Goal: Task Accomplishment & Management: Manage account settings

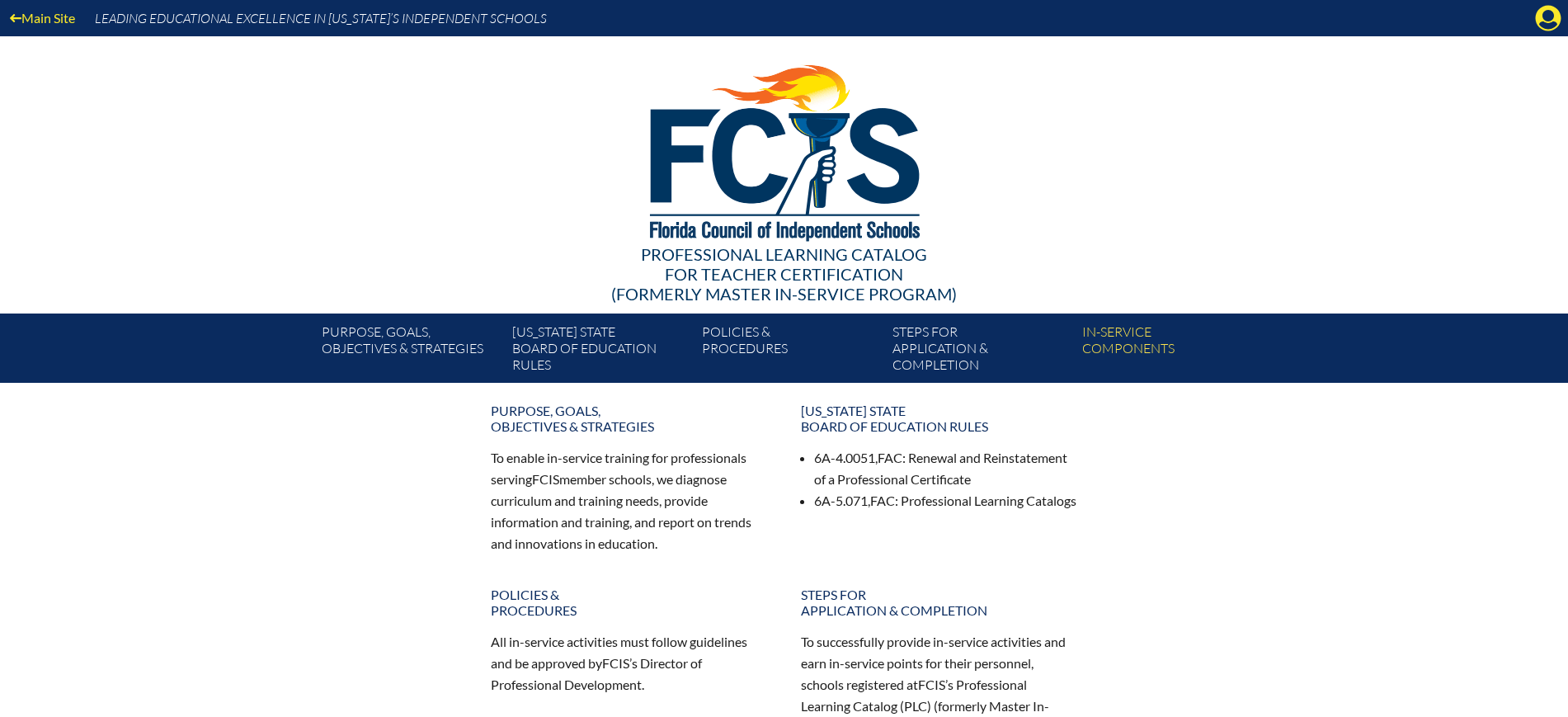
click at [1539, 16] on icon at bounding box center [1549, 19] width 26 height 26
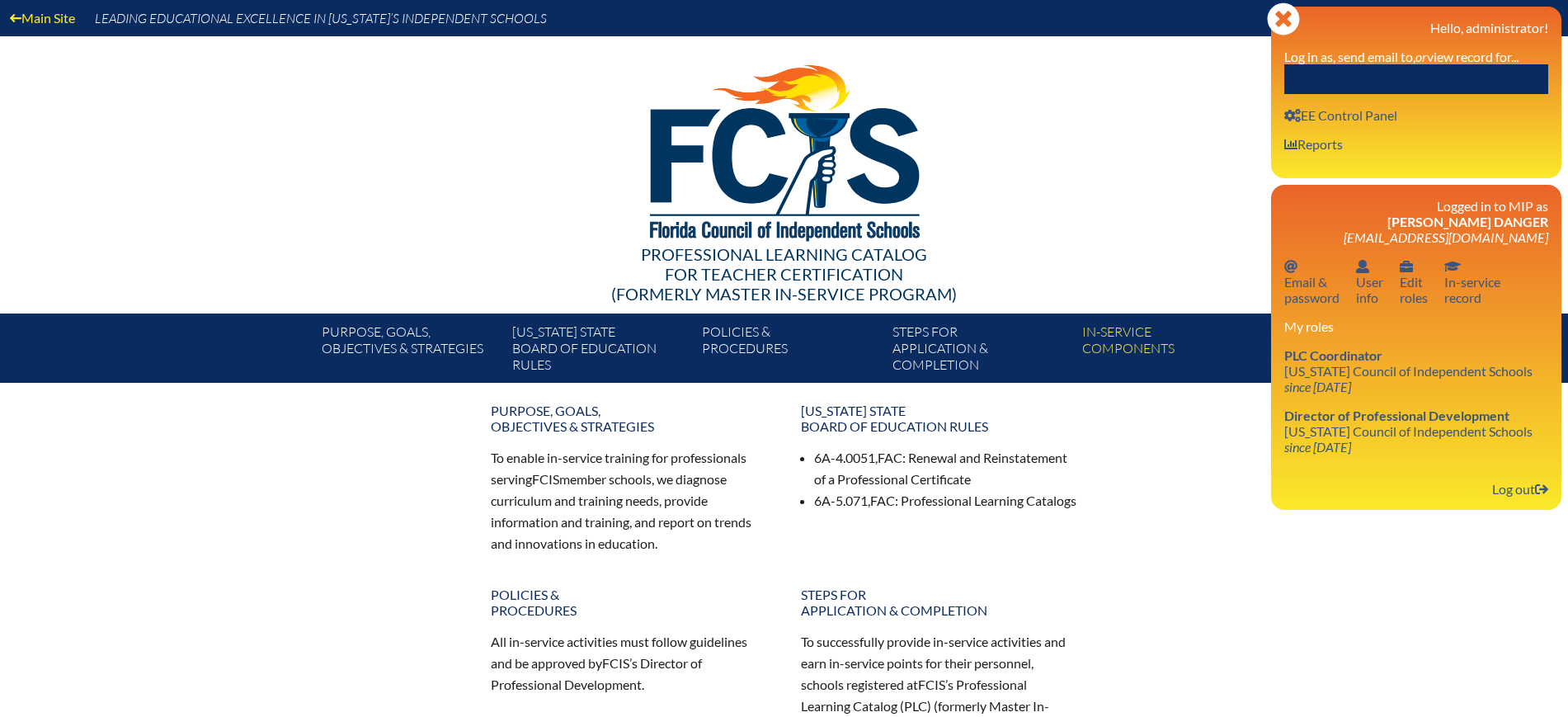
click at [1437, 77] on input "text" at bounding box center [1416, 79] width 264 height 29
paste input "Bethany Gittings"
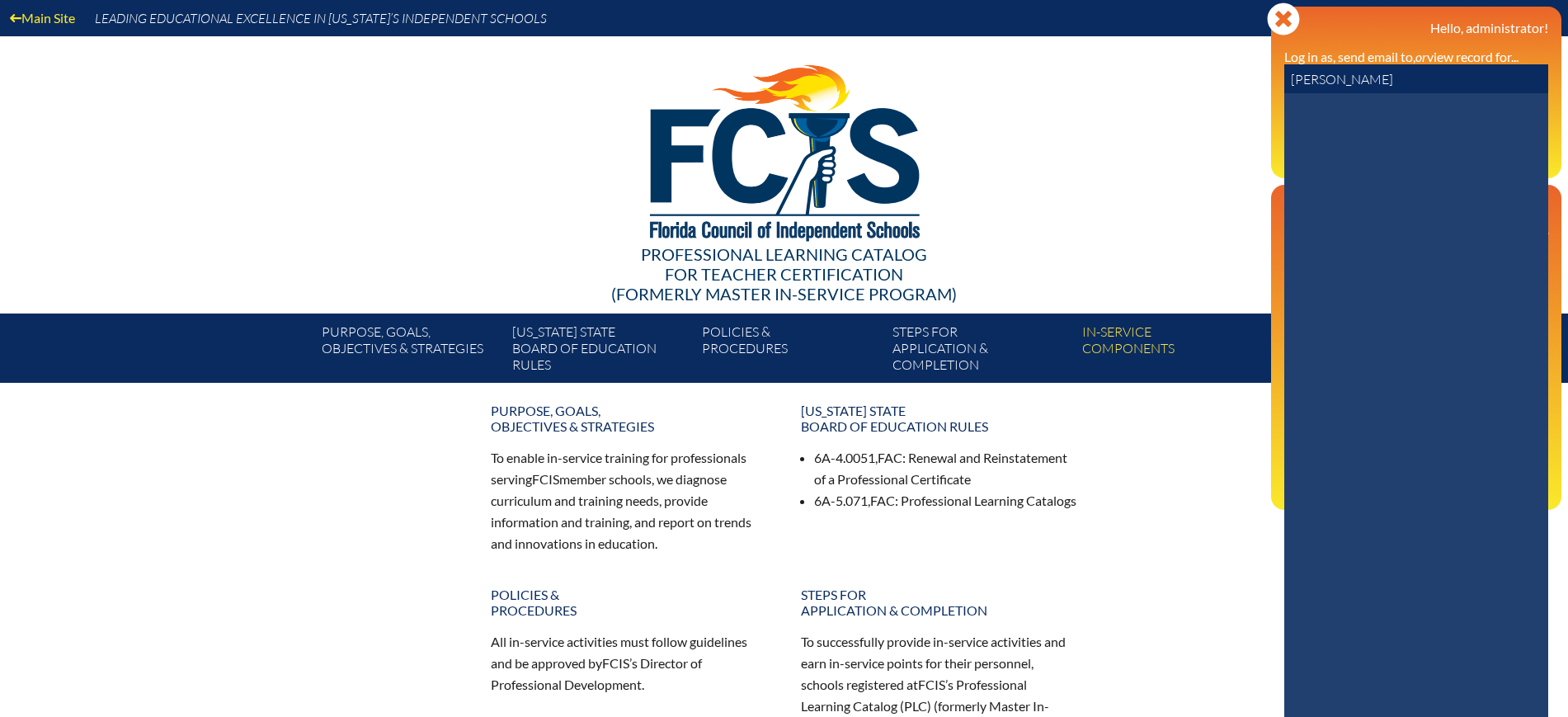
drag, startPoint x: 1395, startPoint y: 80, endPoint x: 1341, endPoint y: 80, distance: 54.0
click at [1341, 80] on input "Bethany Gittings" at bounding box center [1416, 79] width 264 height 29
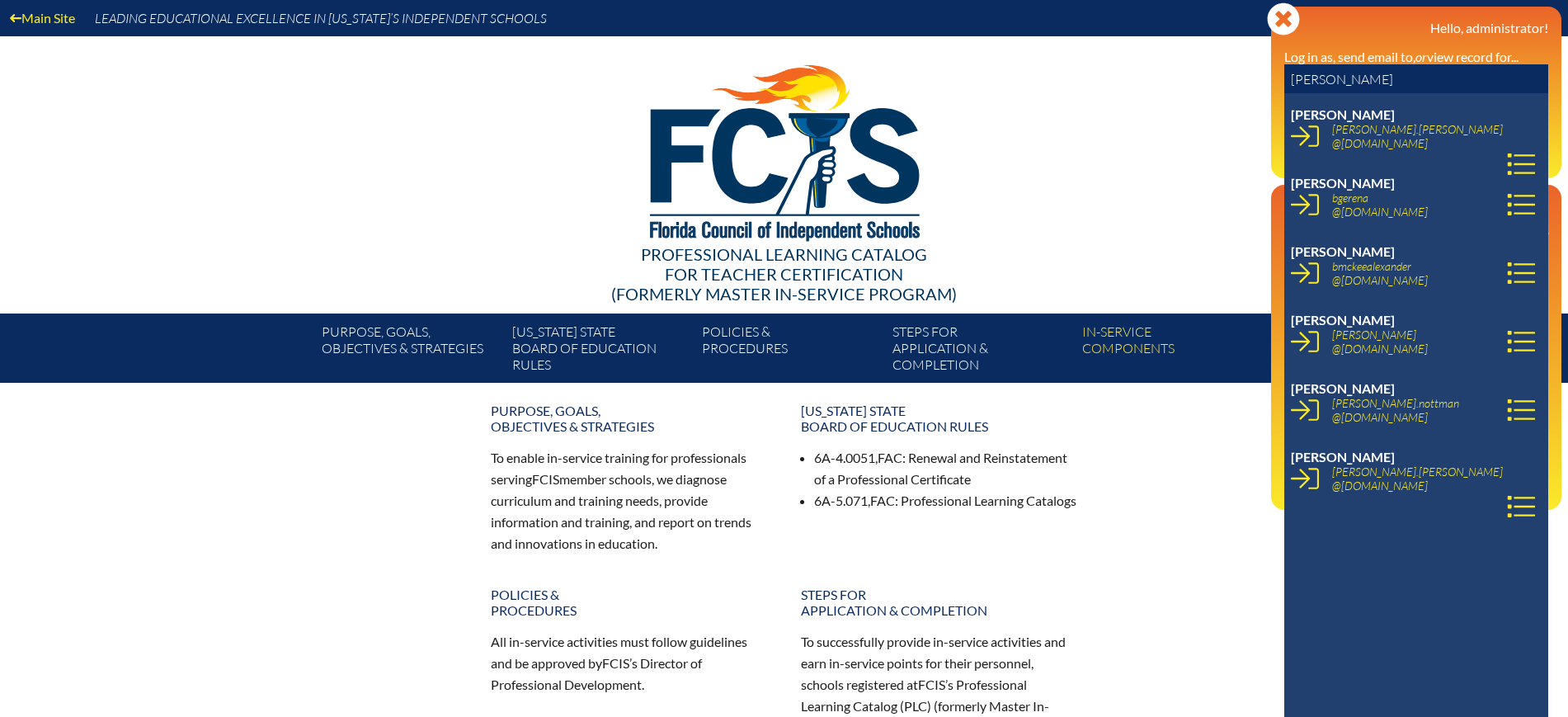
type input "Bethany"
click at [1217, 149] on div at bounding box center [784, 150] width 950 height 227
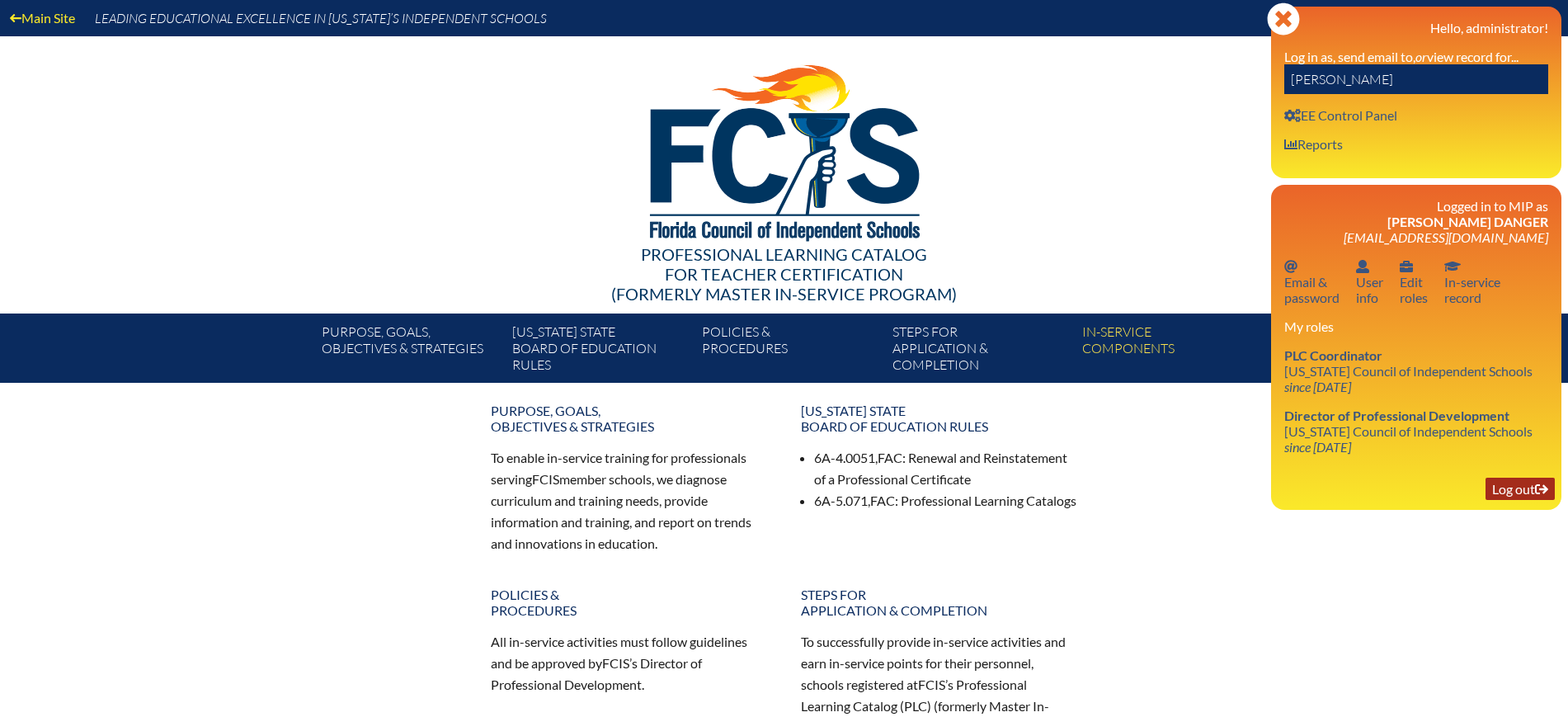
click at [1501, 489] on link "Log out Log out" at bounding box center [1520, 489] width 69 height 22
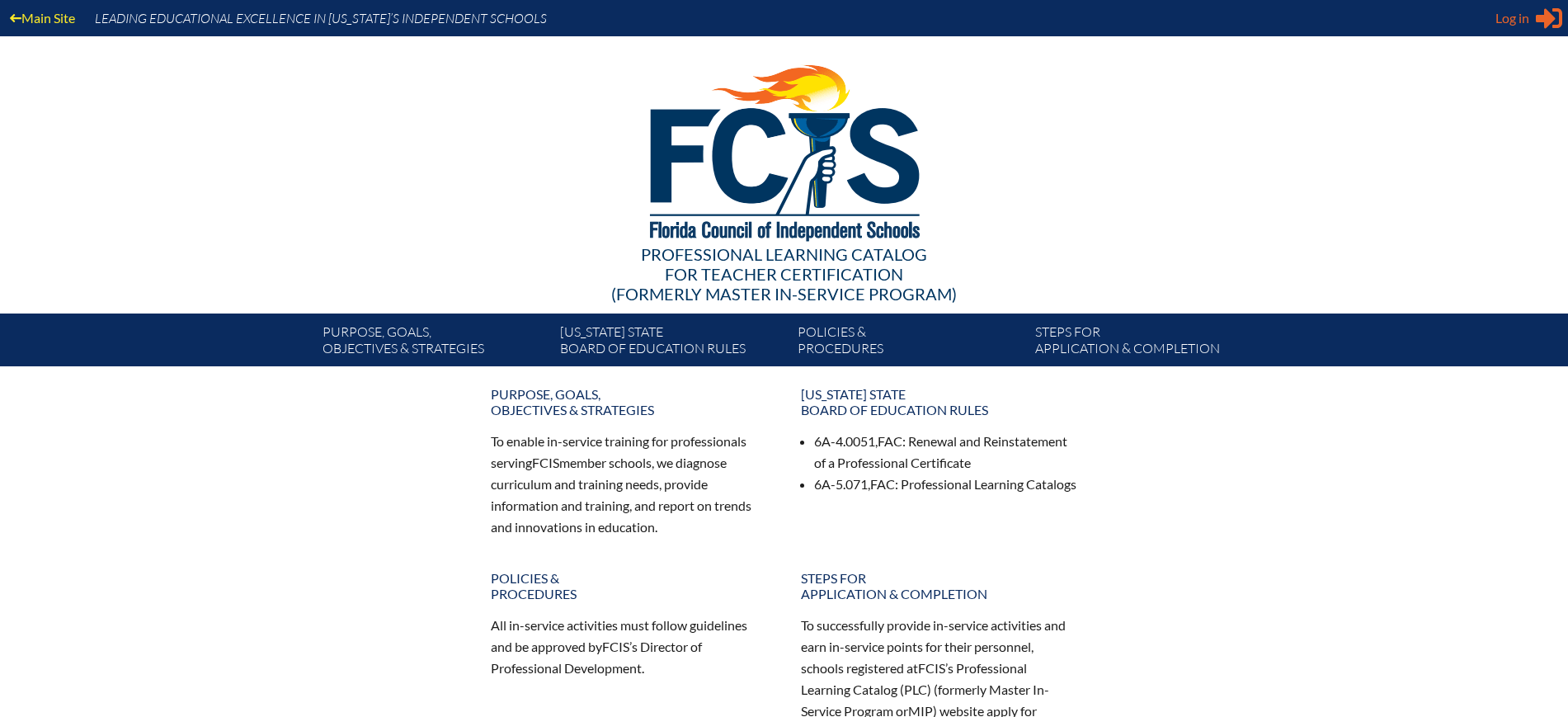
type input "[EMAIL_ADDRESS][DOMAIN_NAME]"
click at [1528, 19] on span "Log in" at bounding box center [1512, 18] width 34 height 20
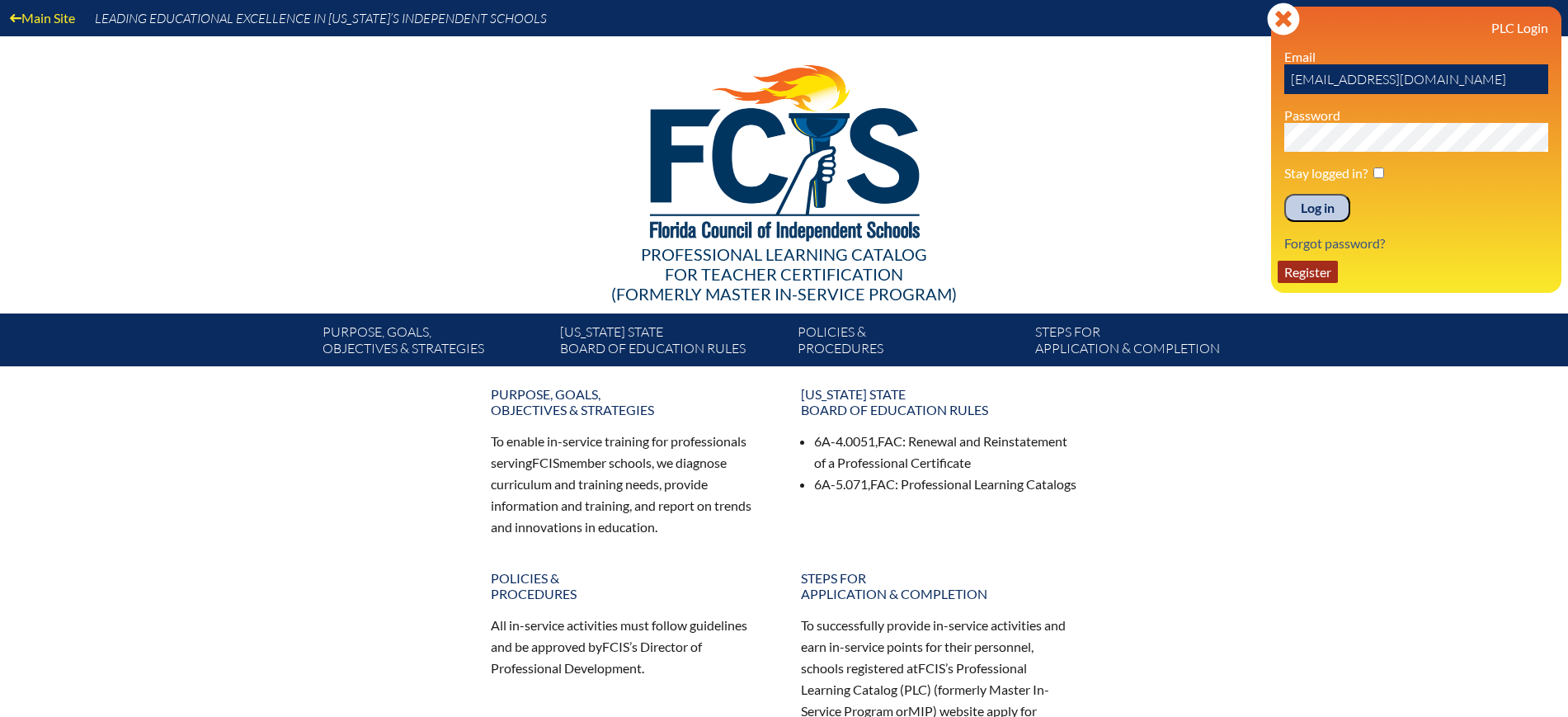
click at [1313, 265] on link "Register" at bounding box center [1308, 272] width 61 height 22
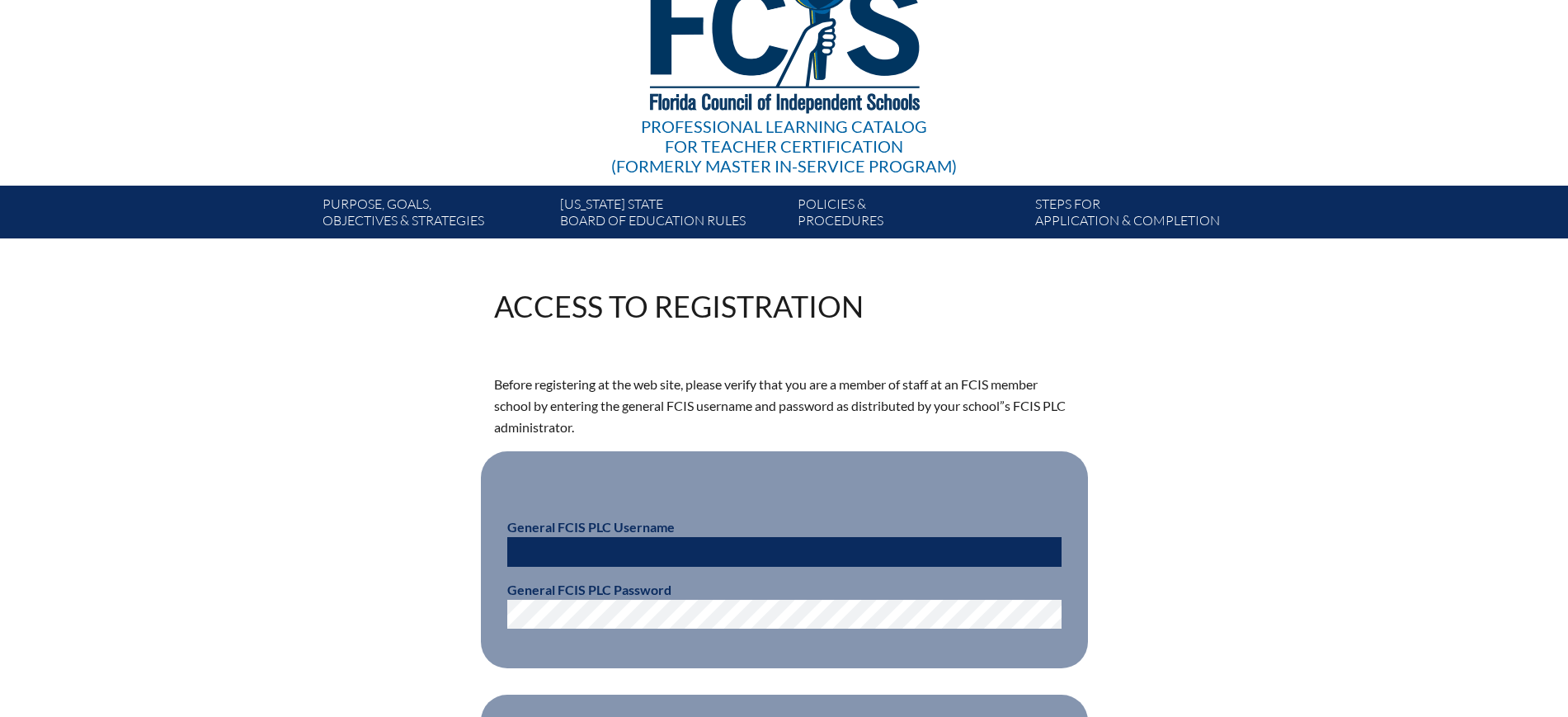
scroll to position [310, 0]
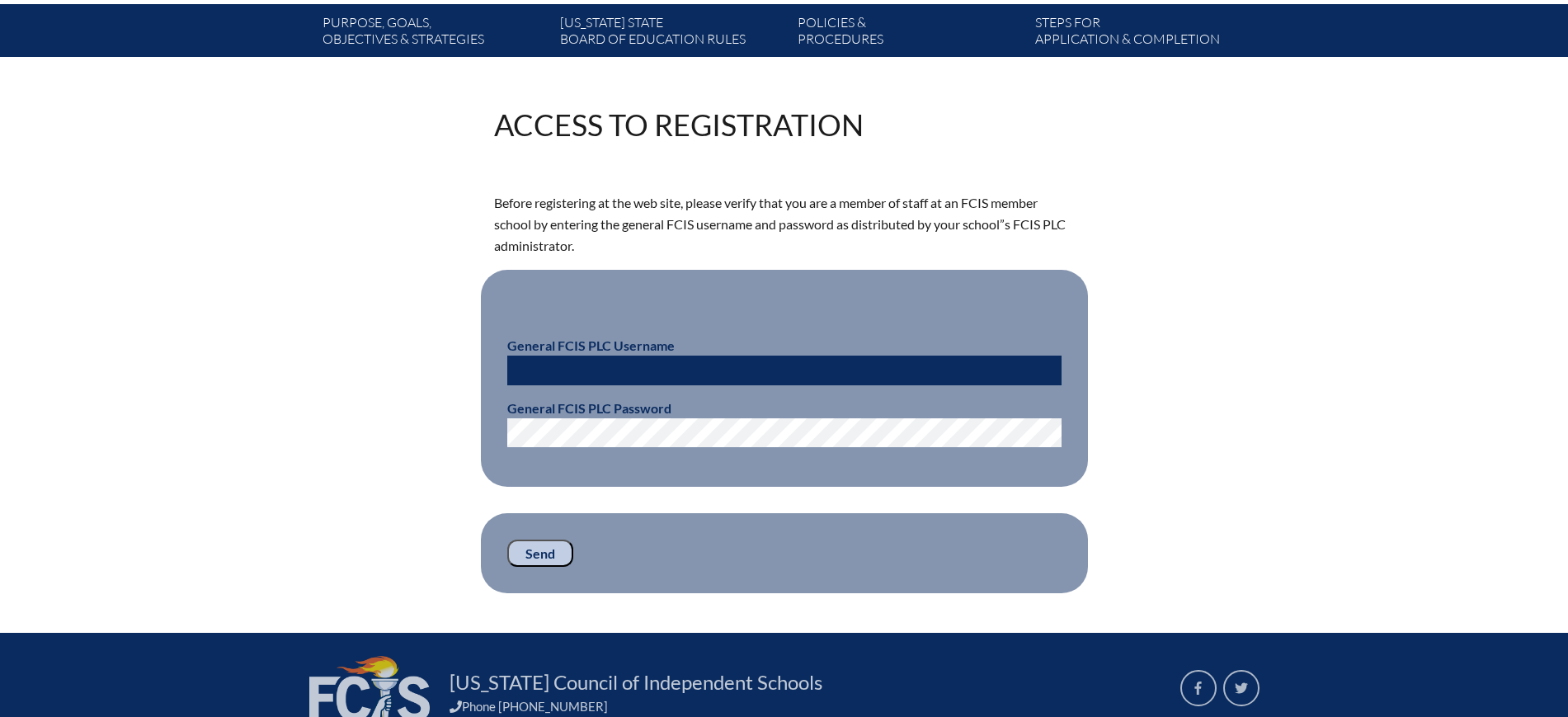
type input "[EMAIL_ADDRESS][DOMAIN_NAME]"
drag, startPoint x: 675, startPoint y: 375, endPoint x: 455, endPoint y: 361, distance: 220.4
click at [455, 361] on div "Access to Registration Before registering at the web site, please verify that y…" at bounding box center [784, 351] width 927 height 483
type input "fcismember"
click at [472, 426] on div "Access to Registration Before registering at the web site, please verify that y…" at bounding box center [784, 351] width 927 height 483
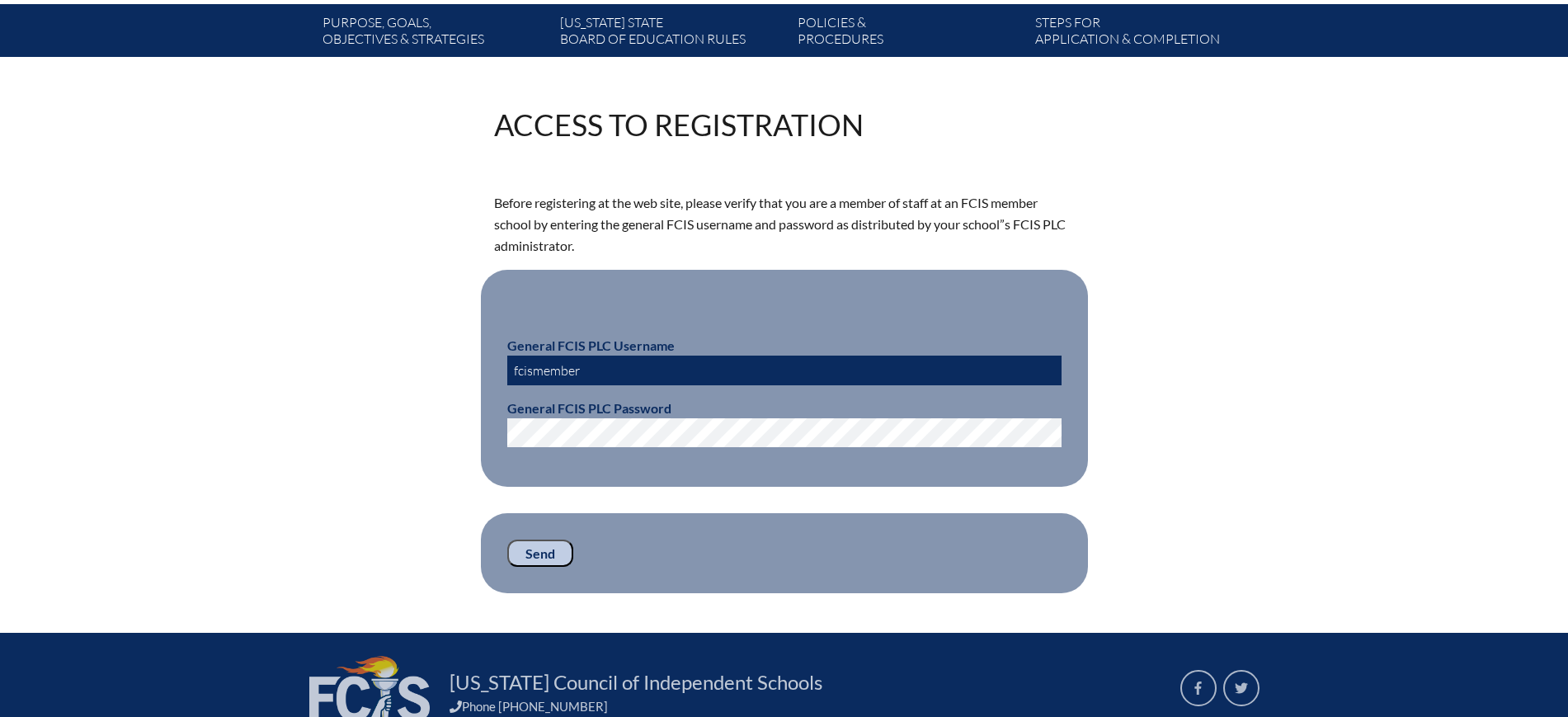
drag, startPoint x: 561, startPoint y: 554, endPoint x: 572, endPoint y: 537, distance: 20.2
click at [560, 554] on input "Send" at bounding box center [540, 554] width 66 height 28
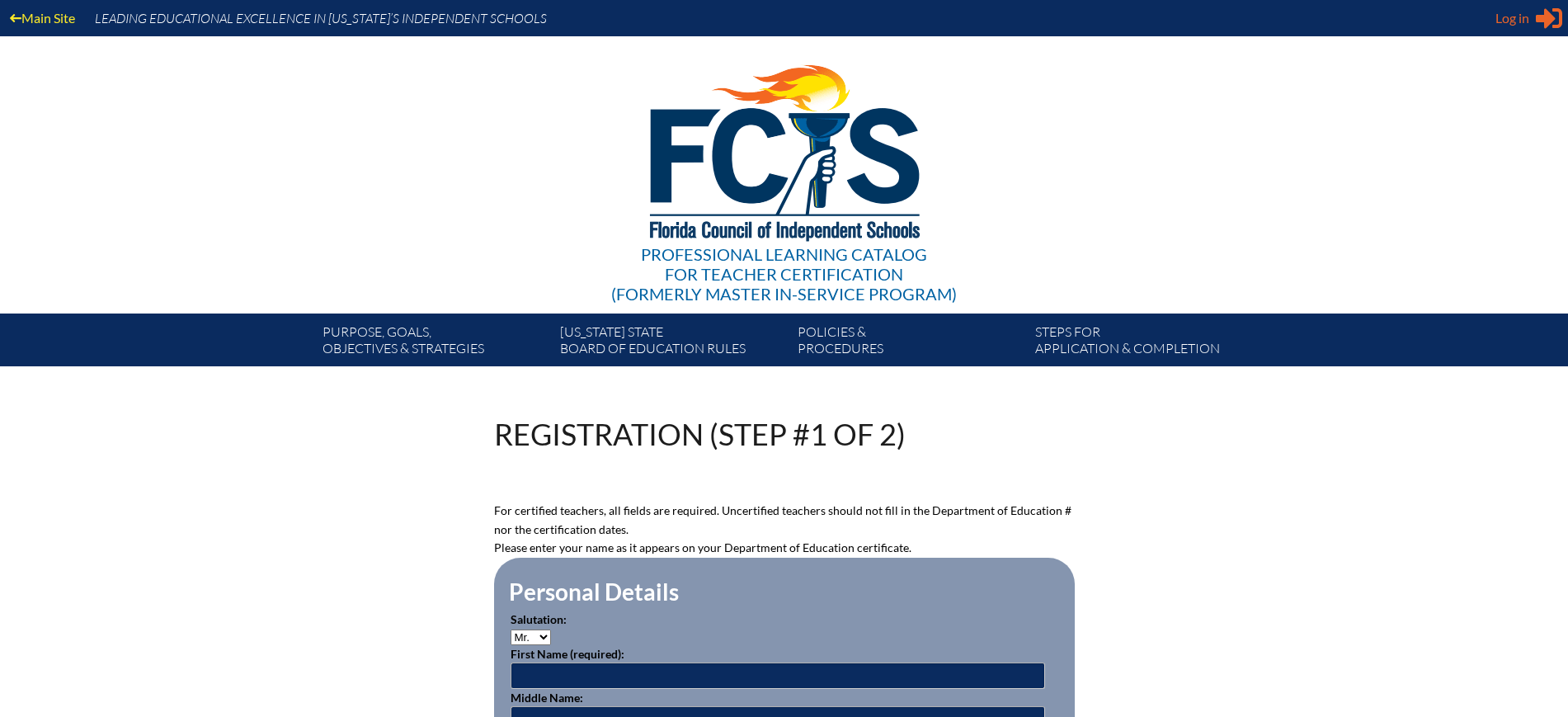
type input "[EMAIL_ADDRESS][DOMAIN_NAME]"
click at [1529, 22] on span "Log in" at bounding box center [1512, 18] width 34 height 20
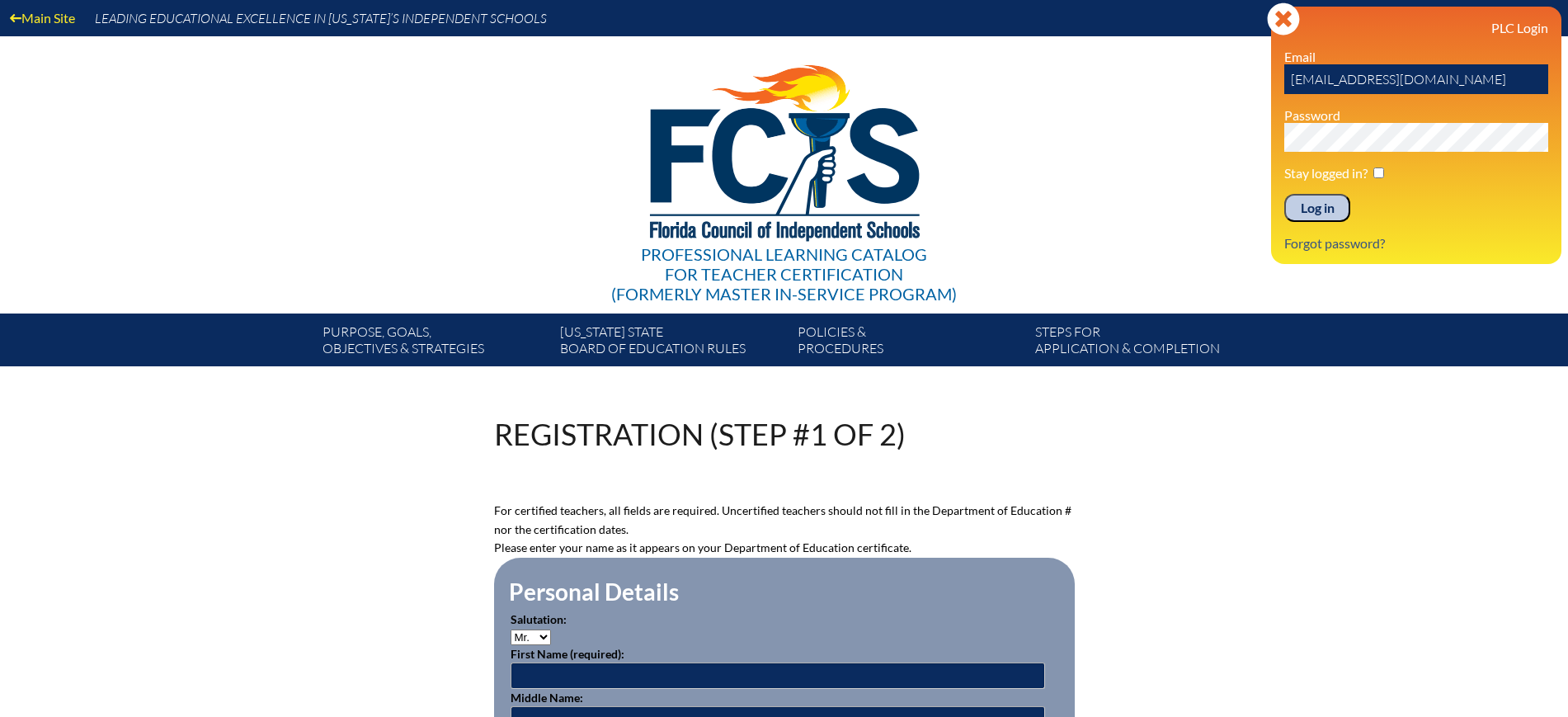
click at [1333, 207] on input "Log in" at bounding box center [1317, 208] width 66 height 28
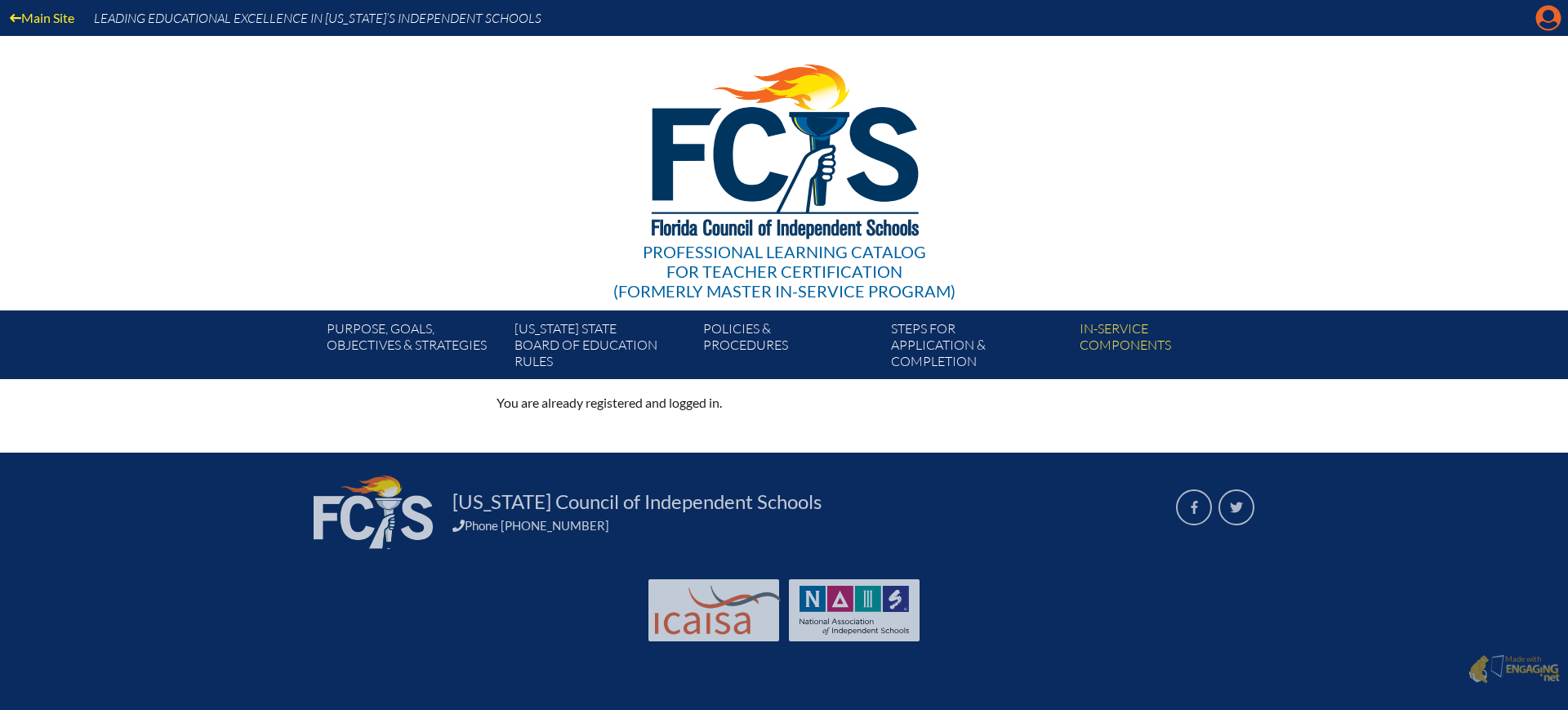
drag, startPoint x: 1540, startPoint y: 18, endPoint x: 1447, endPoint y: 44, distance: 96.6
click at [1540, 19] on icon at bounding box center [1549, 19] width 26 height 26
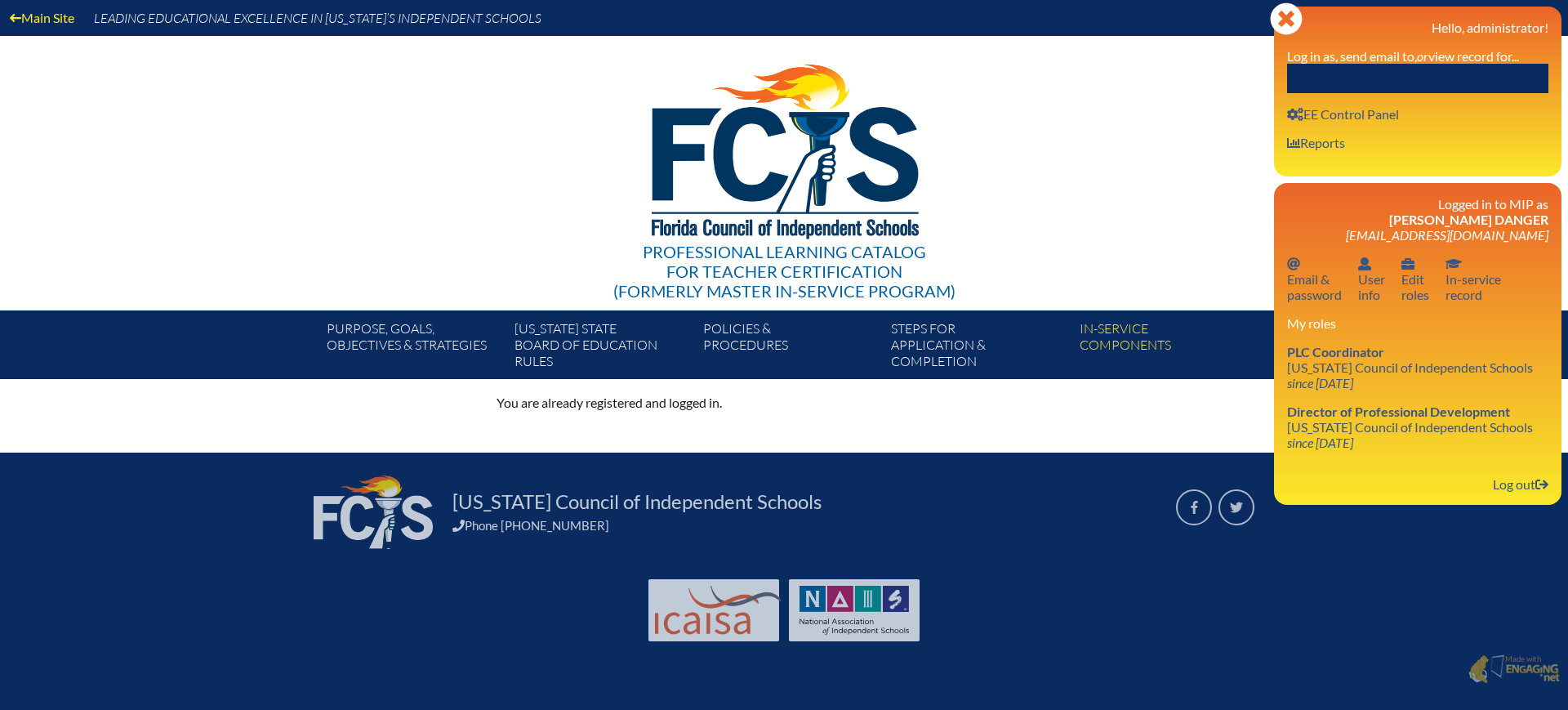
click at [1416, 68] on input "text" at bounding box center [1417, 78] width 261 height 29
type input "bethany"
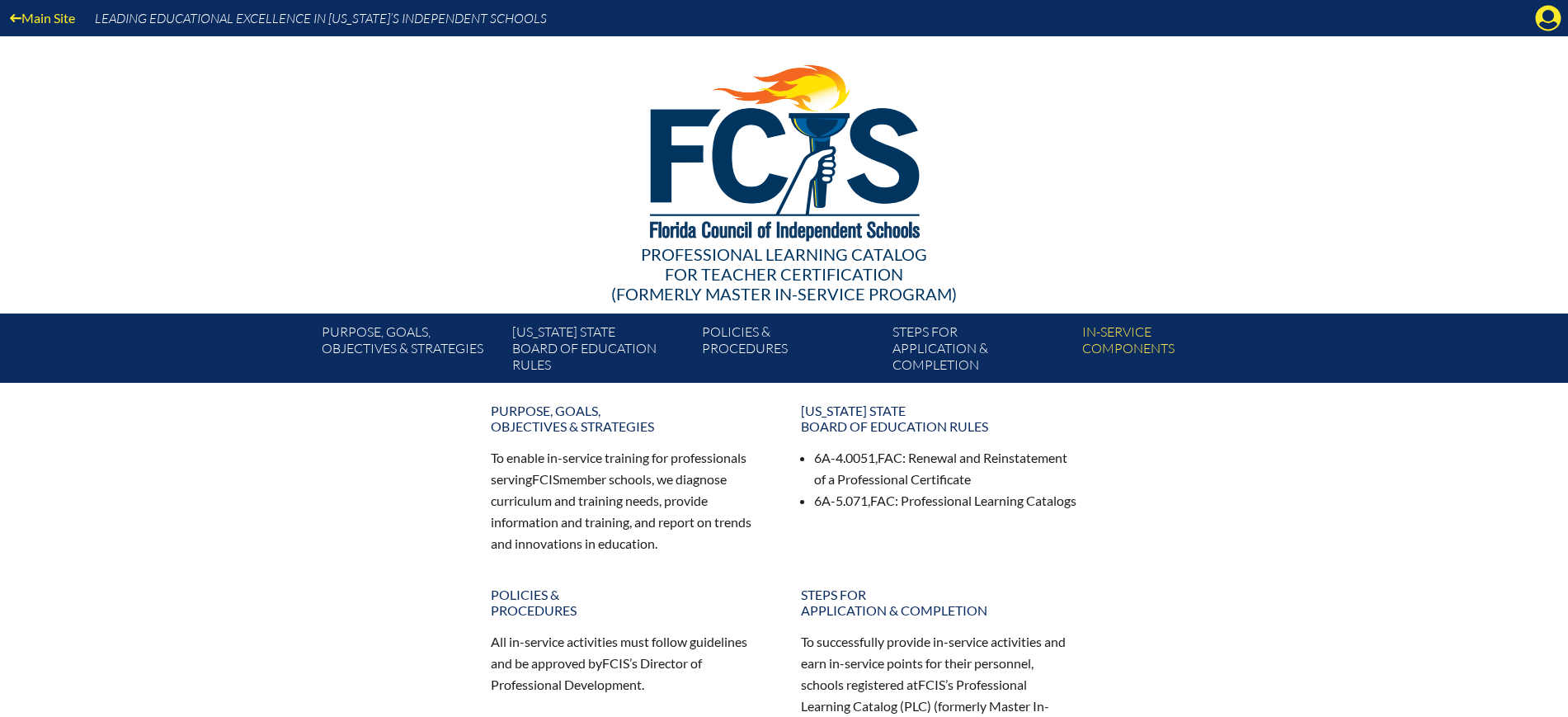
click at [1545, 22] on icon "Manage Account" at bounding box center [1548, 18] width 27 height 27
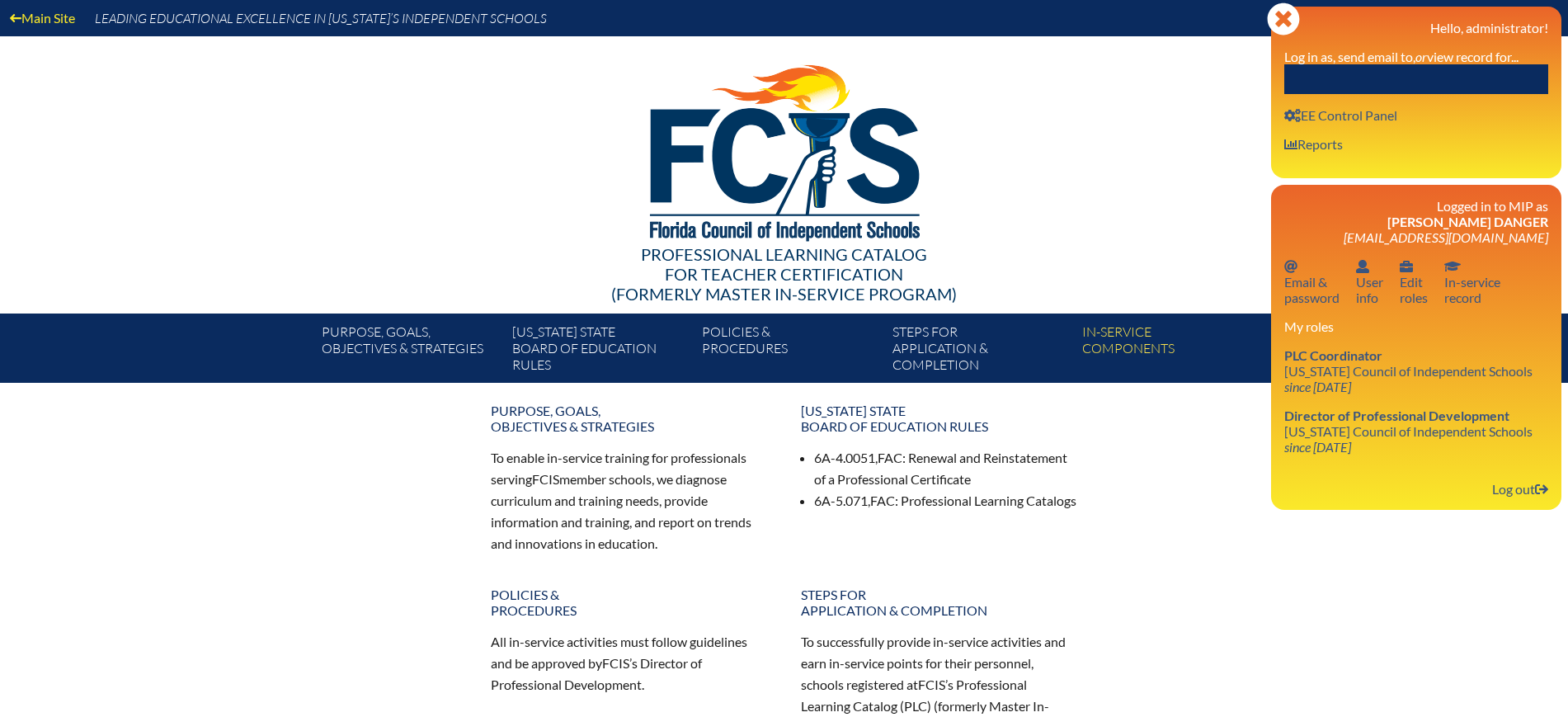
click at [1498, 103] on div "Close Manage Account Hello, administrator! Log in as, send email to, or view re…" at bounding box center [1416, 93] width 291 height 171
click at [1496, 77] on input "text" at bounding box center [1416, 79] width 264 height 29
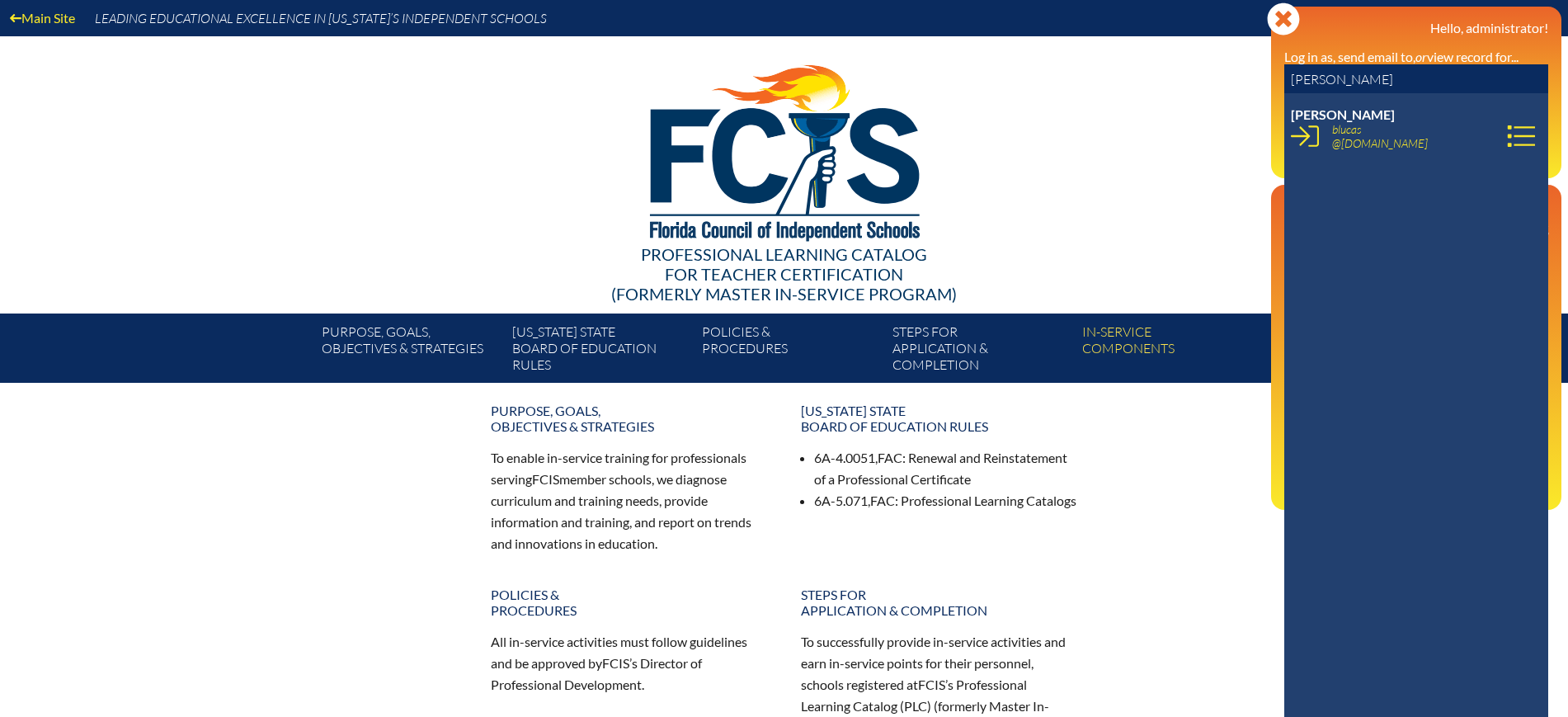
type input "brittany lu"
drag, startPoint x: 1443, startPoint y: 146, endPoint x: 1327, endPoint y: 125, distance: 117.9
click at [1332, 125] on span "blucas @thedepaulschool.org" at bounding box center [1386, 136] width 109 height 28
copy link "blucas @thedepaulschool.org"
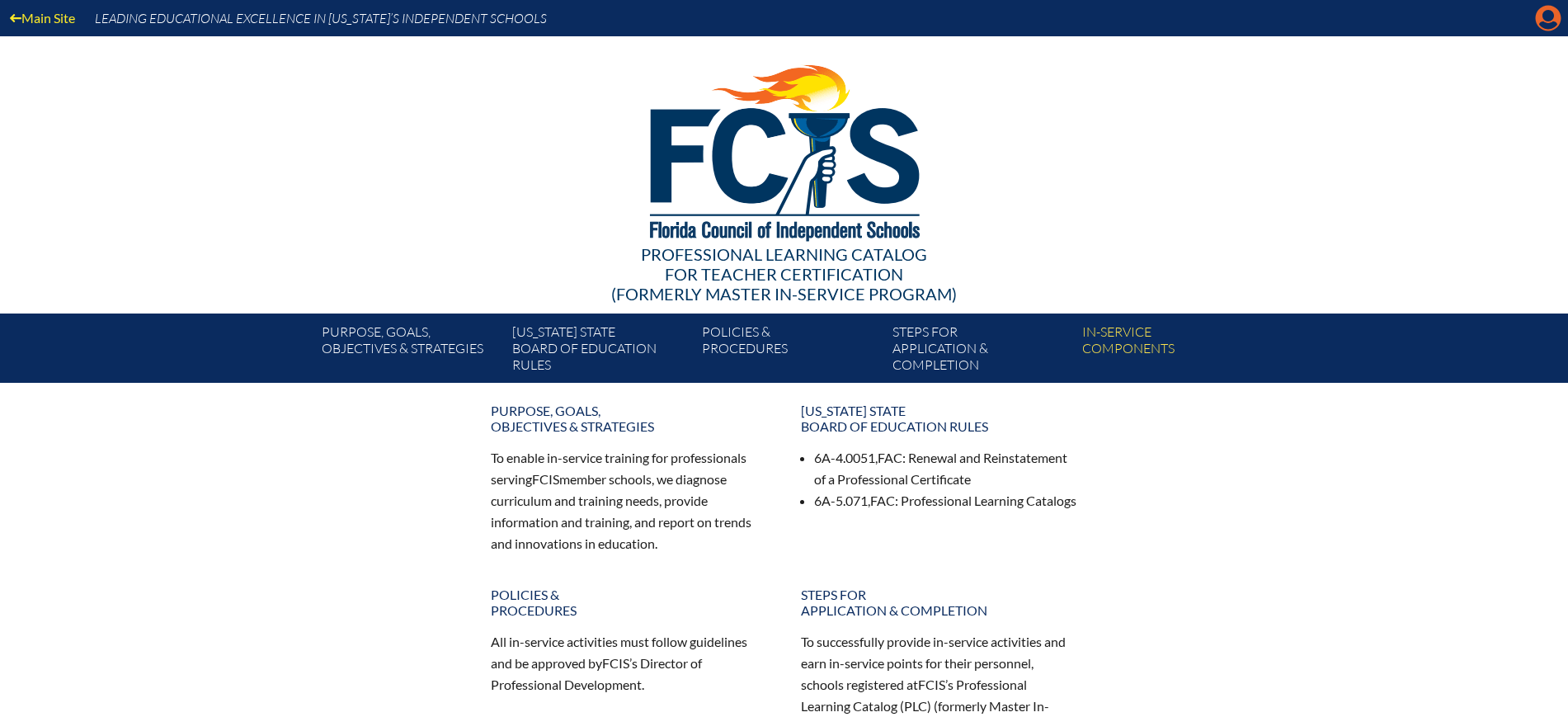
click at [1541, 14] on icon at bounding box center [1549, 19] width 26 height 26
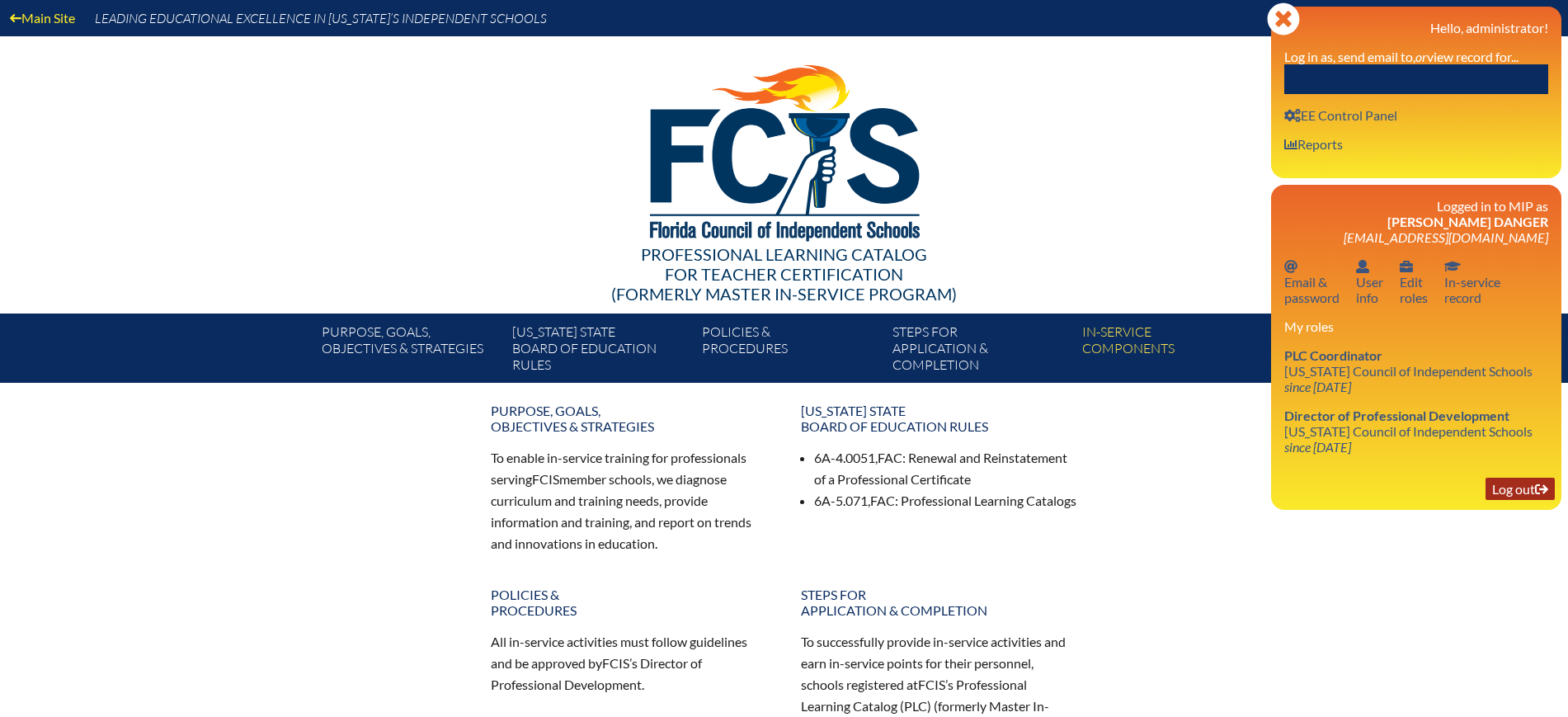
click at [1522, 496] on link "Log out Log out" at bounding box center [1520, 489] width 69 height 22
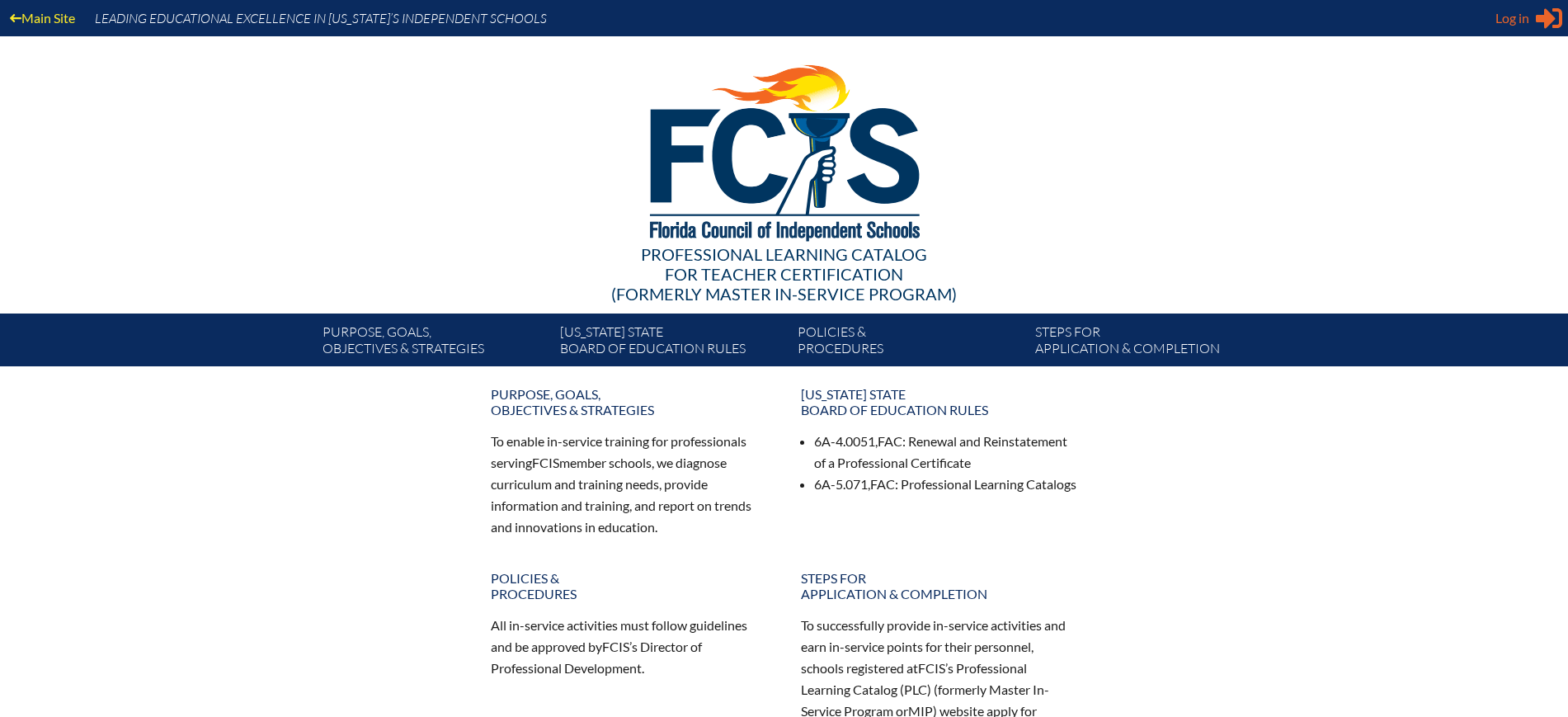
type input "[EMAIL_ADDRESS][DOMAIN_NAME]"
click at [1503, 21] on span "Log in" at bounding box center [1512, 18] width 34 height 20
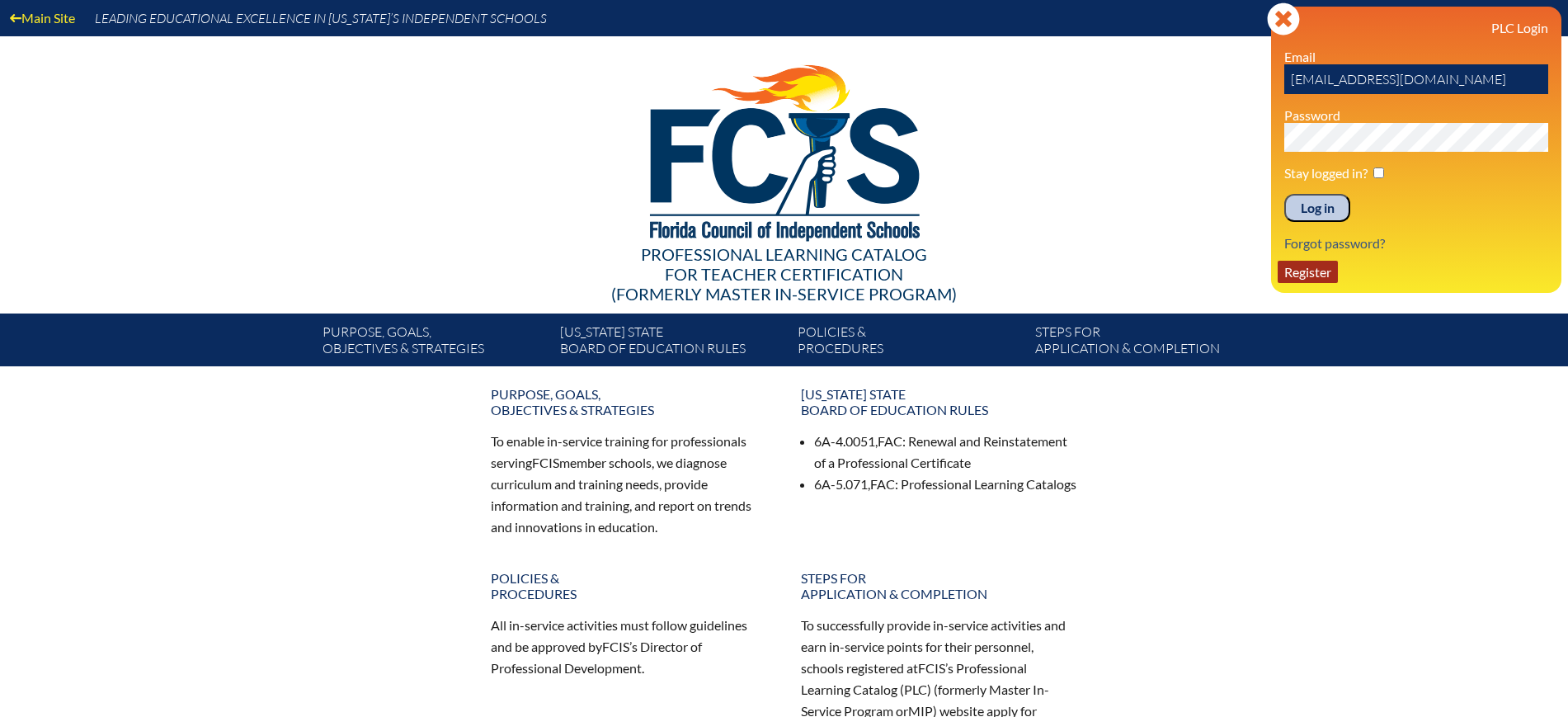
click at [1306, 277] on link "Register" at bounding box center [1308, 272] width 61 height 22
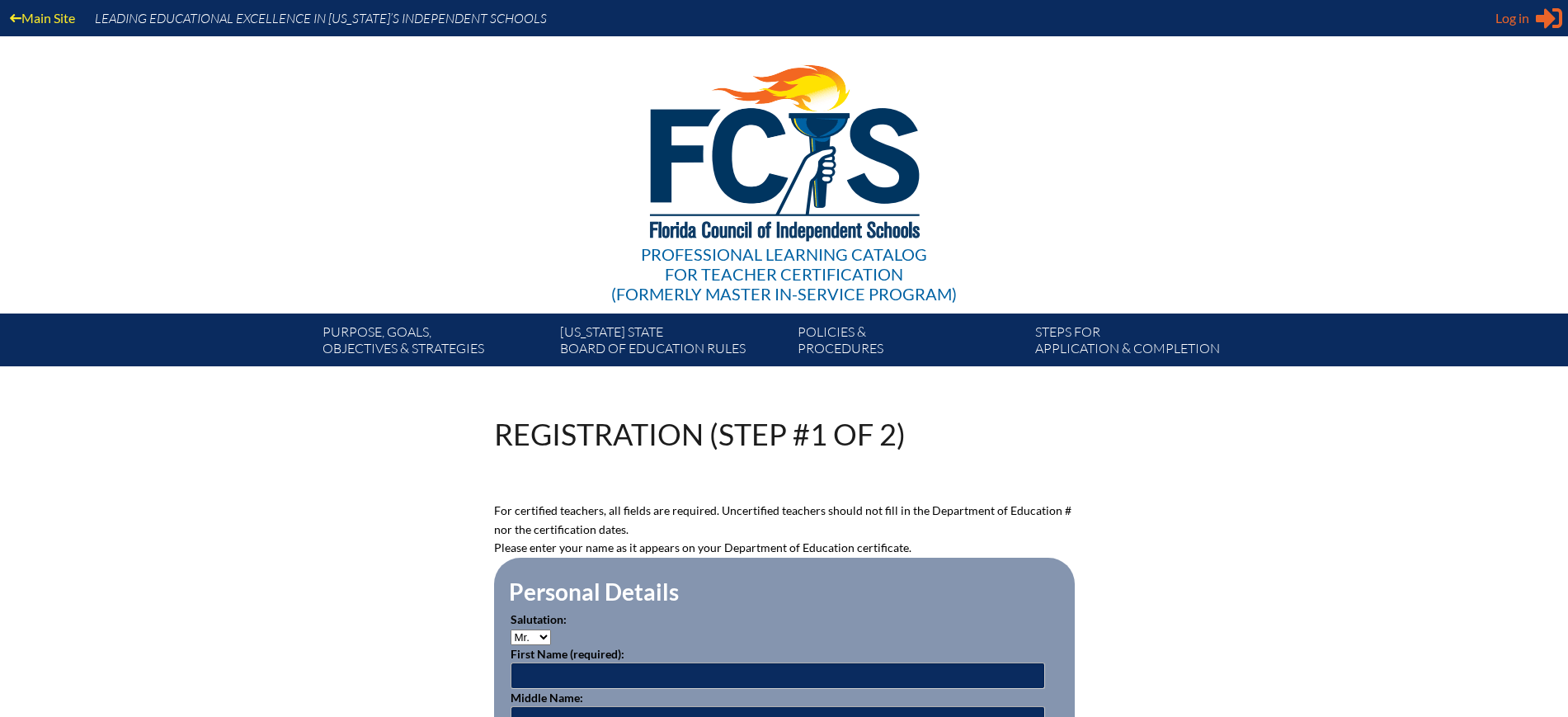
type input "[EMAIL_ADDRESS][DOMAIN_NAME]"
click at [1519, 19] on span "Log in" at bounding box center [1512, 18] width 34 height 20
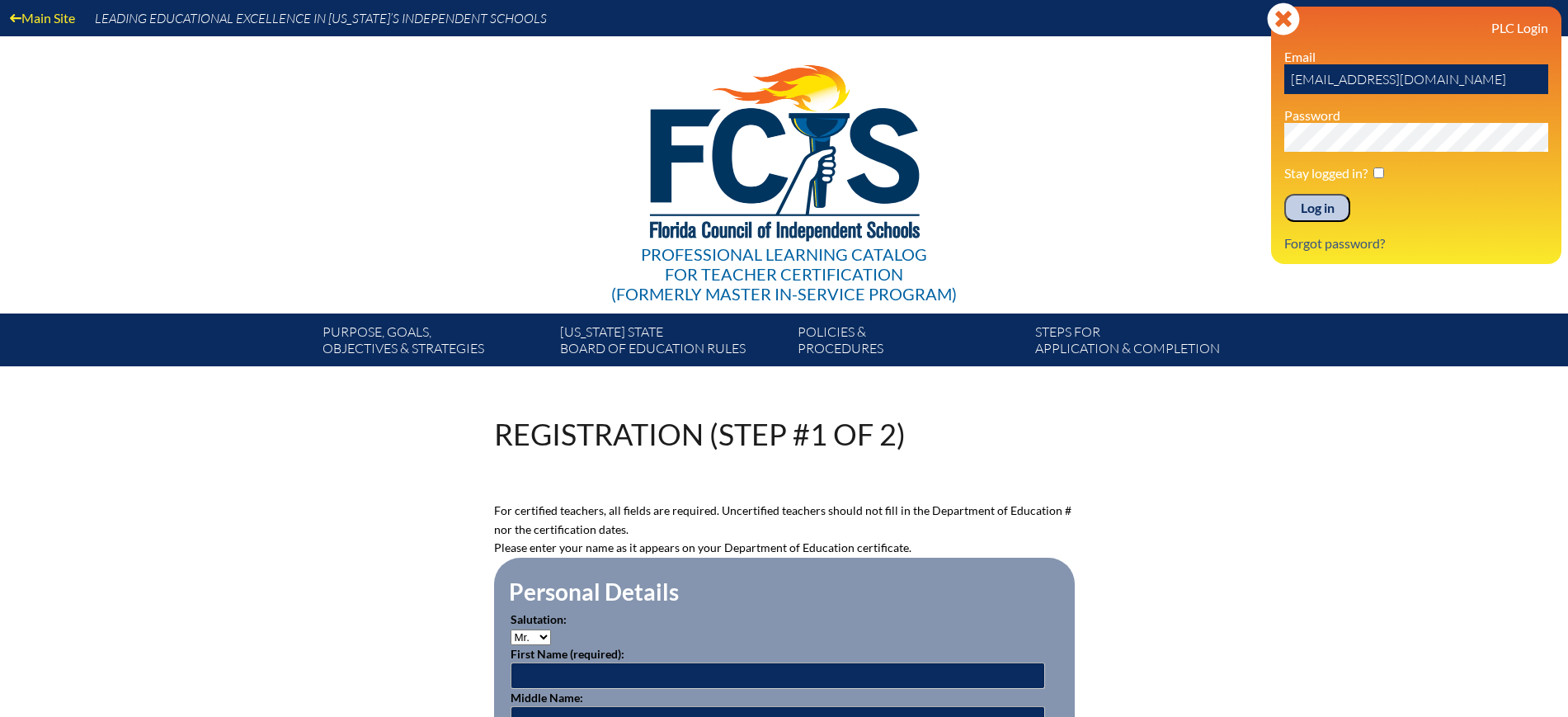
click at [1102, 239] on div "Professional Learning Catalog for Teacher Certification (formerly Master In-ser…" at bounding box center [784, 175] width 1003 height 277
click at [1323, 206] on input "Log in" at bounding box center [1317, 208] width 66 height 28
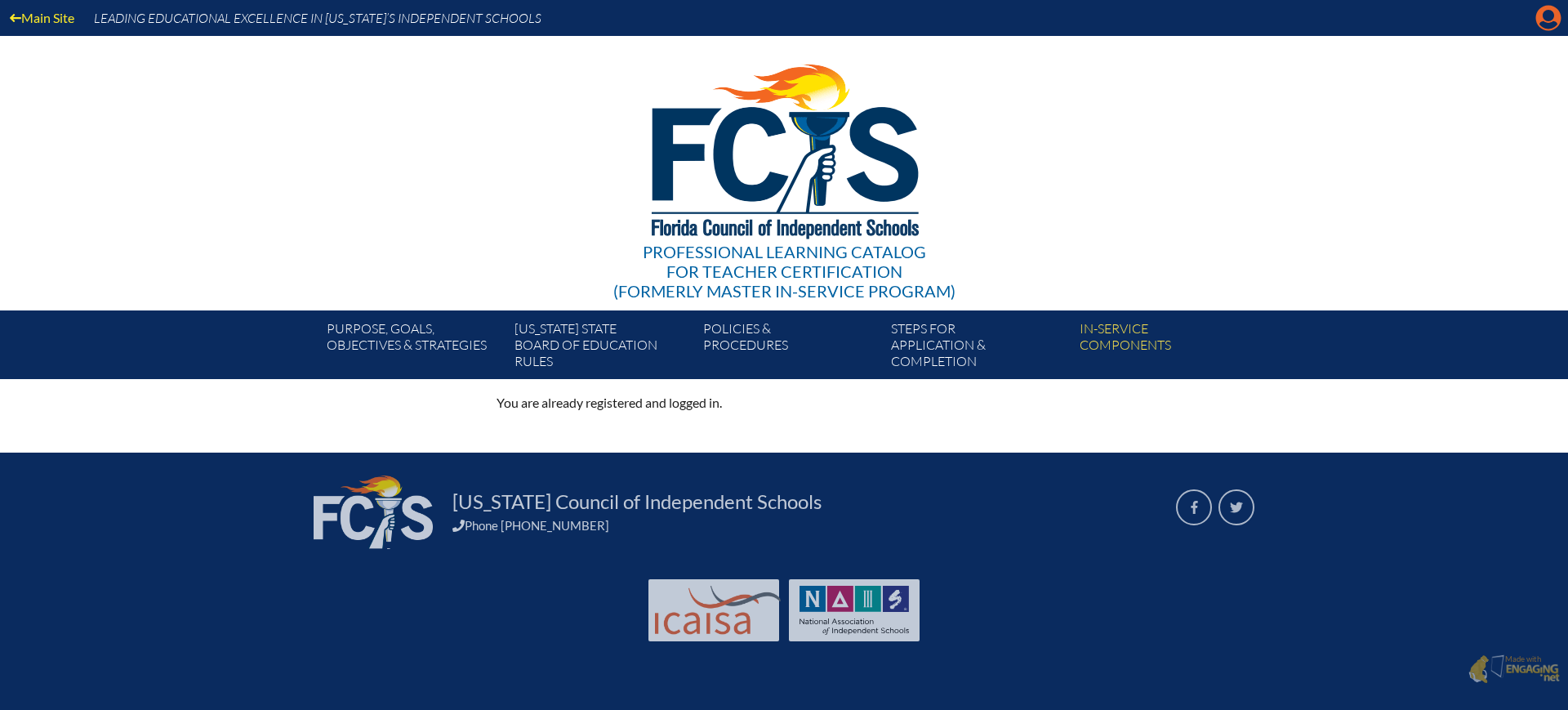
click at [1541, 21] on icon at bounding box center [1549, 19] width 26 height 26
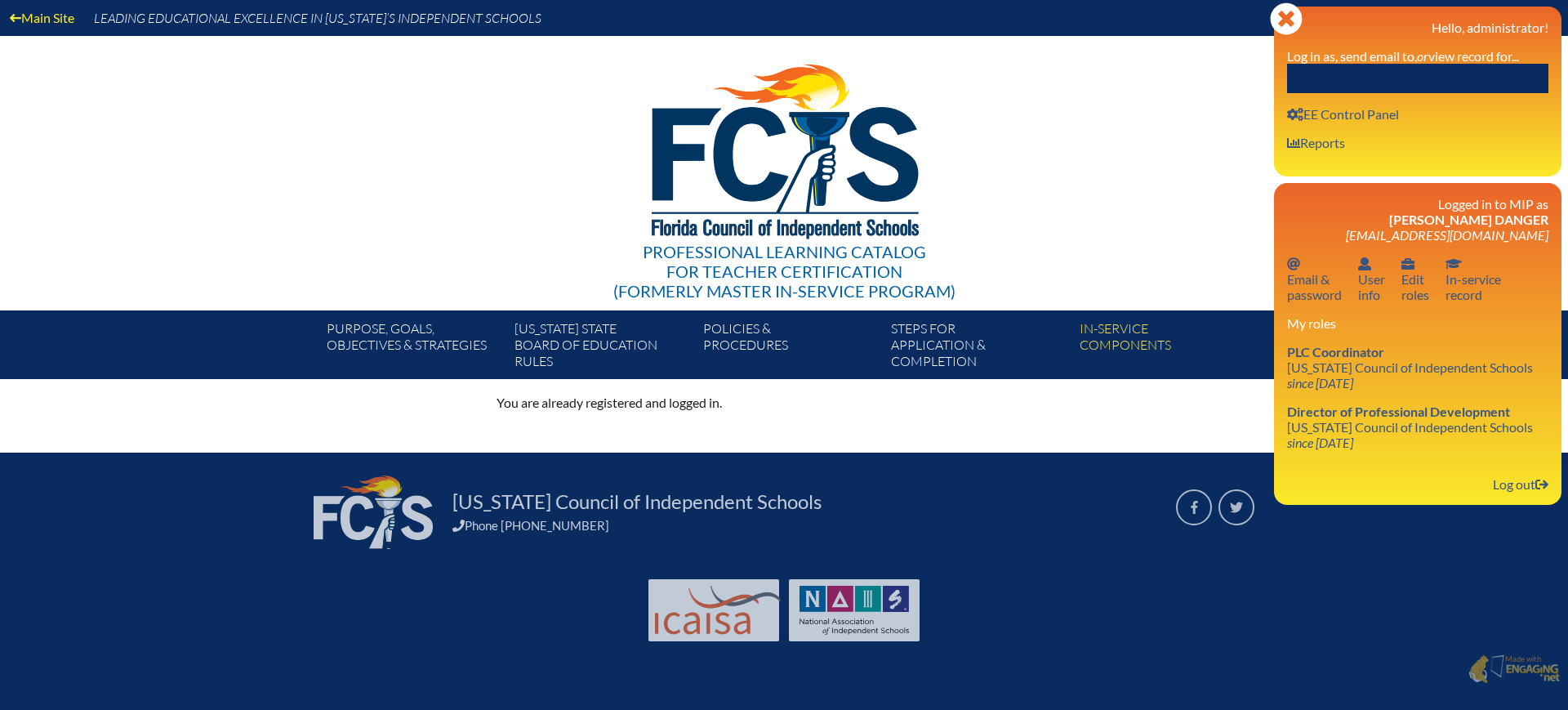
click at [1464, 78] on input "text" at bounding box center [1417, 78] width 261 height 29
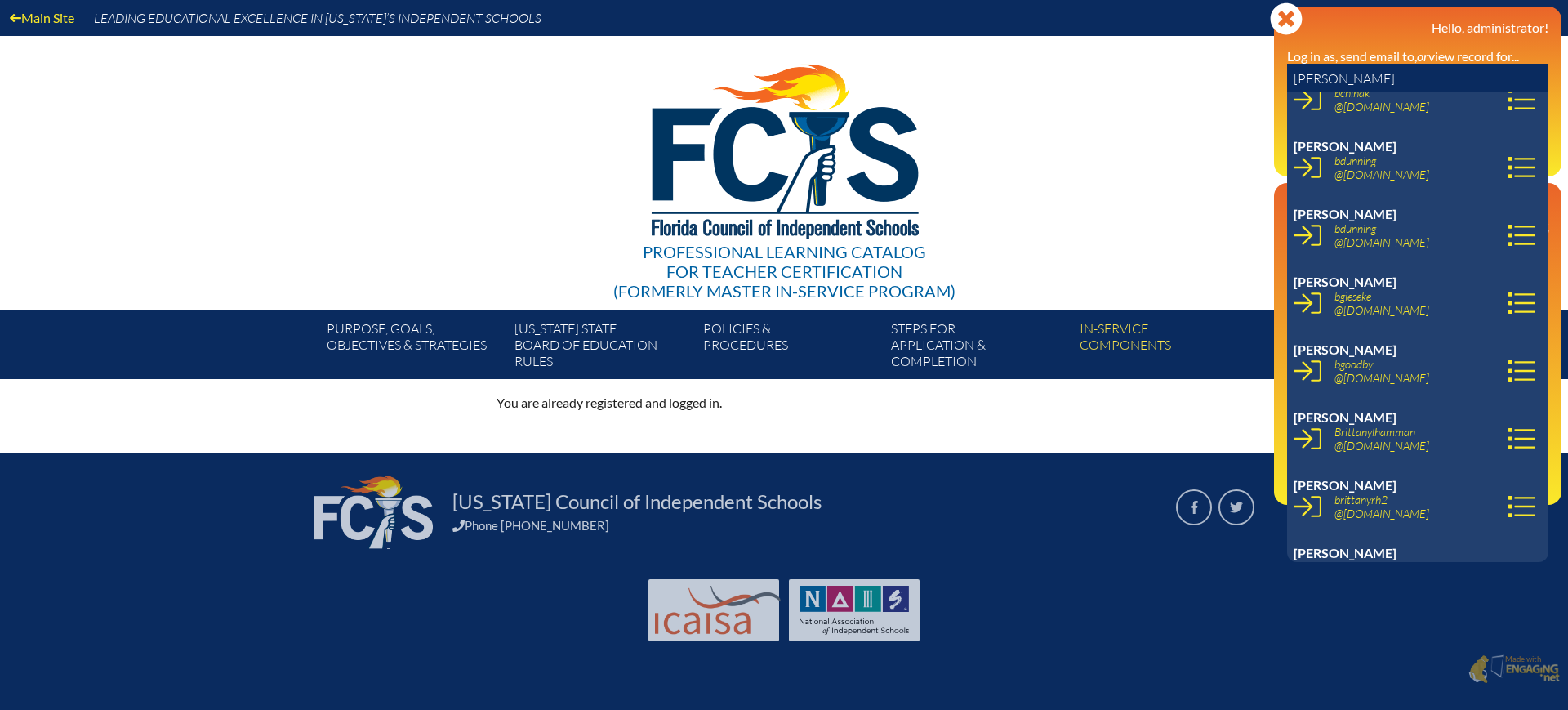
scroll to position [204, 0]
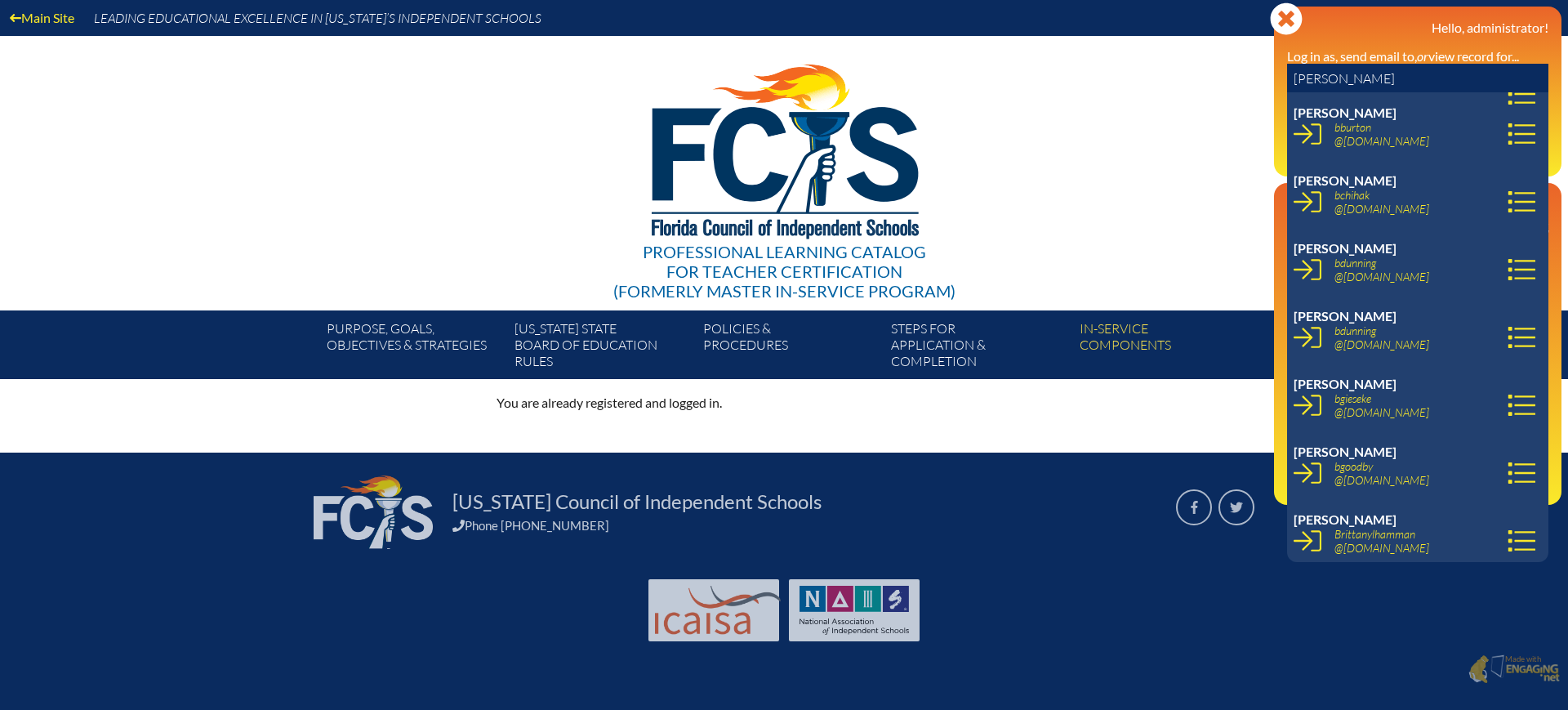
drag, startPoint x: 1356, startPoint y: 74, endPoint x: 1241, endPoint y: 66, distance: 115.3
click at [1242, 68] on div "Main Site Leading Educational Excellence in [US_STATE]’s Independent Schools Pr…" at bounding box center [784, 189] width 1568 height 379
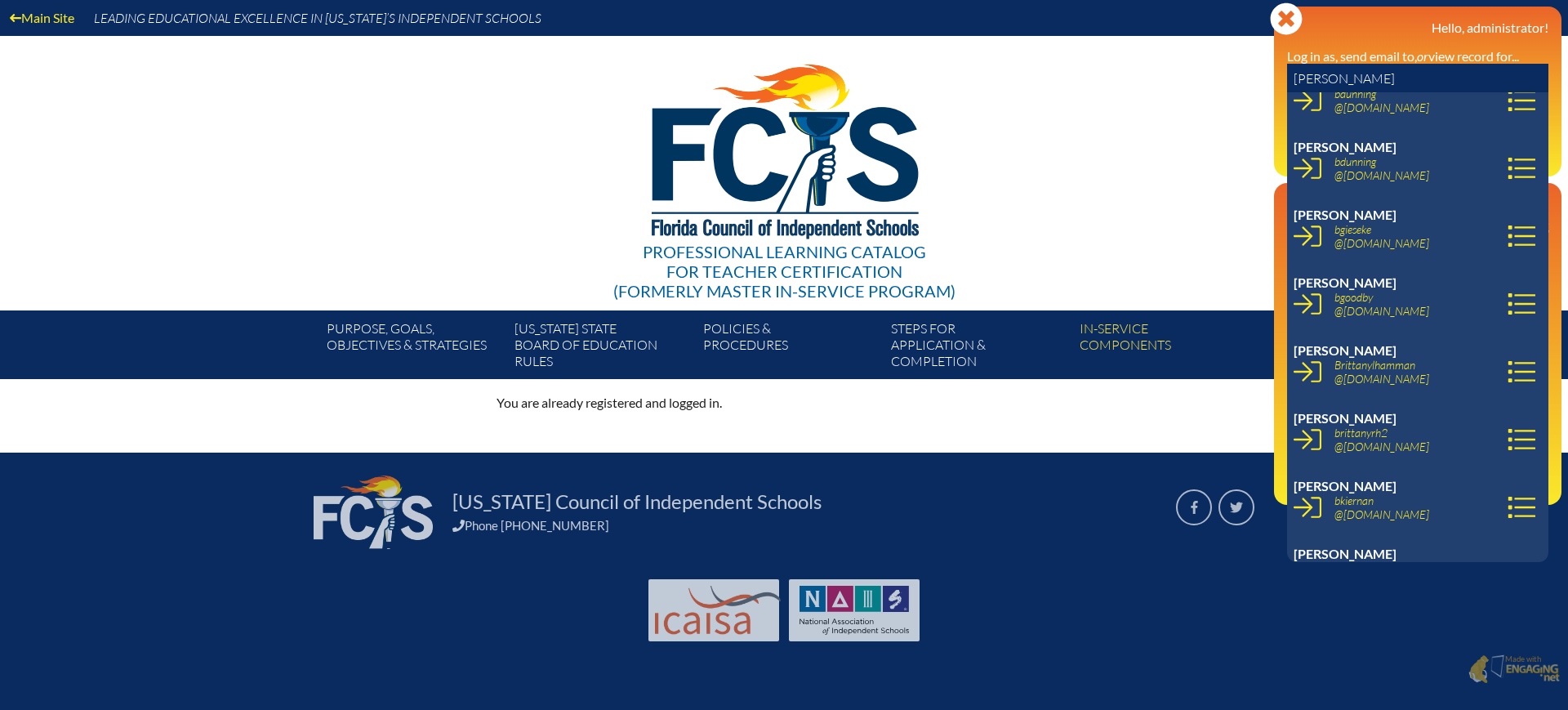
scroll to position [409, 0]
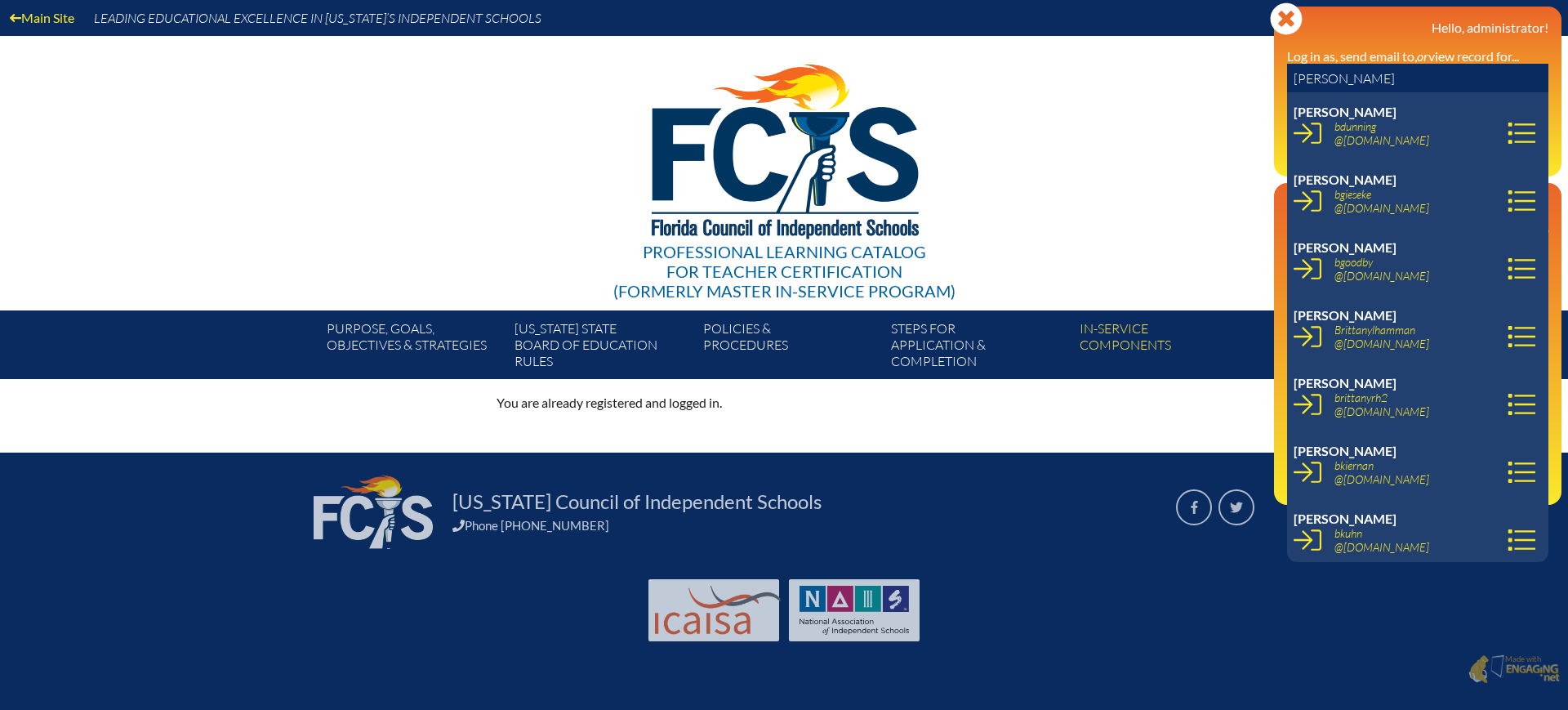
type input "[PERSON_NAME]"
click at [1142, 150] on div "Professional Learning Catalog for Teacher Certification (formerly Master In-ser…" at bounding box center [784, 173] width 993 height 274
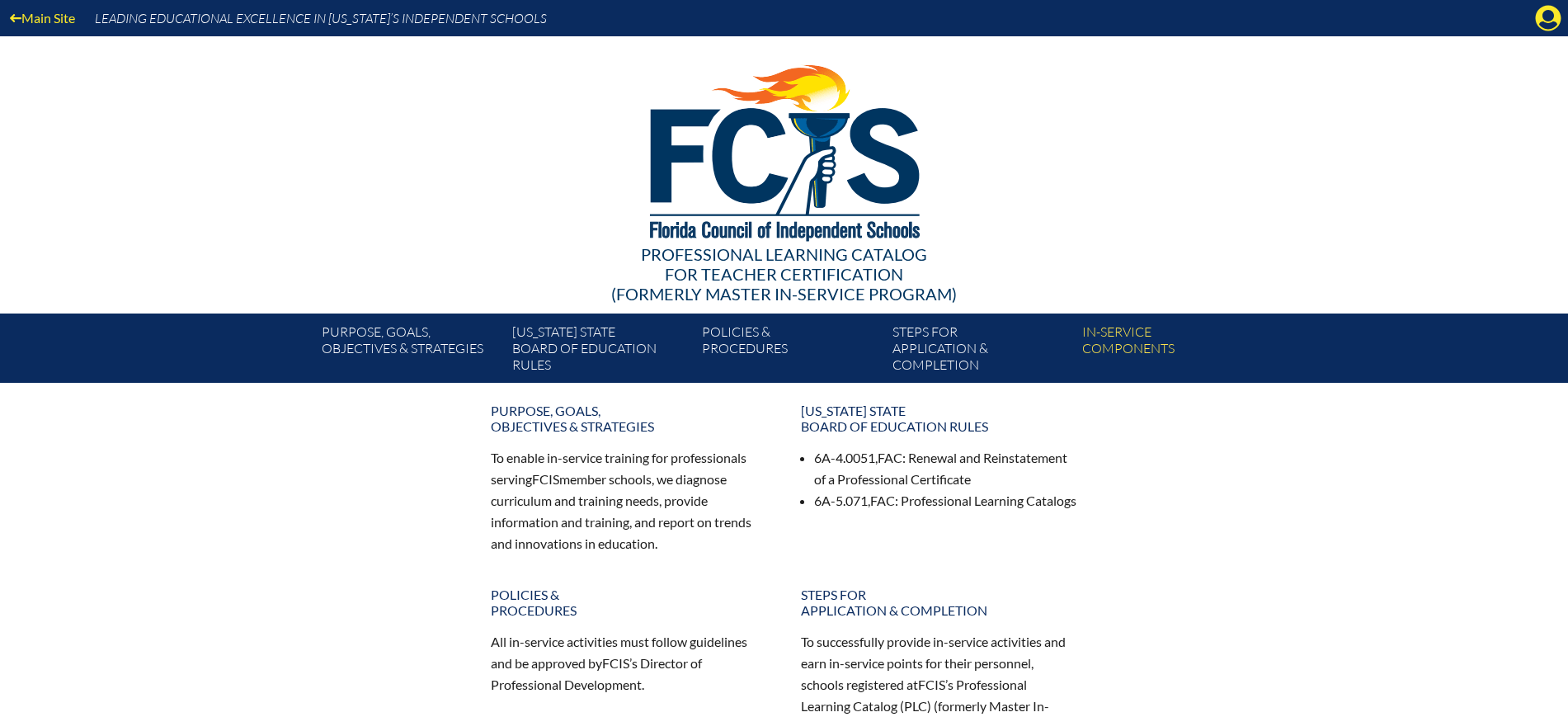
drag, startPoint x: 1548, startPoint y: 9, endPoint x: 1507, endPoint y: 86, distance: 87.2
click at [1548, 10] on icon "Manage Account" at bounding box center [1548, 18] width 27 height 27
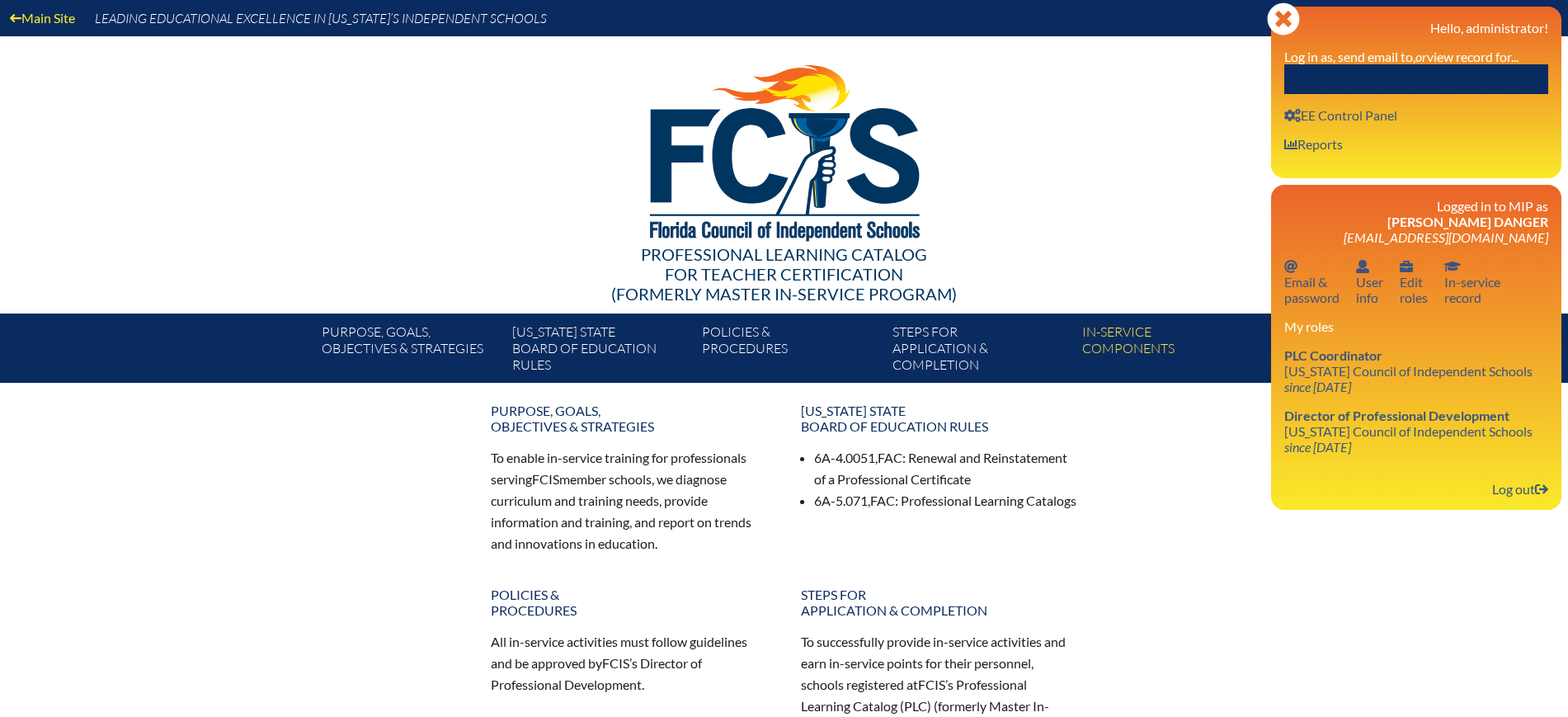
click at [1508, 482] on link "Log out Log out" at bounding box center [1520, 489] width 69 height 22
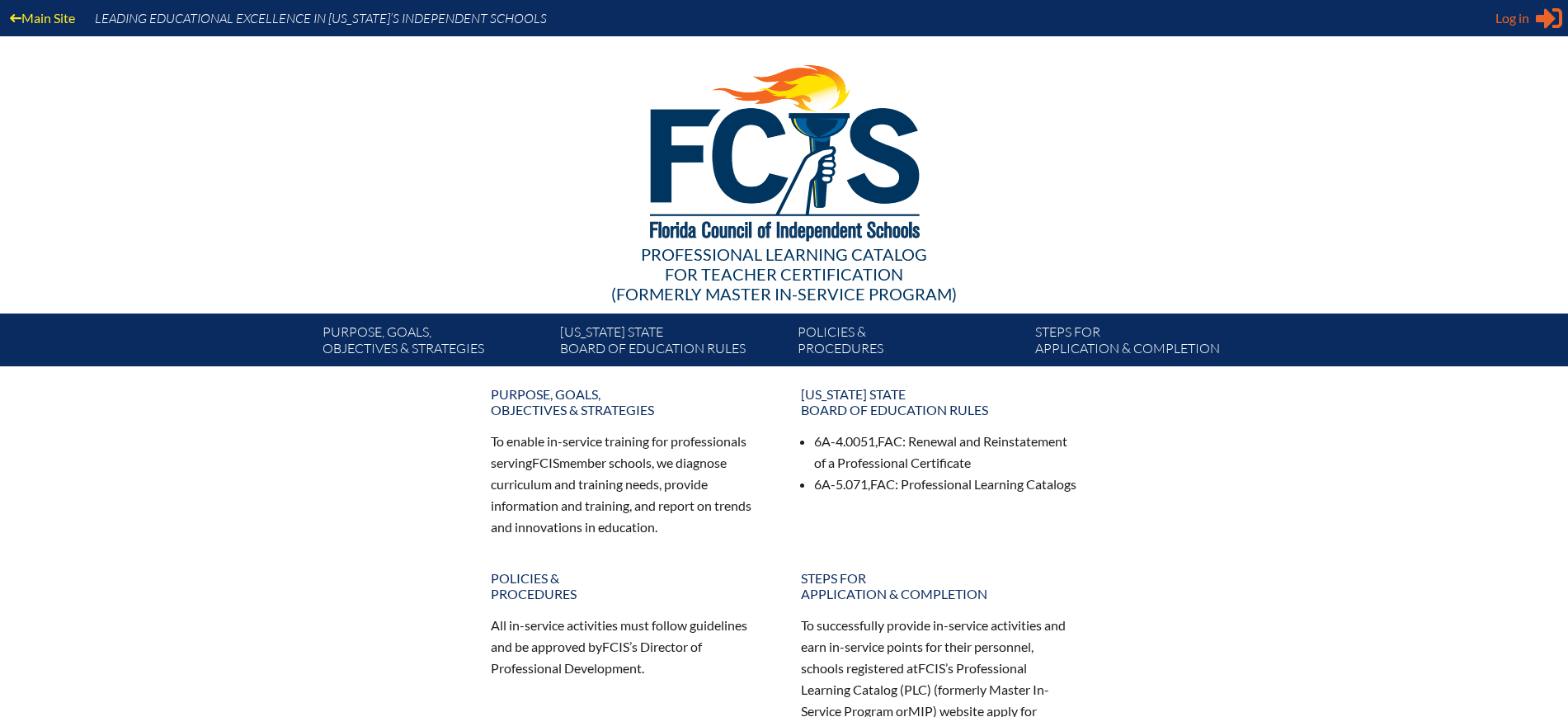
type input "[EMAIL_ADDRESS][DOMAIN_NAME]"
click at [1519, 19] on span "Log in" at bounding box center [1512, 18] width 34 height 20
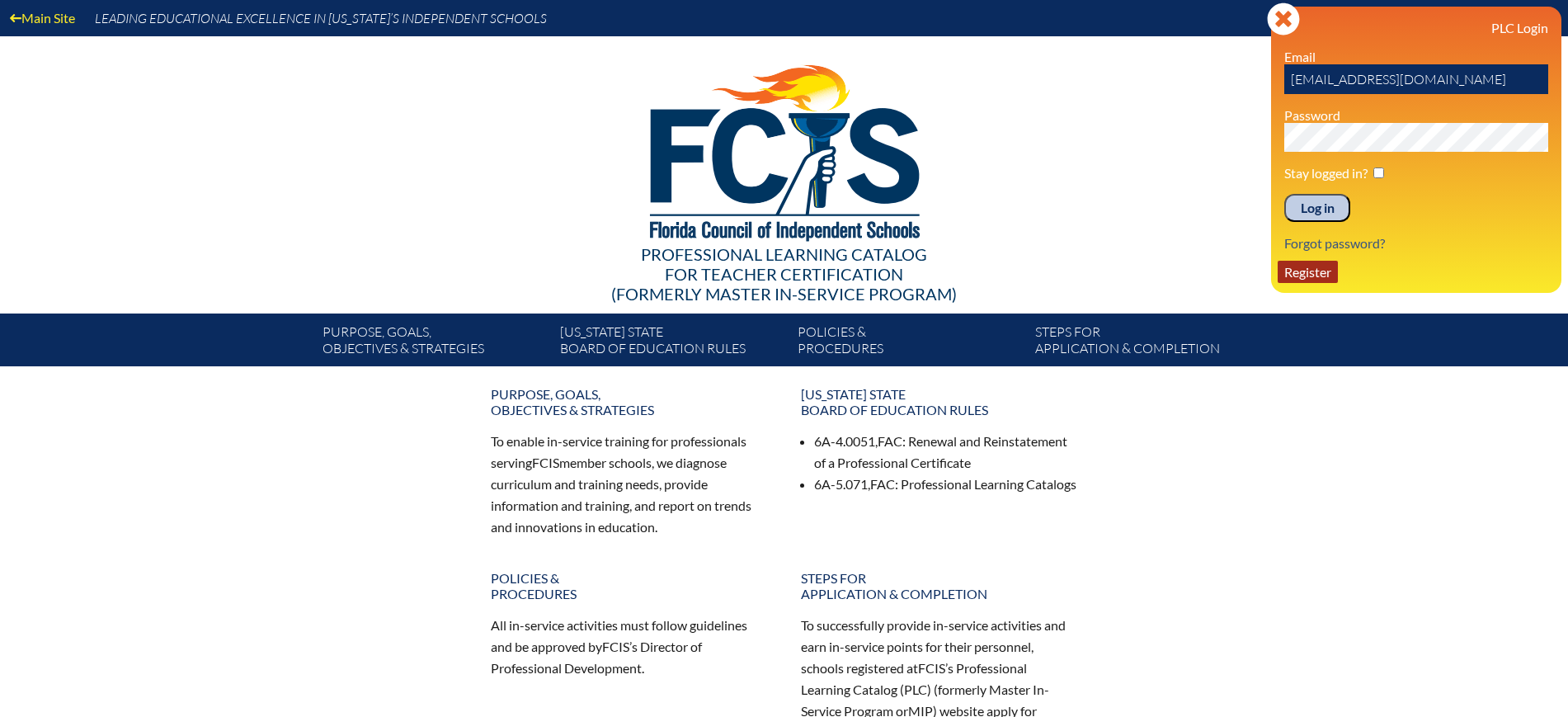
click at [1306, 272] on link "Register" at bounding box center [1308, 272] width 61 height 22
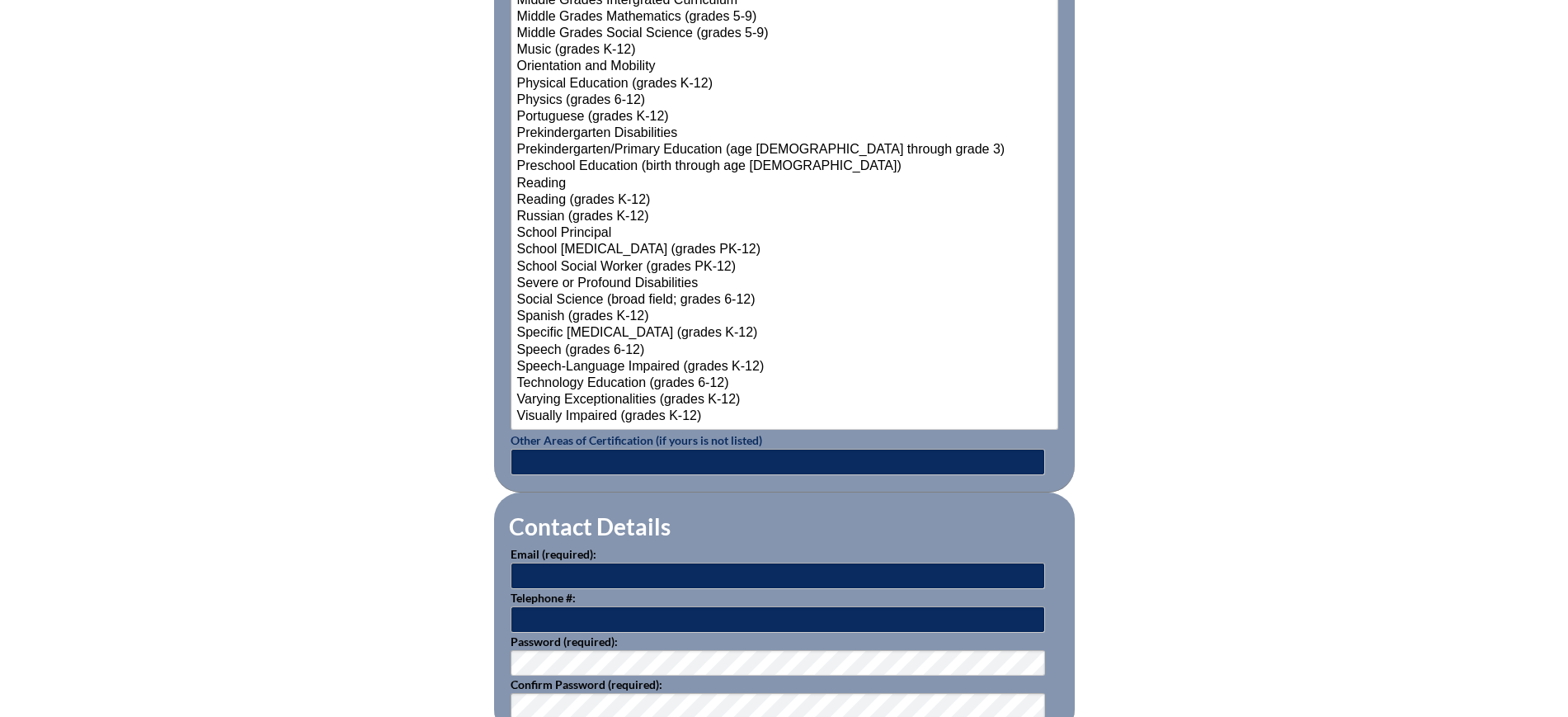
scroll to position [2062, 0]
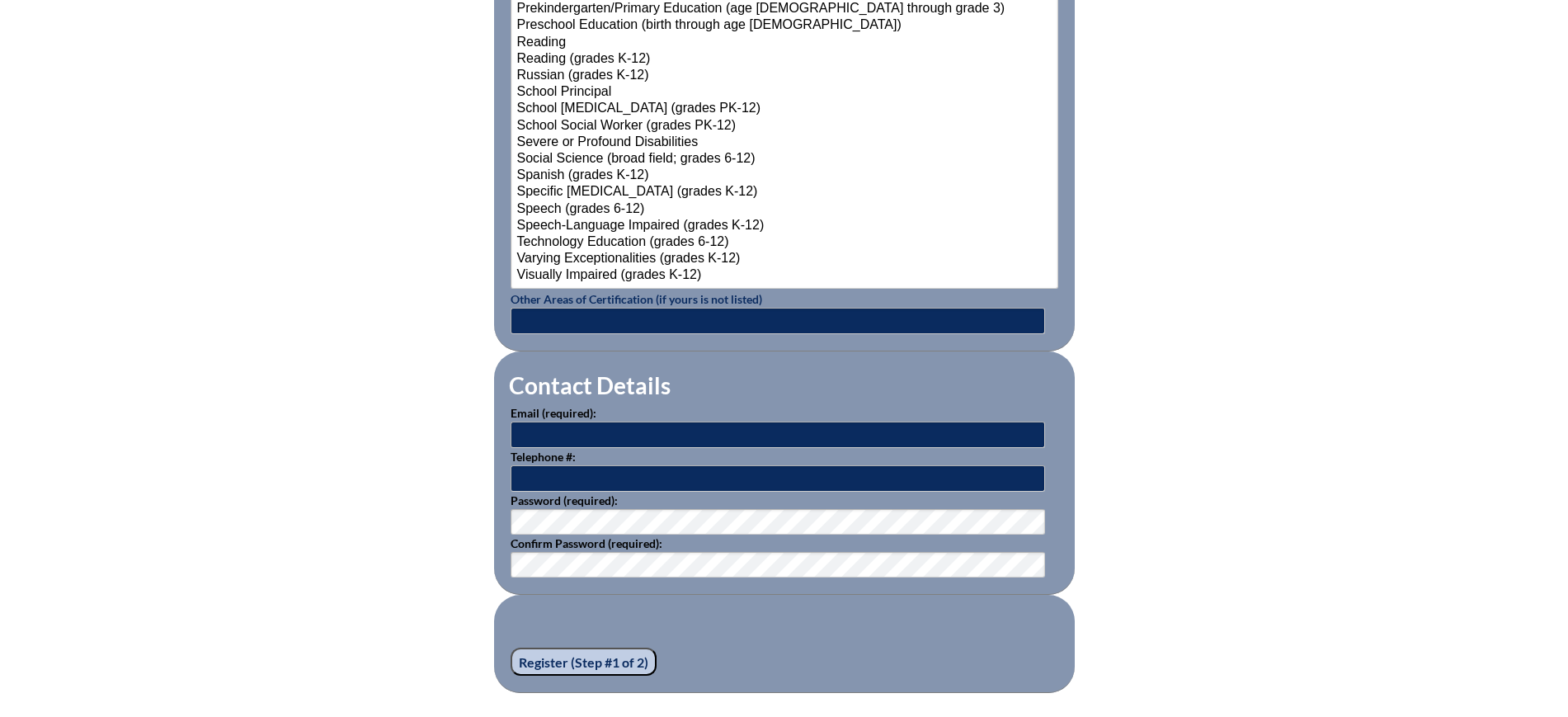
type input "[EMAIL_ADDRESS][DOMAIN_NAME]"
drag, startPoint x: 646, startPoint y: 421, endPoint x: 524, endPoint y: 421, distance: 122.0
click at [524, 421] on input "kdanger@fcis.org" at bounding box center [778, 434] width 534 height 27
type input "k"
paste input "[EMAIL_ADDRESS][DOMAIN_NAME]"
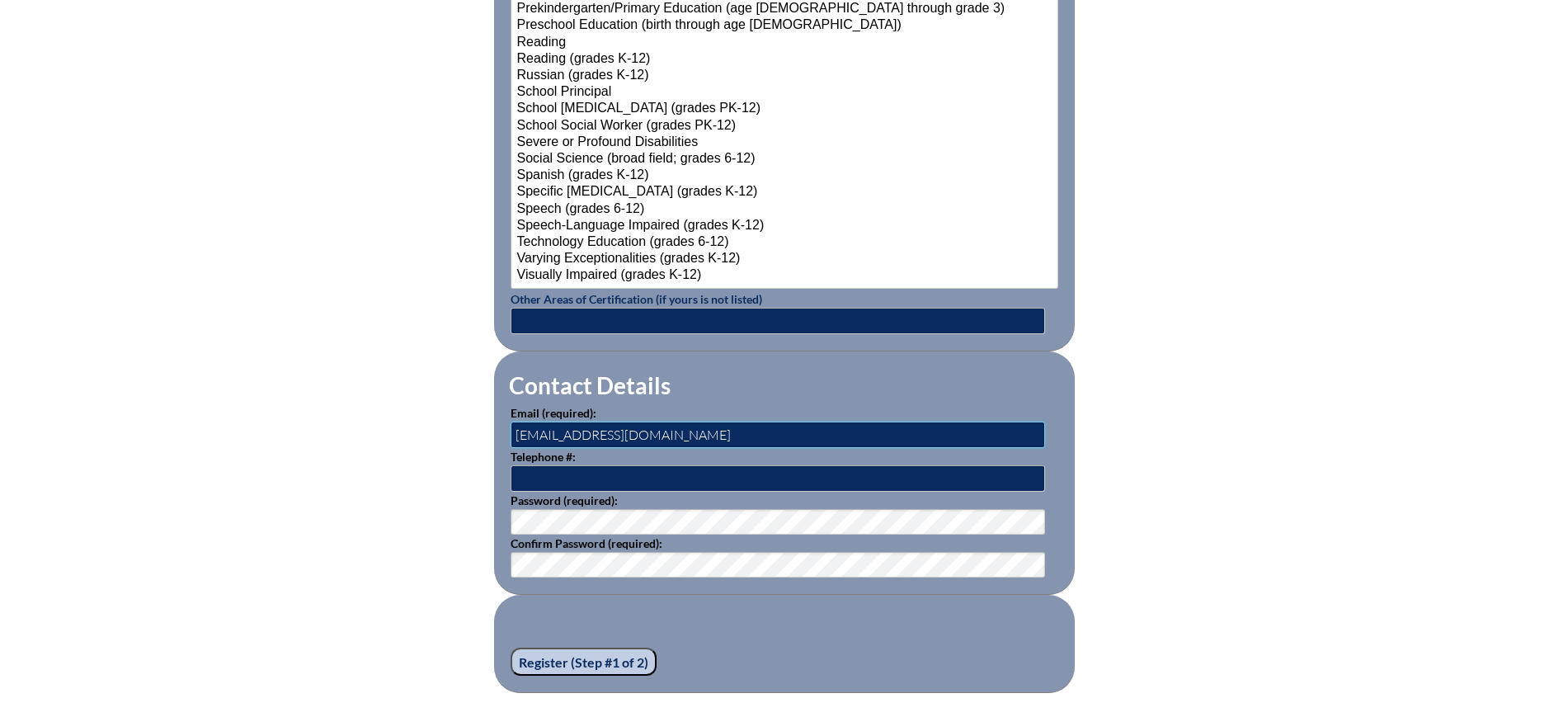
type input "[EMAIL_ADDRESS][DOMAIN_NAME]"
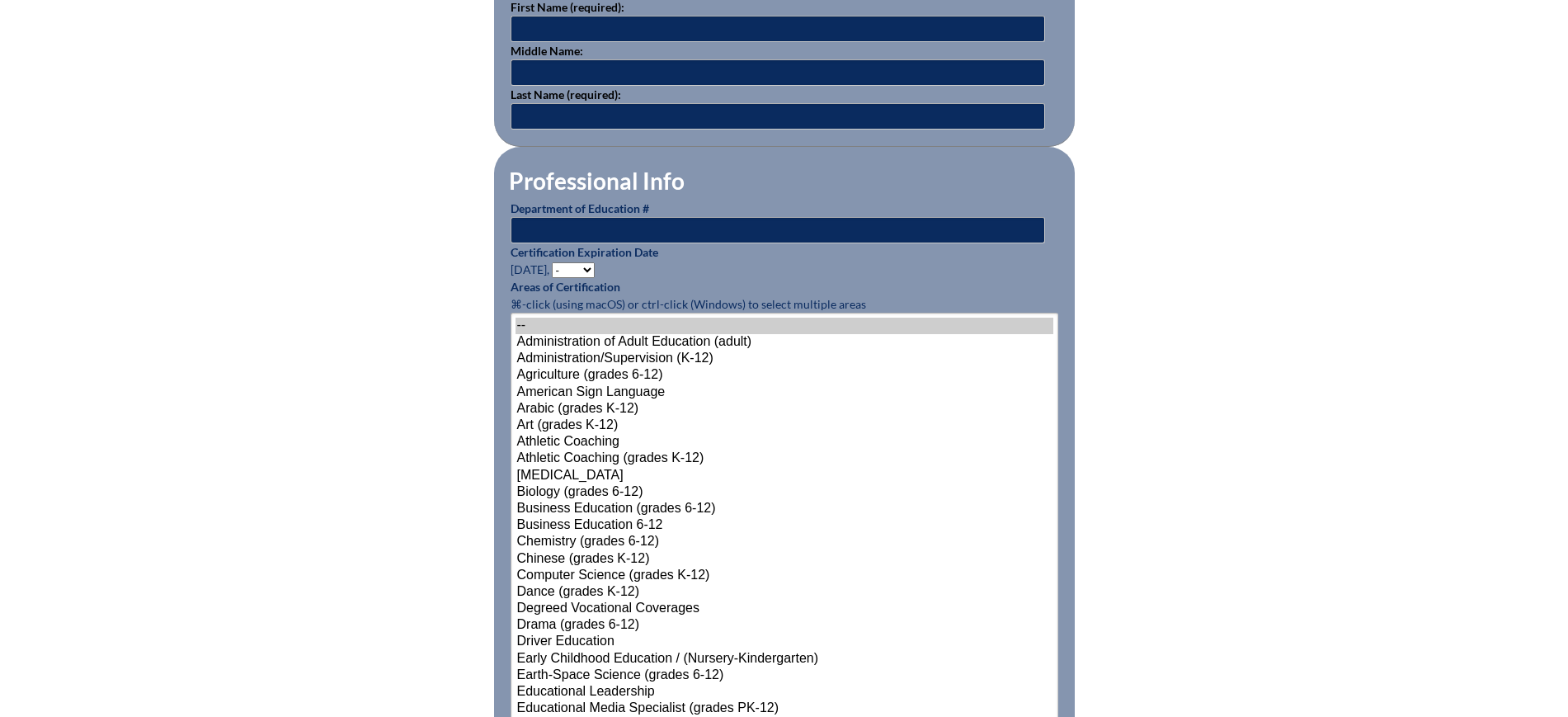
scroll to position [310, 0]
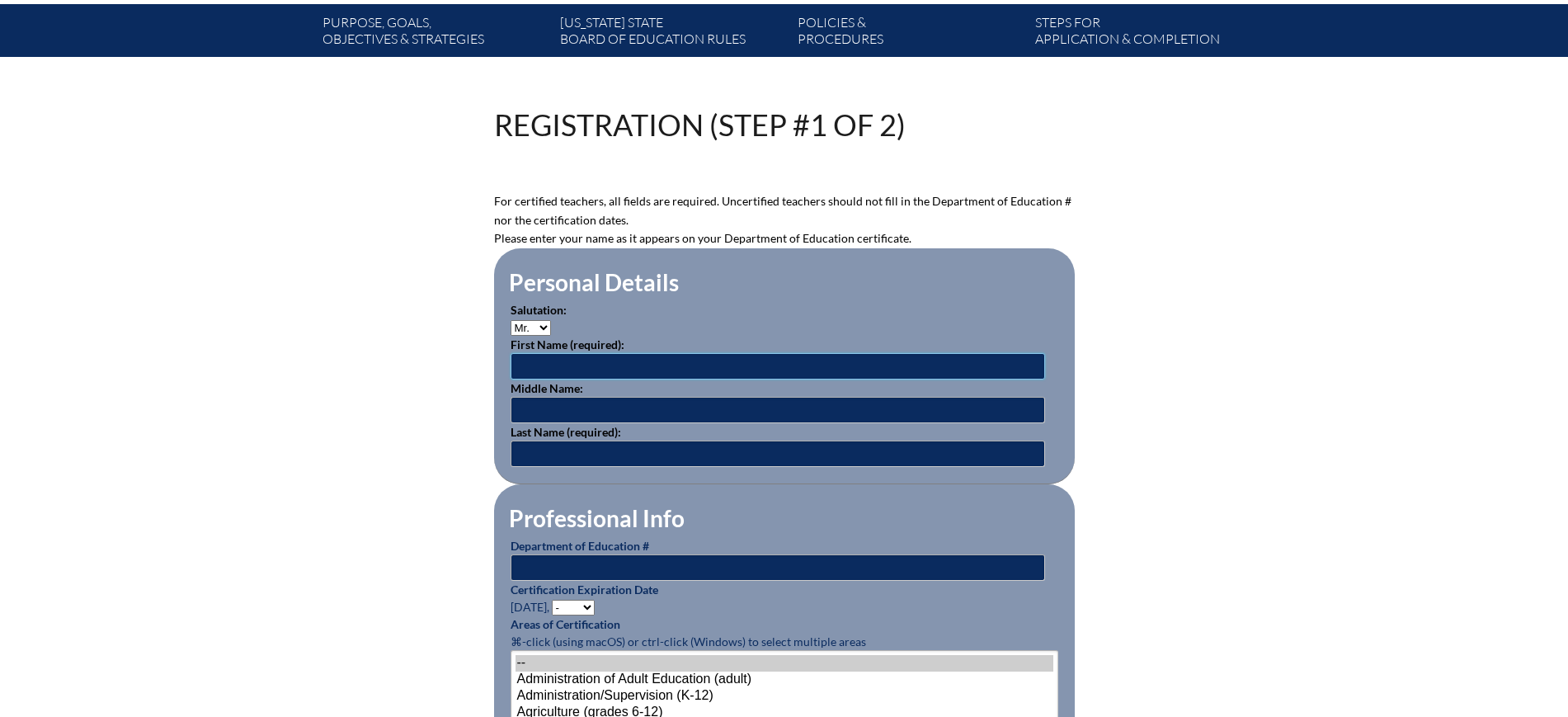
click at [783, 355] on input "text" at bounding box center [778, 366] width 534 height 27
type input "Brittany"
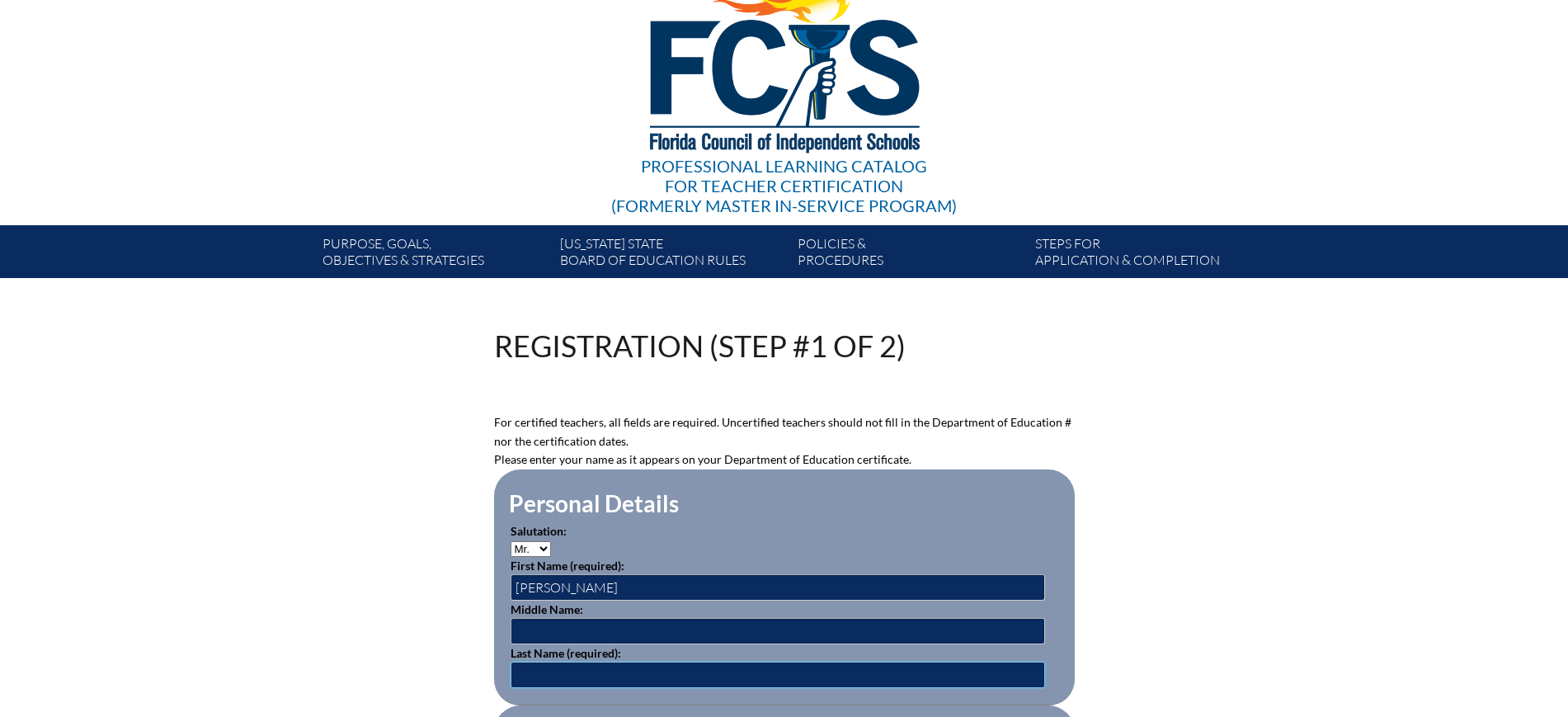
scroll to position [0, 0]
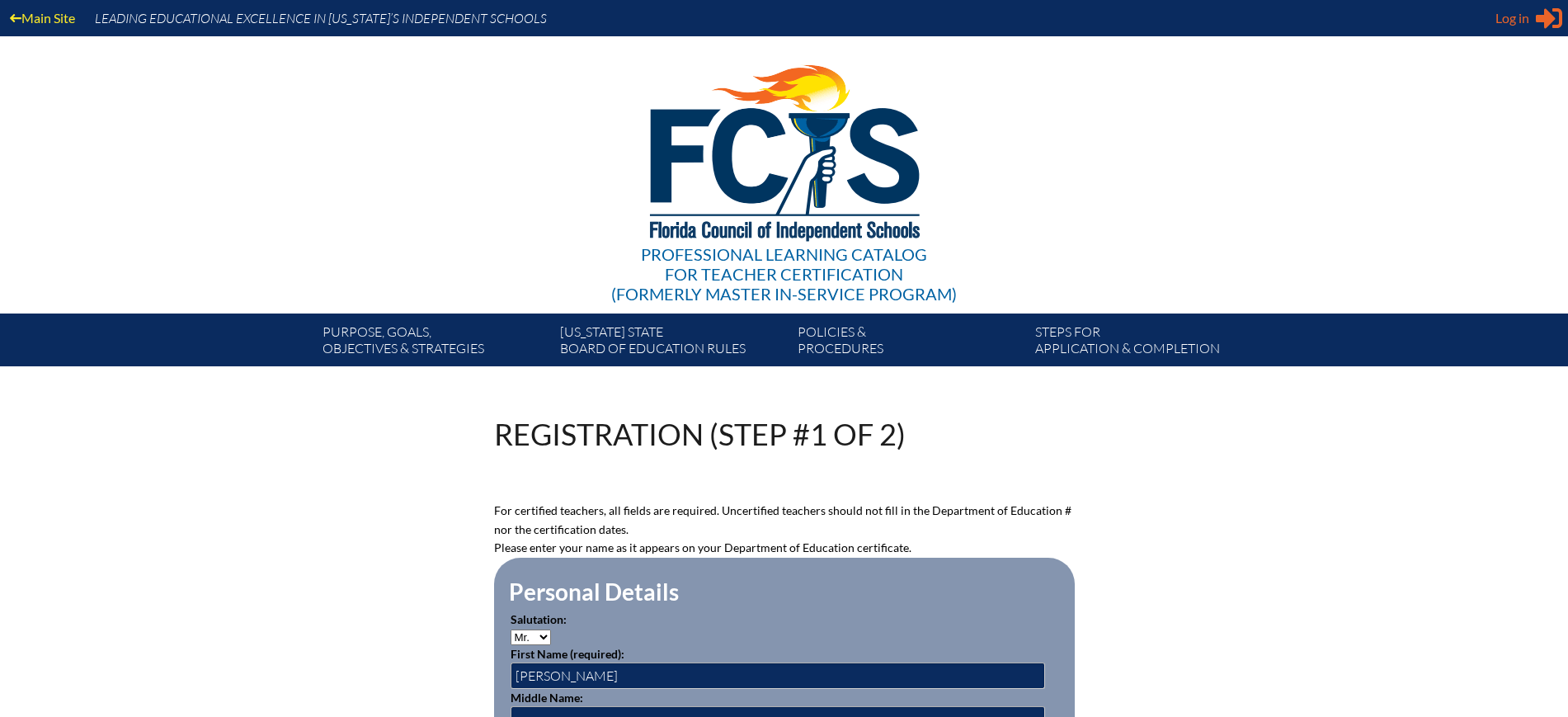
click at [1507, 21] on span "Log in" at bounding box center [1512, 18] width 34 height 20
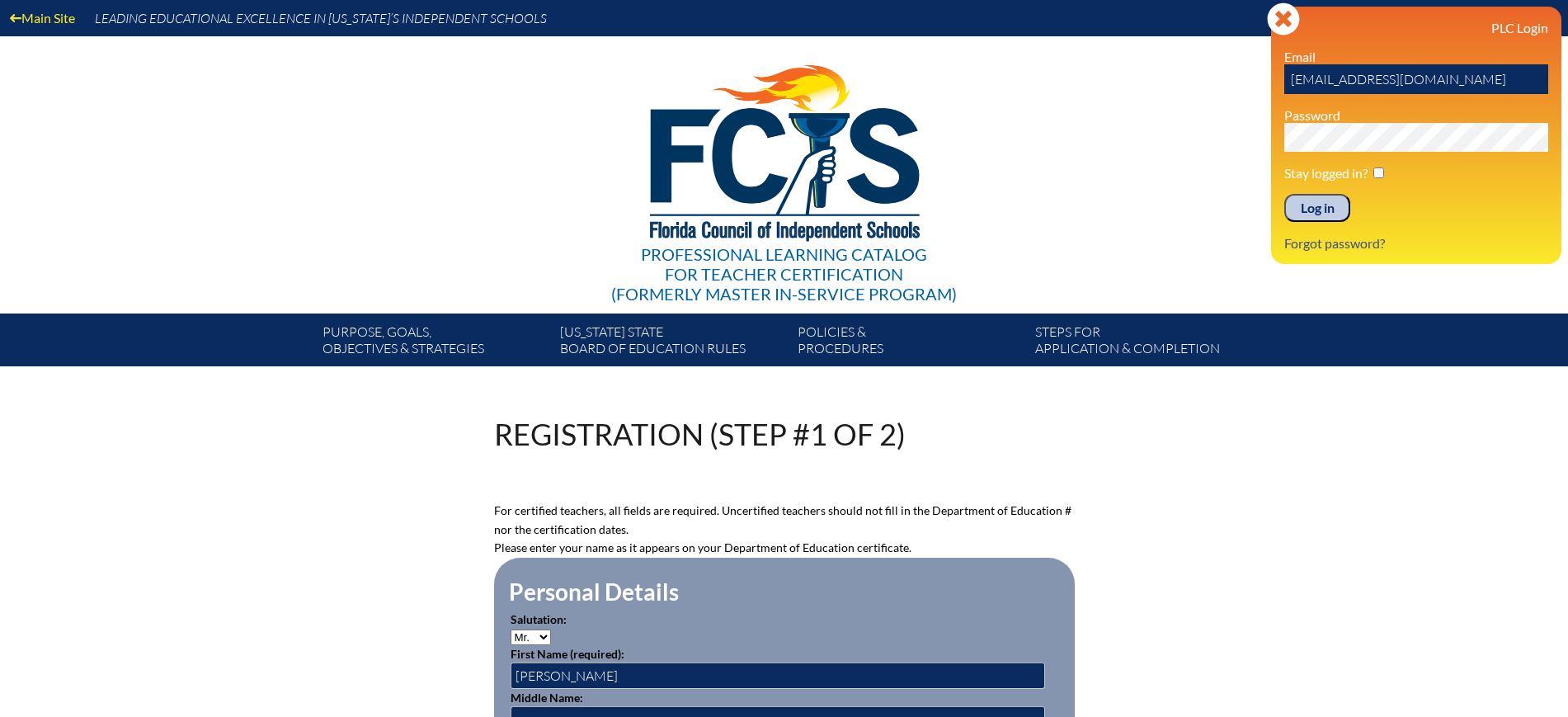
click at [1319, 204] on input "Log in" at bounding box center [1317, 208] width 66 height 28
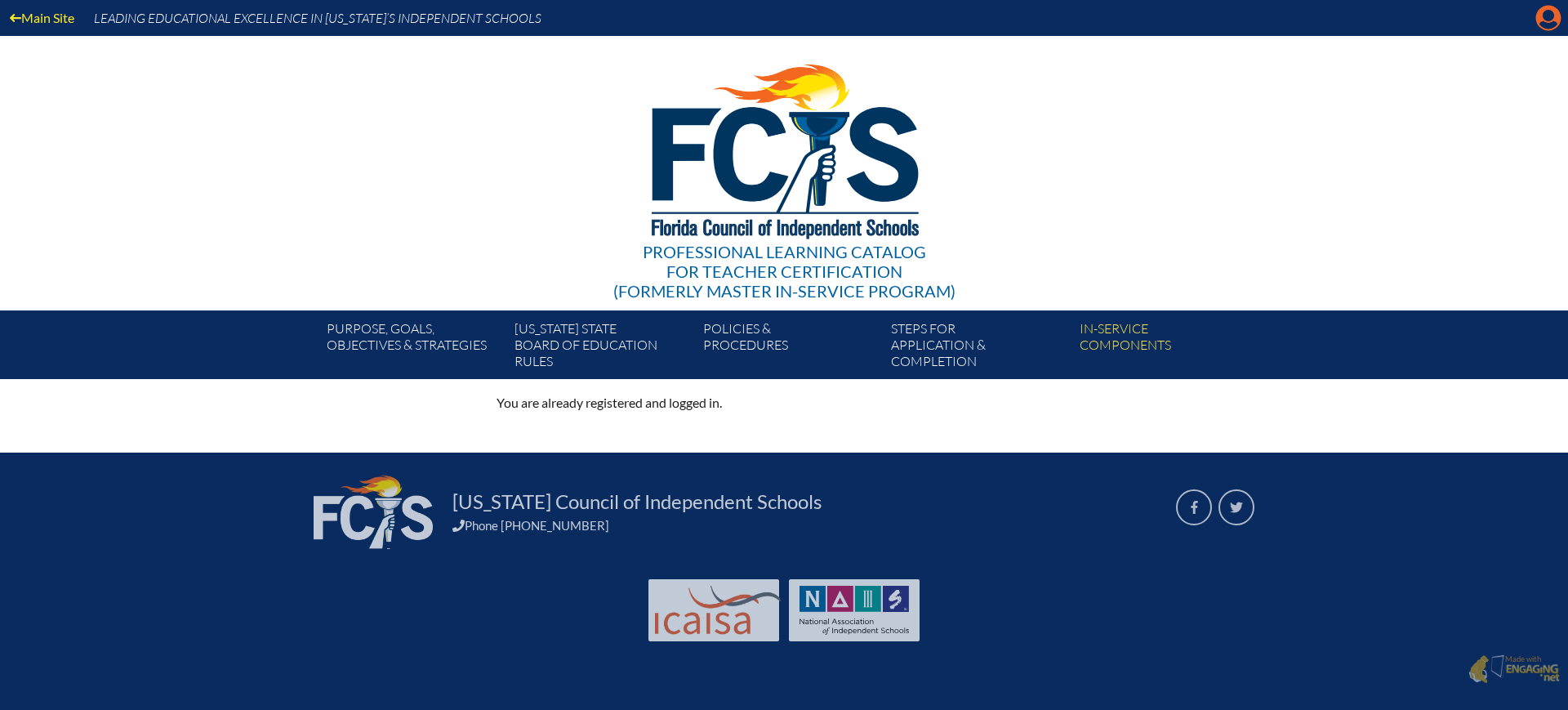
click at [1545, 11] on icon "Manage Account" at bounding box center [1548, 18] width 27 height 27
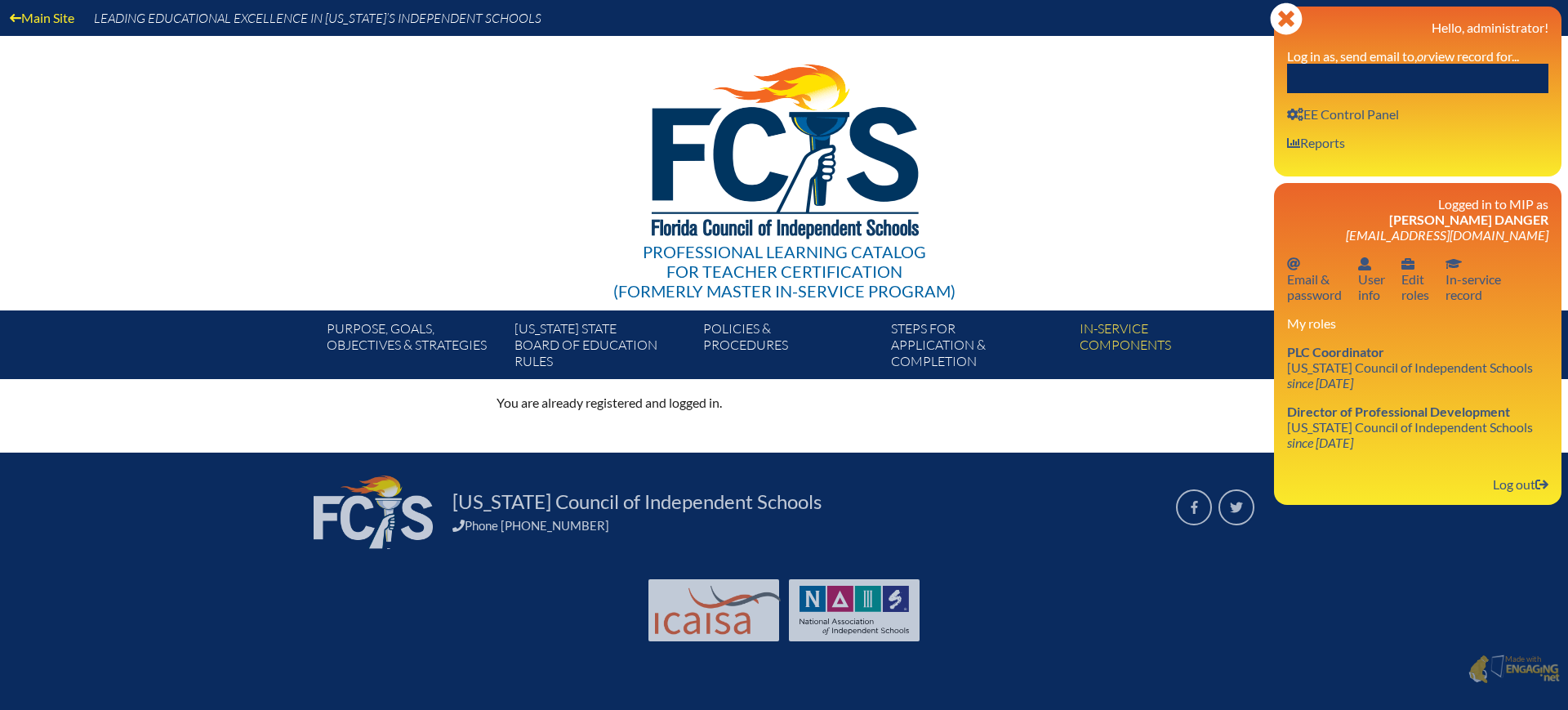
click at [1470, 51] on label "Log in as, send email to, or view record for..." at bounding box center [1403, 56] width 232 height 15
click at [1457, 69] on input "text" at bounding box center [1417, 78] width 261 height 29
paste input "[PERSON_NAME]"
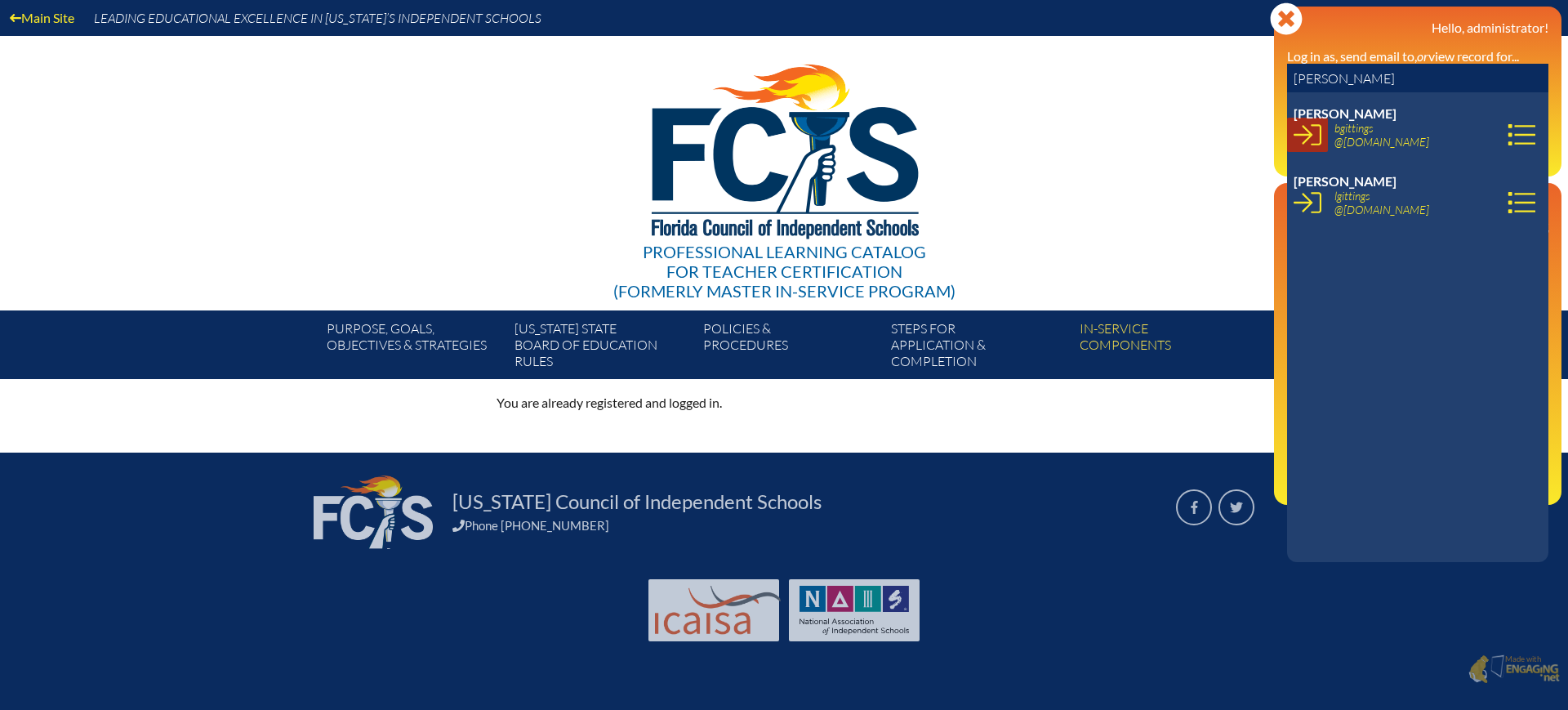
type input "[PERSON_NAME]"
click at [1321, 140] on icon at bounding box center [1307, 134] width 27 height 21
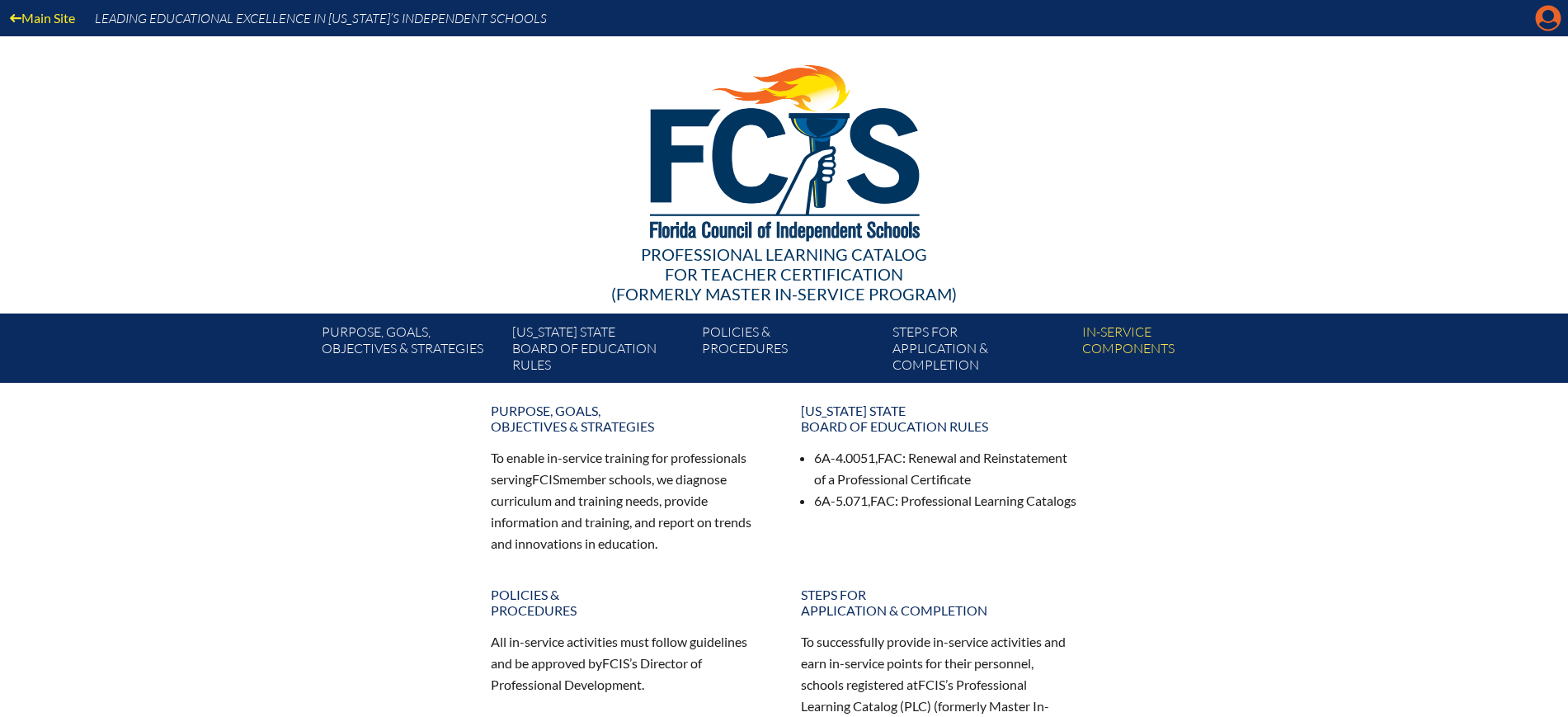
click at [1559, 22] on icon at bounding box center [1549, 19] width 26 height 26
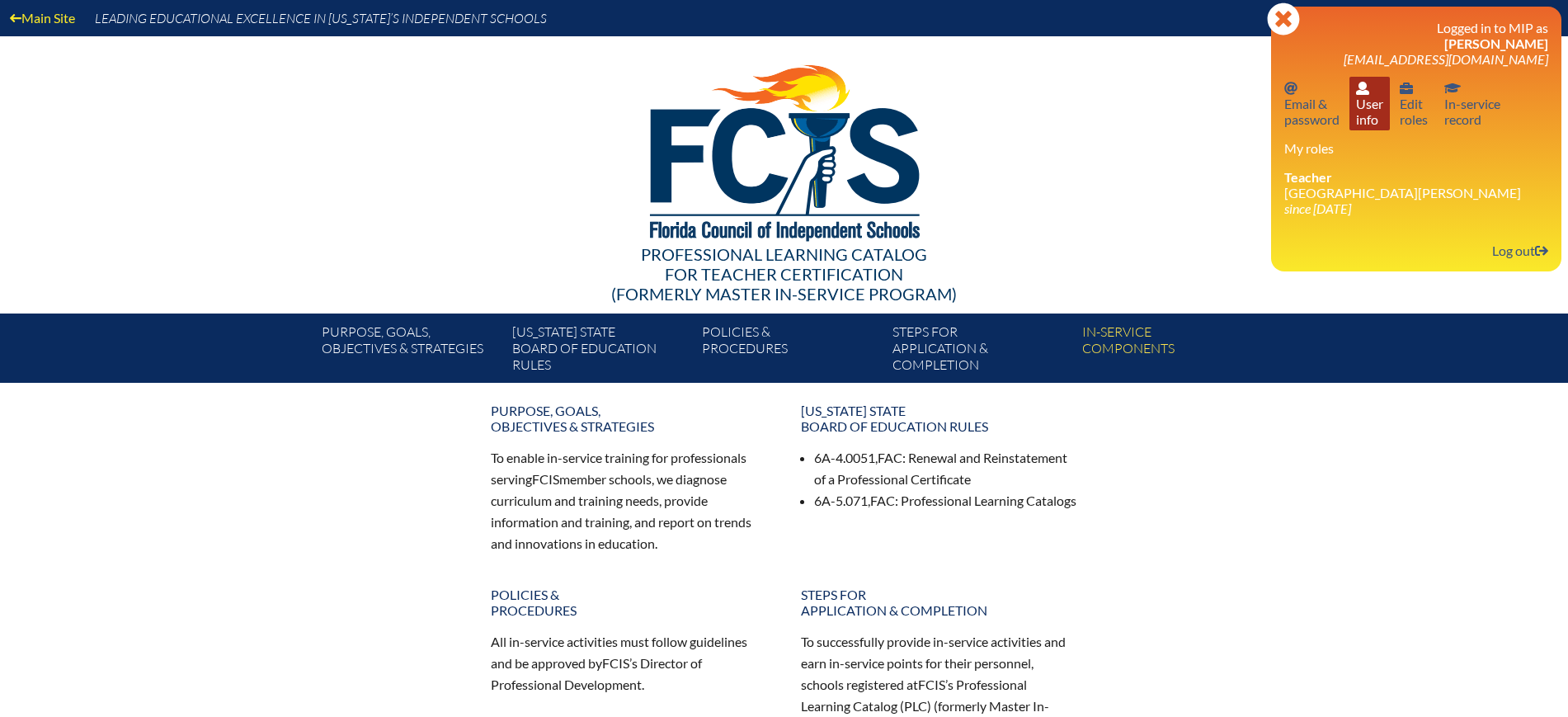
click at [1371, 112] on link "User info User info" at bounding box center [1369, 104] width 41 height 54
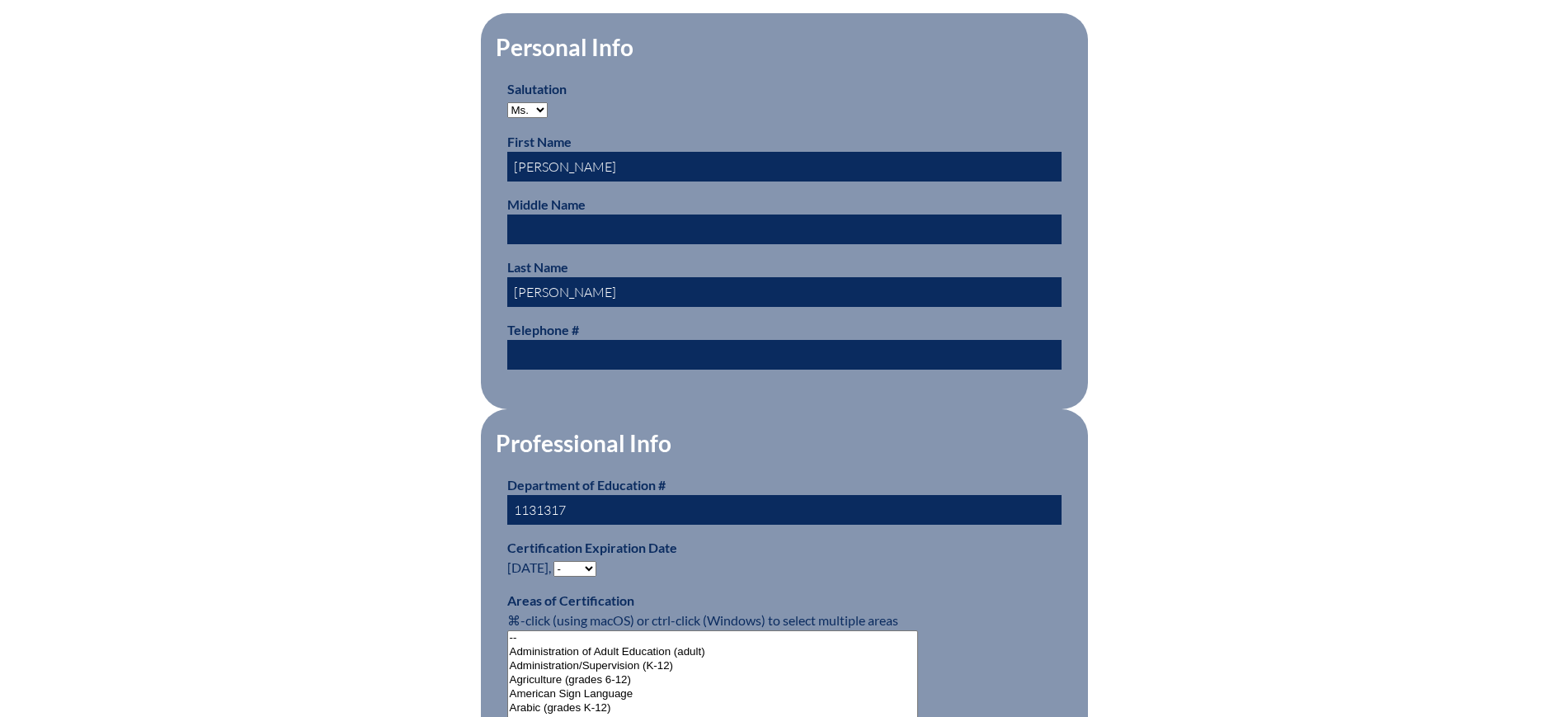
scroll to position [928, 0]
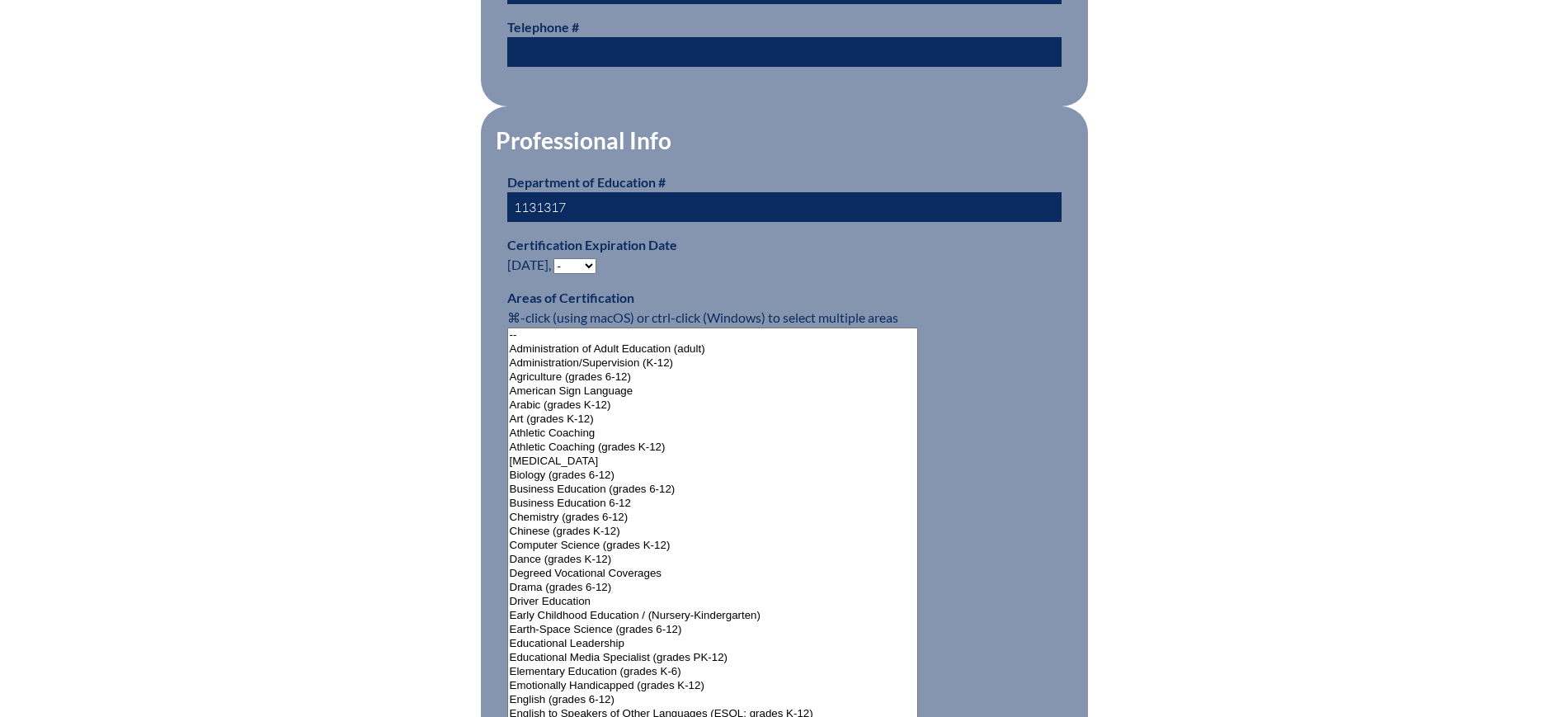
click at [592, 258] on select "- 2031 2030 2029 2028 2027 2026 2025 2024 2023 2022 2021 2020 2019 2018 2017 20…" at bounding box center [575, 266] width 43 height 16
select select "2025"
click at [557, 258] on select "- 2031 2030 2029 2028 2027 2026 2025 2024 2023 2022 2021 2020 2019 2018 2017 20…" at bounding box center [575, 266] width 43 height 16
click at [346, 410] on div "User Info Please enter your name as it appears on your Department of Education …" at bounding box center [784, 605] width 927 height 2196
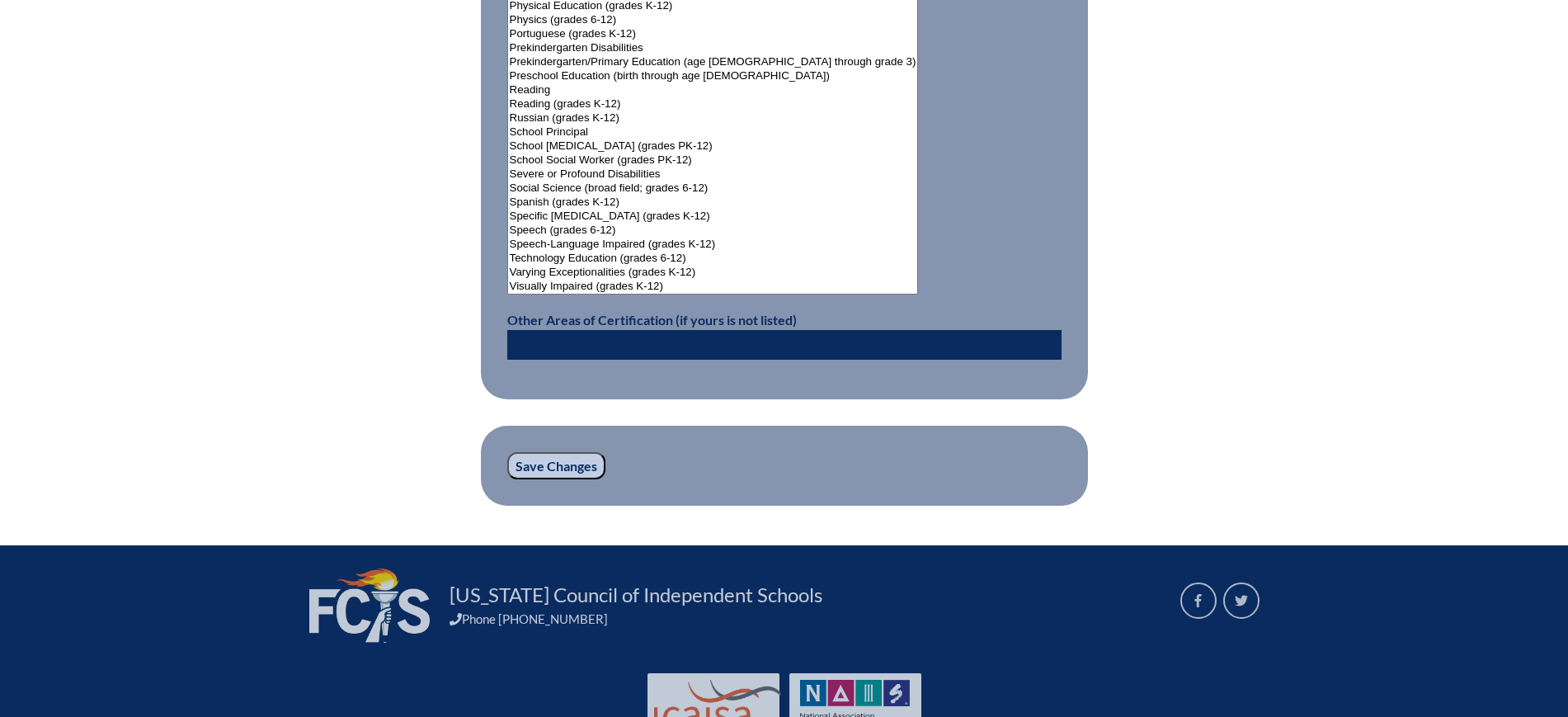
scroll to position [2186, 0]
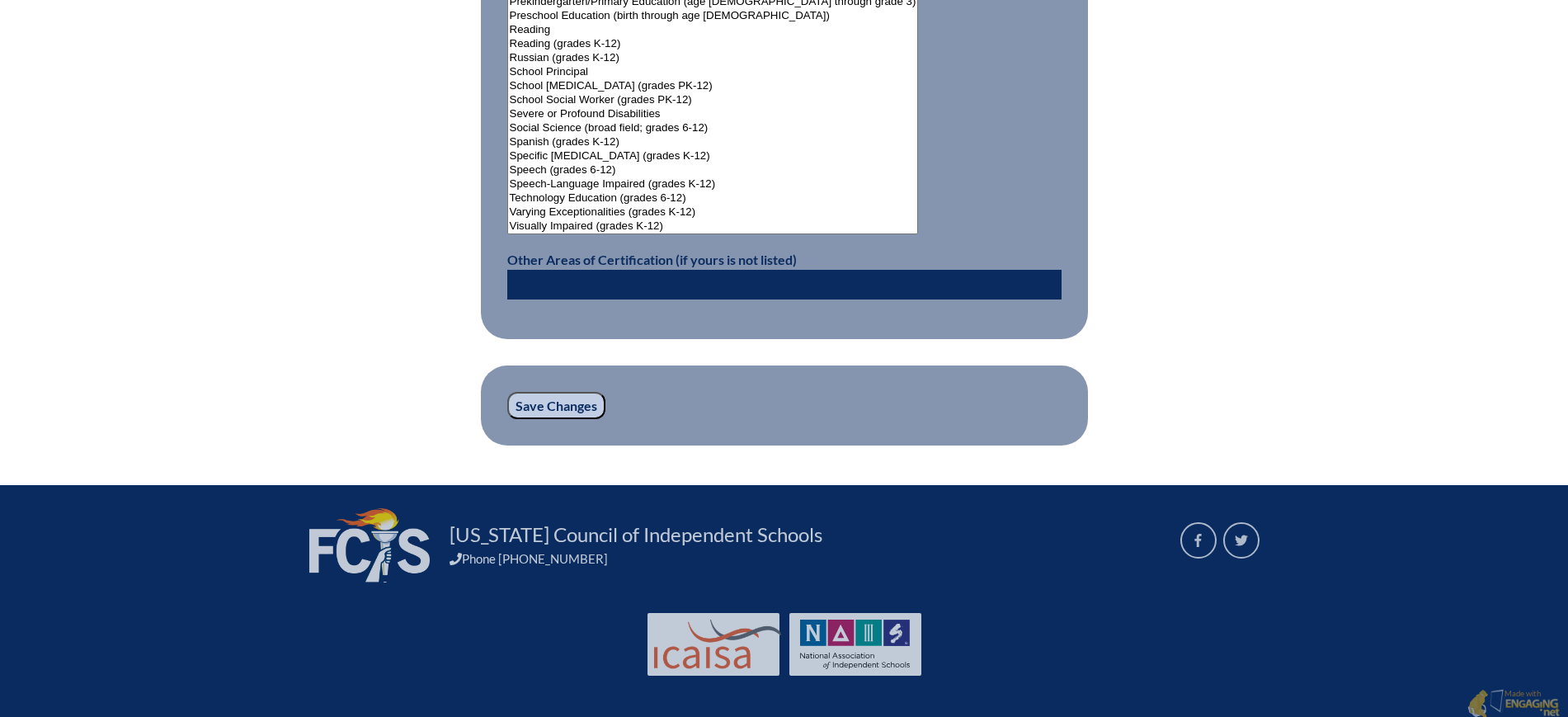
click at [568, 397] on input "Save Changes" at bounding box center [555, 406] width 98 height 28
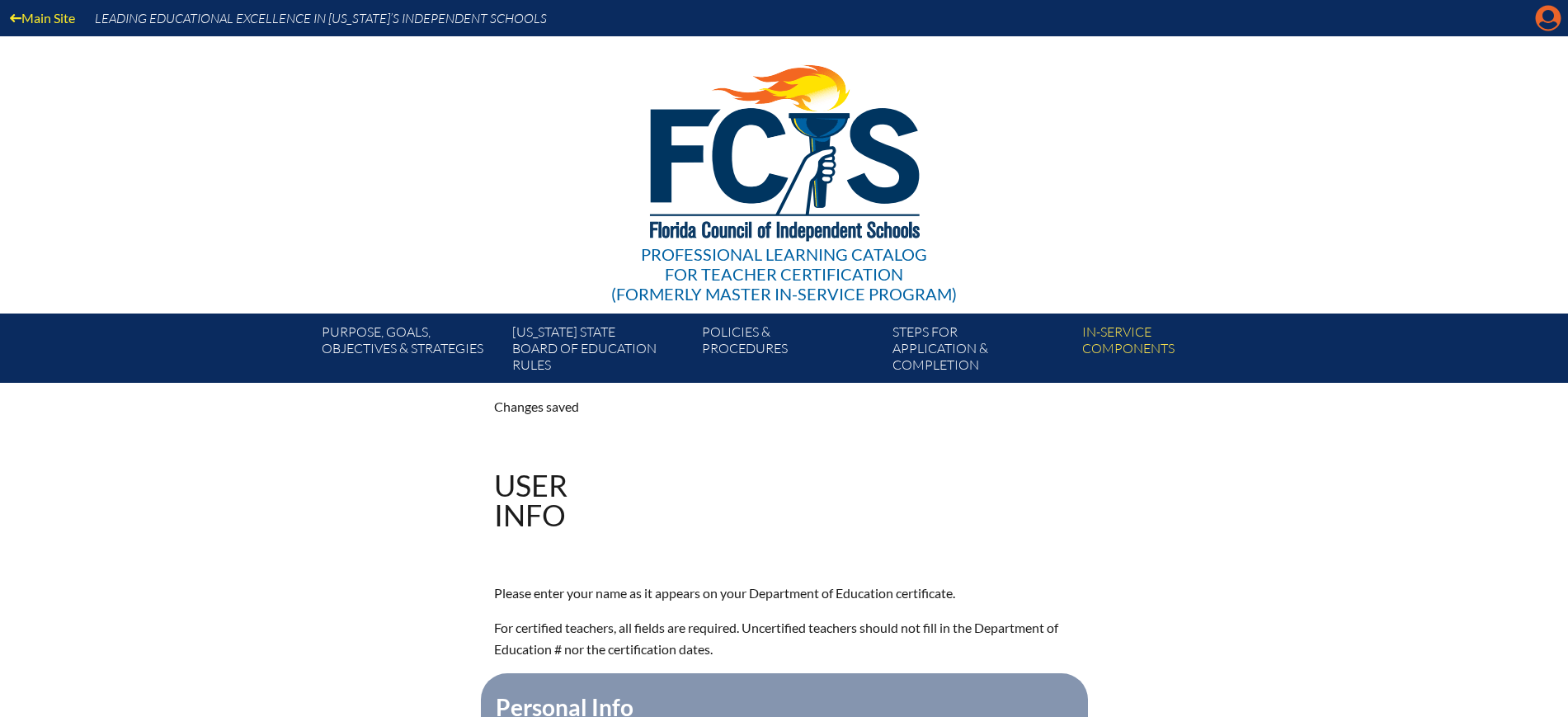
click at [1553, 16] on icon "Manage account" at bounding box center [1548, 18] width 27 height 27
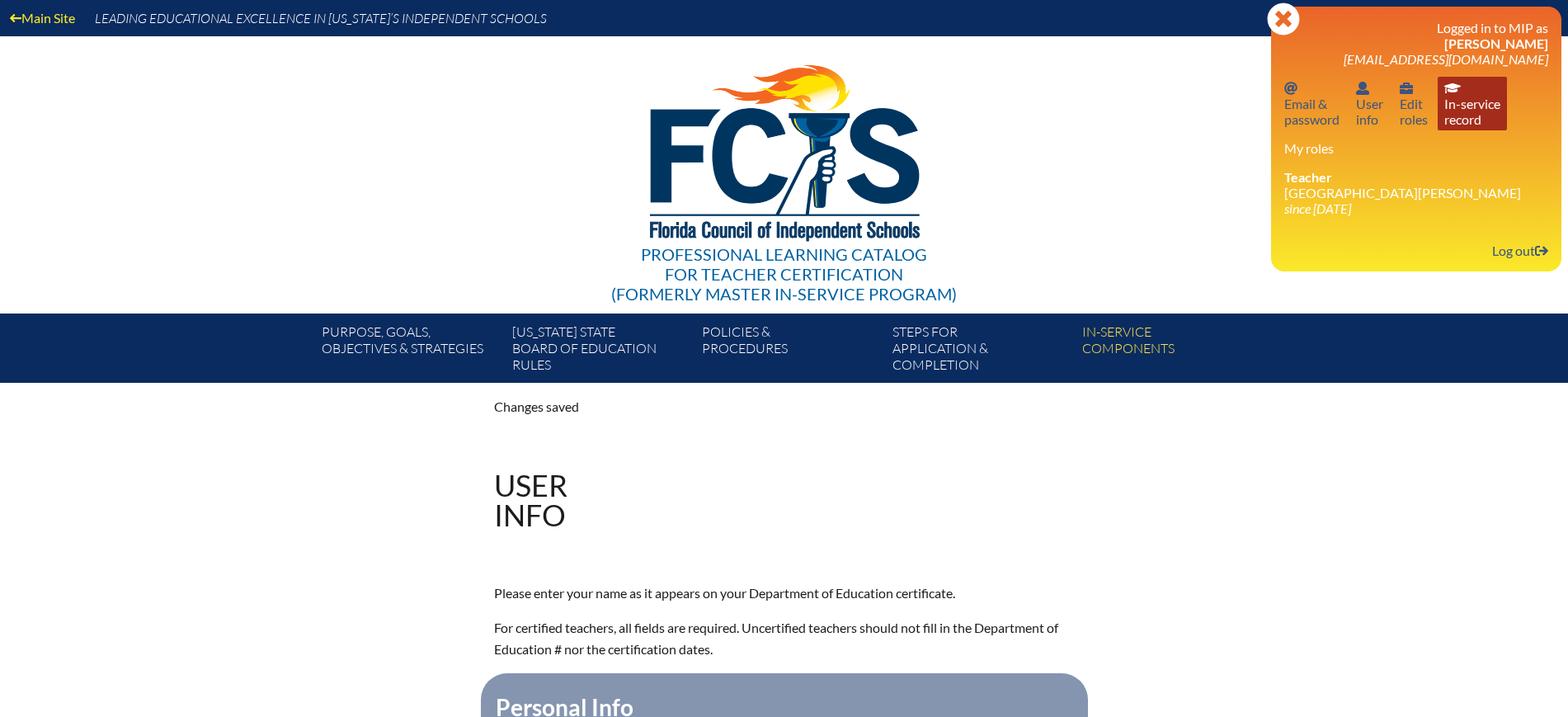
click at [1483, 114] on link "In-service record In-service record" at bounding box center [1472, 104] width 69 height 54
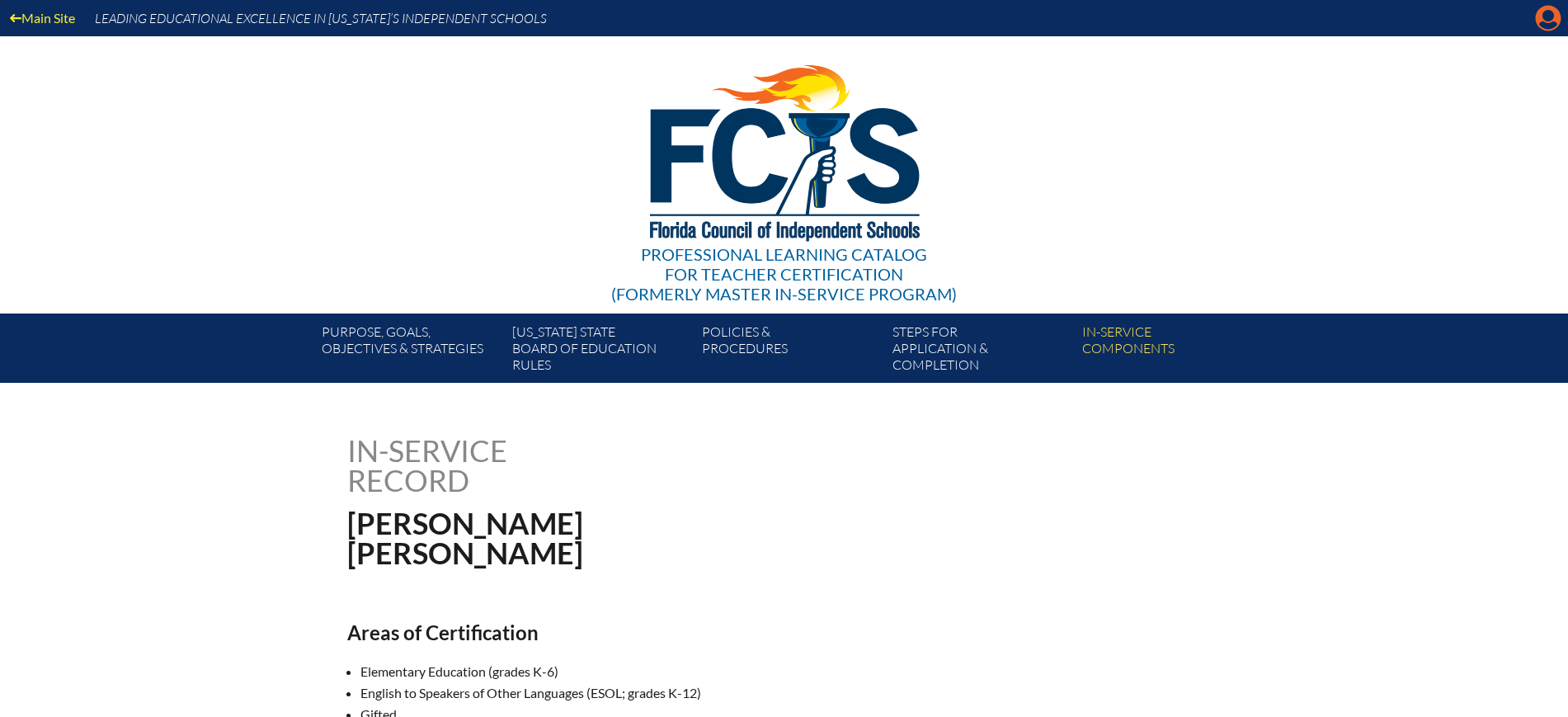
click at [1550, 15] on icon "Manage account" at bounding box center [1548, 18] width 27 height 27
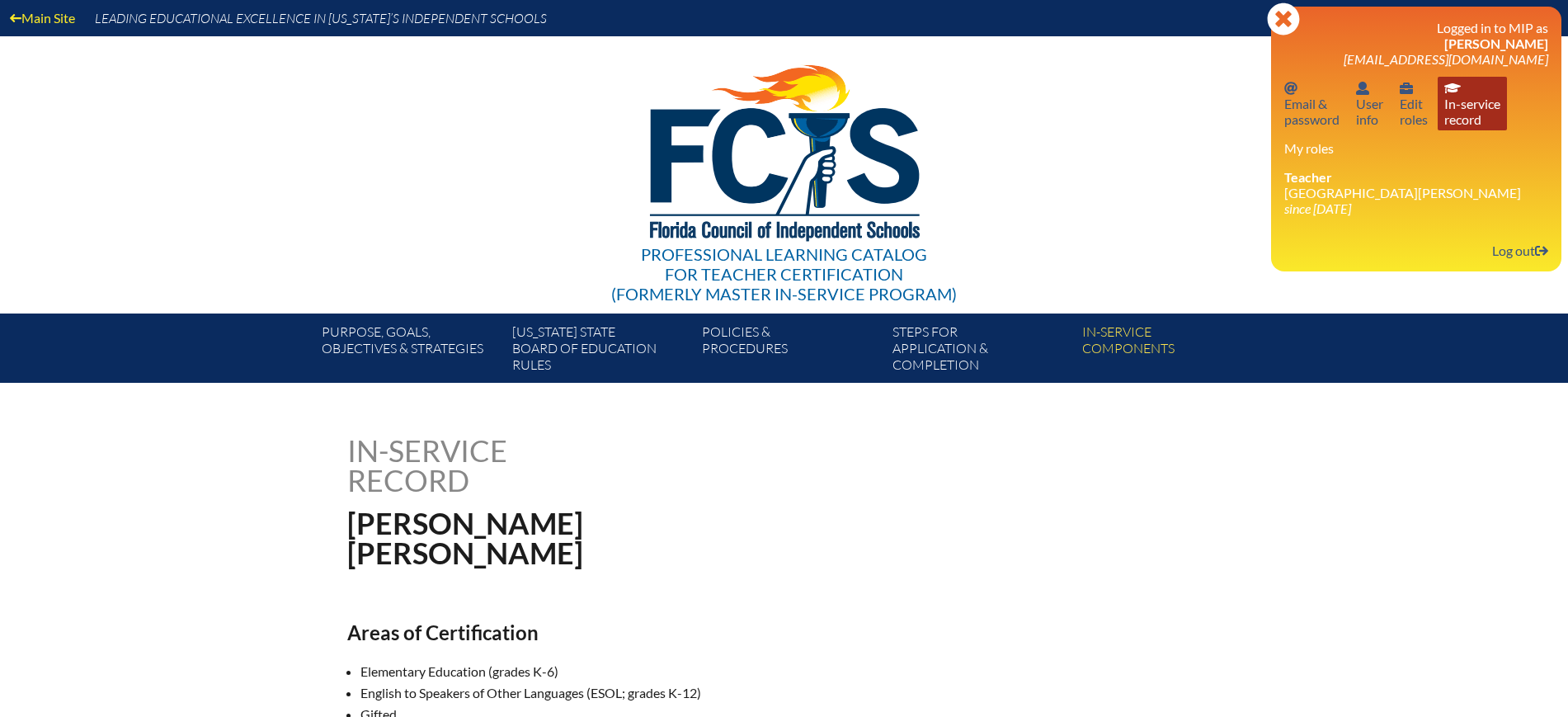
click at [1462, 113] on link "In-service record In-service record" at bounding box center [1472, 104] width 69 height 54
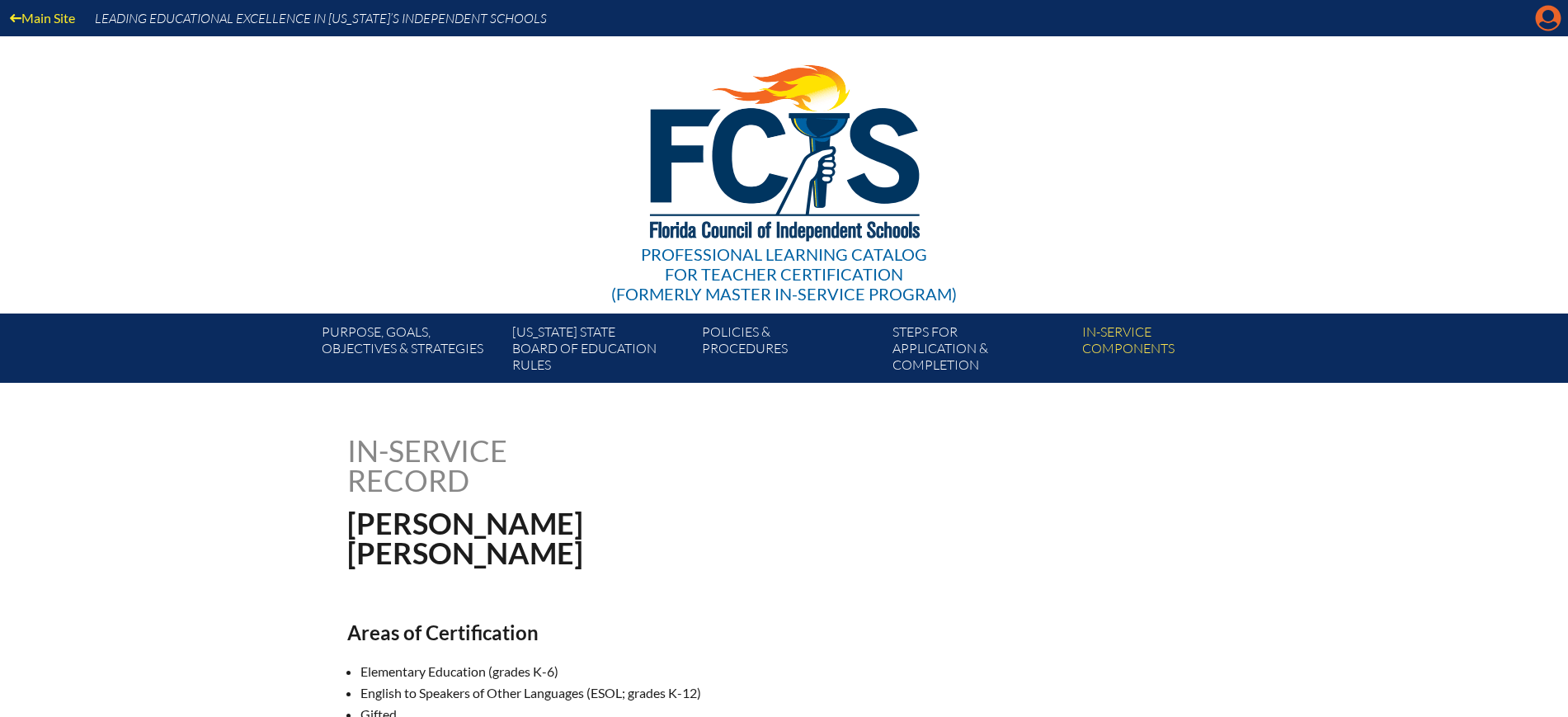
click at [1554, 22] on icon "Manage account" at bounding box center [1548, 18] width 27 height 27
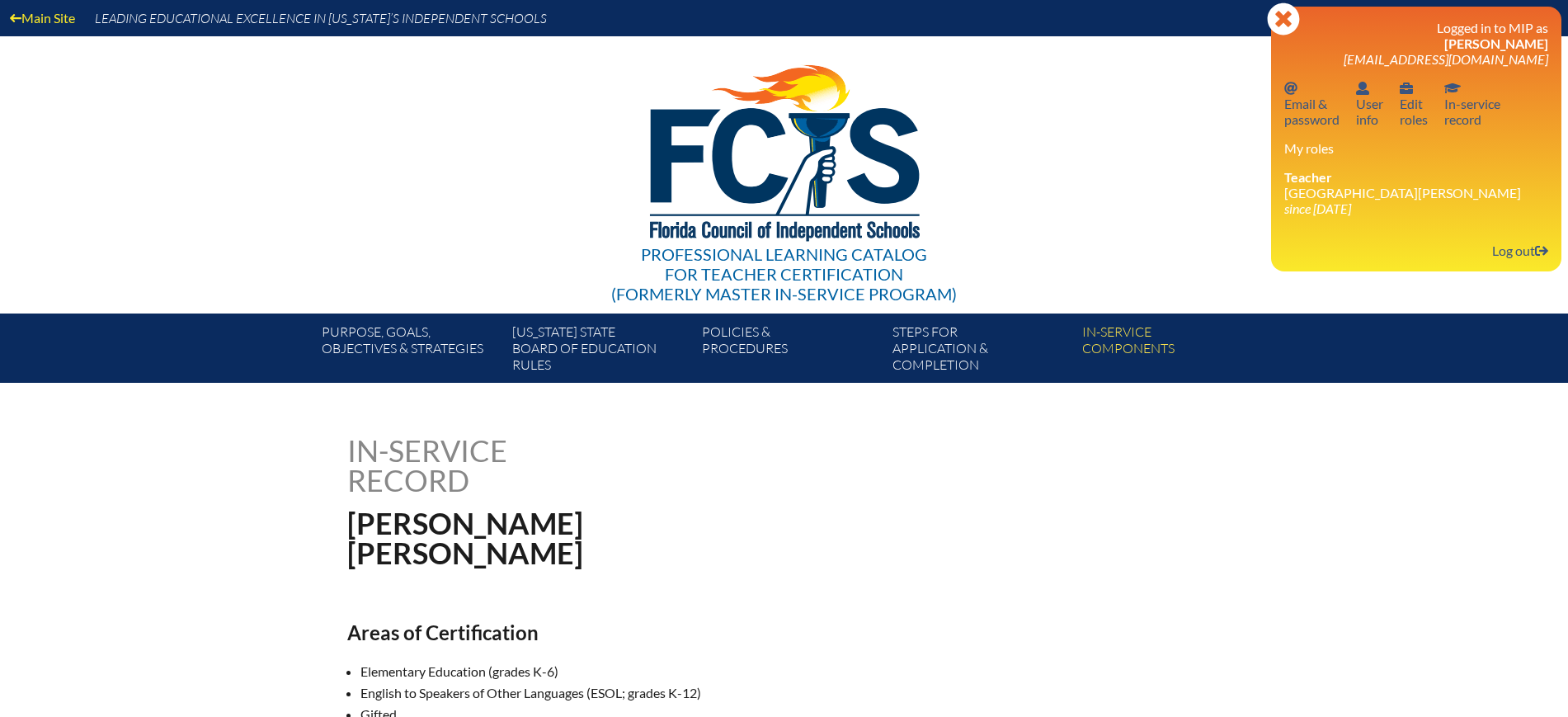
drag, startPoint x: 1517, startPoint y: 252, endPoint x: 1452, endPoint y: 169, distance: 105.4
click at [1517, 251] on link "Log out Log out" at bounding box center [1520, 251] width 69 height 22
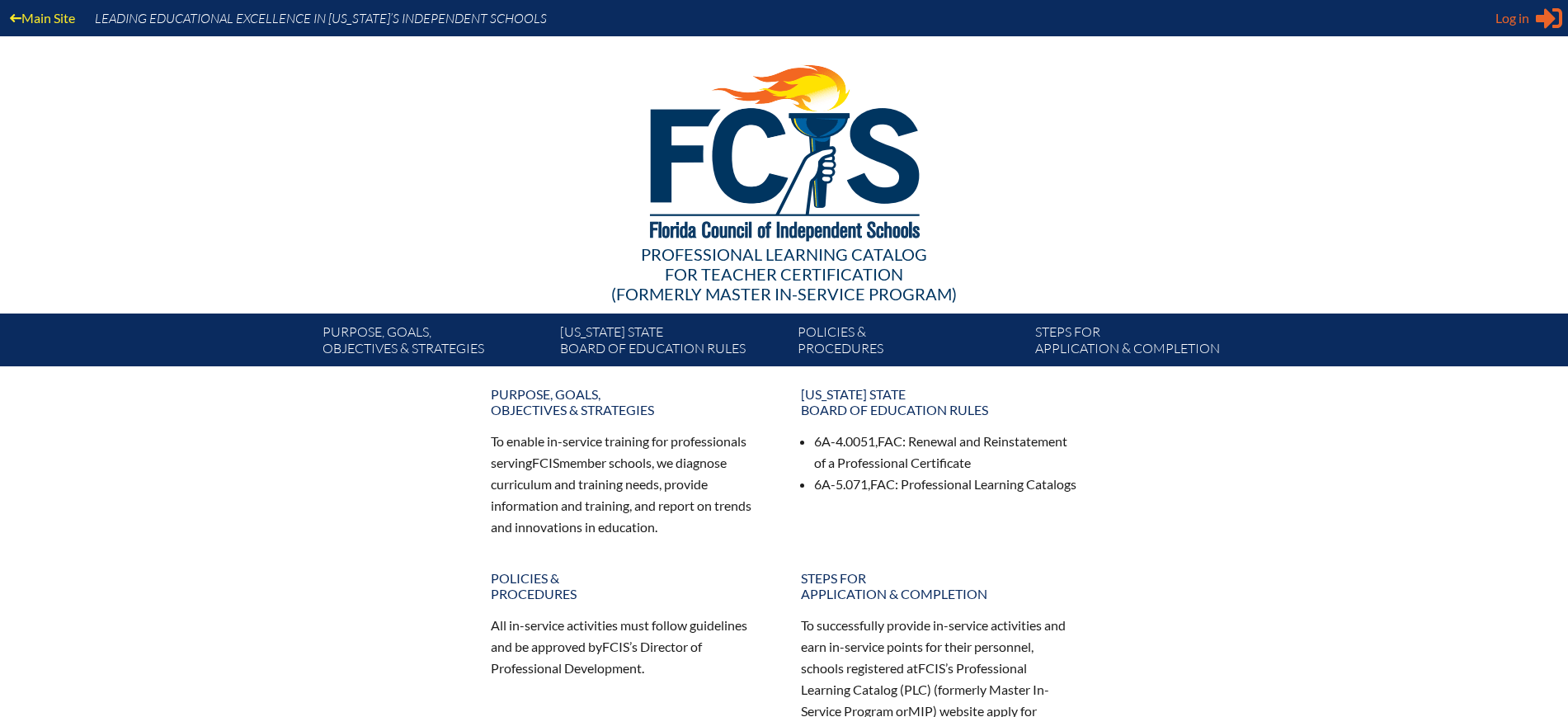
type input "[EMAIL_ADDRESS][DOMAIN_NAME]"
drag, startPoint x: 1508, startPoint y: 20, endPoint x: 1432, endPoint y: 123, distance: 128.0
click at [1508, 20] on span "Log in" at bounding box center [1512, 18] width 34 height 20
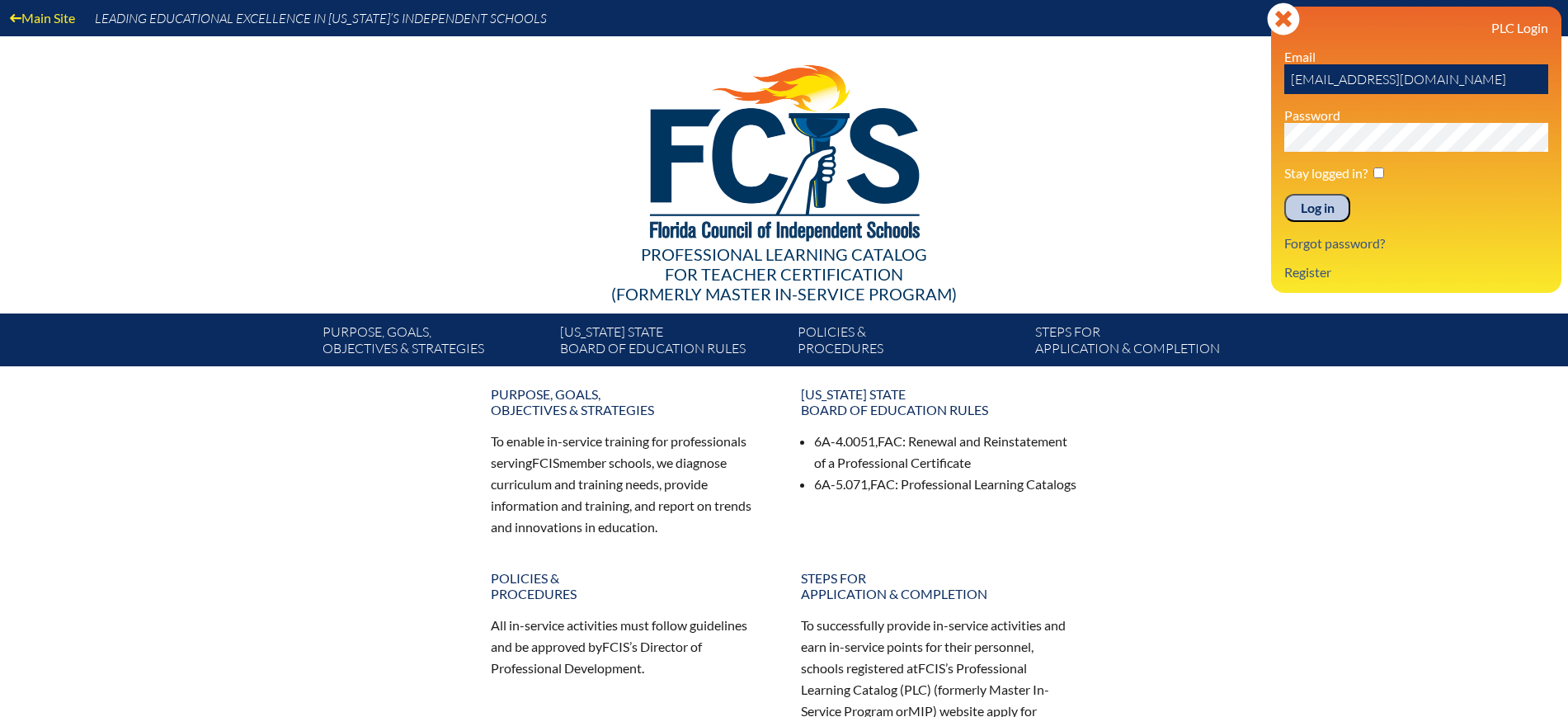
click at [1305, 201] on input "Log in" at bounding box center [1317, 208] width 66 height 28
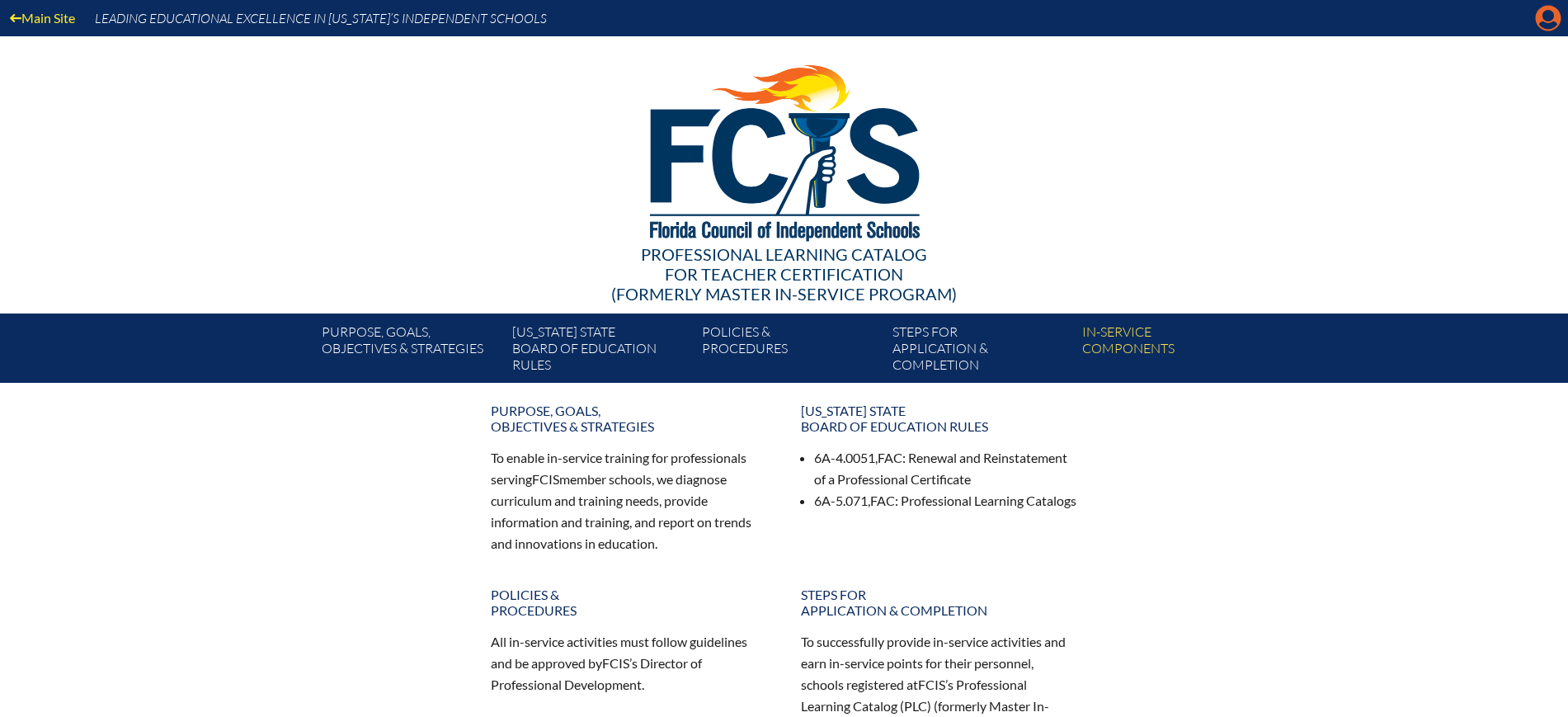
click at [1540, 16] on icon at bounding box center [1549, 19] width 26 height 26
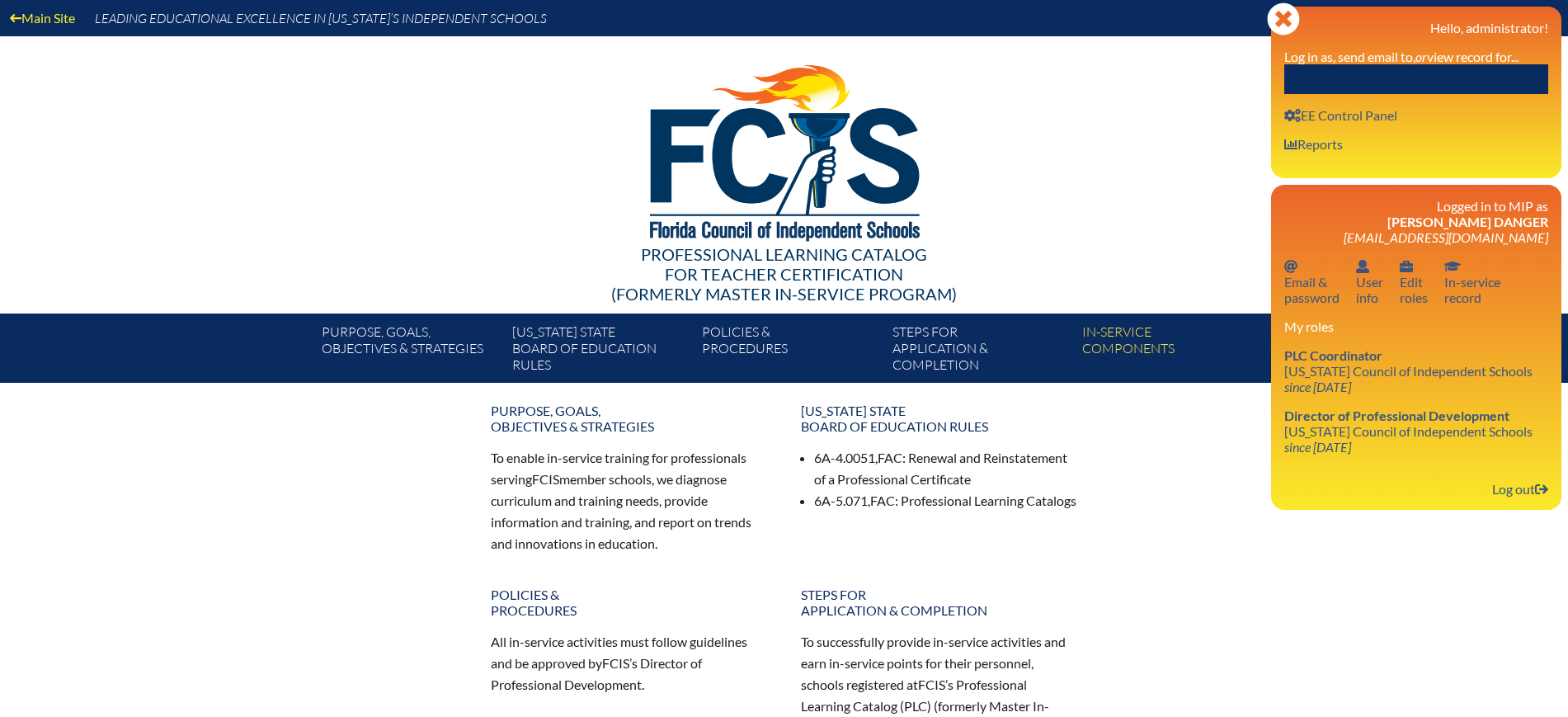
click at [1465, 69] on input "text" at bounding box center [1416, 79] width 264 height 29
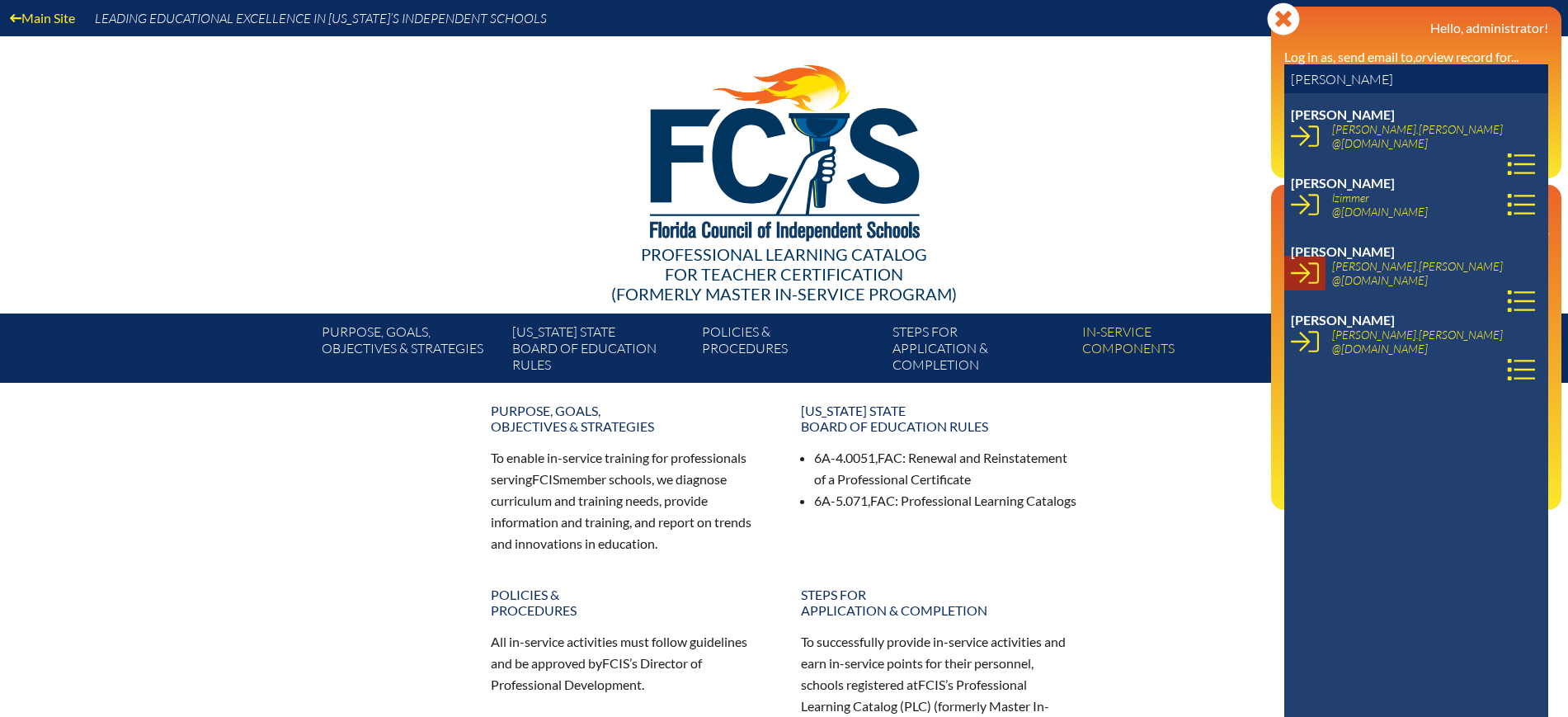
type input "zimmer"
click at [1311, 275] on icon at bounding box center [1304, 272] width 28 height 28
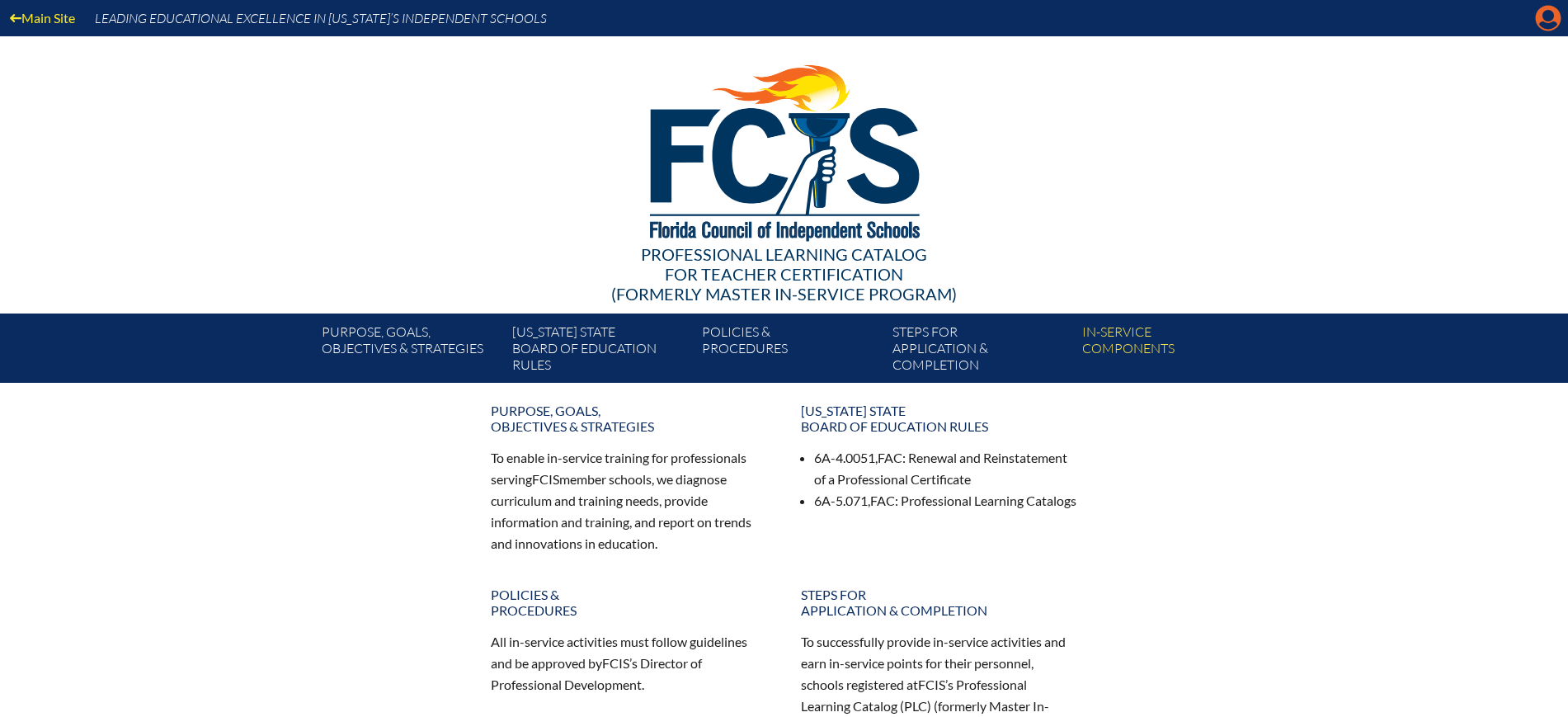
click at [1552, 22] on icon at bounding box center [1549, 19] width 26 height 26
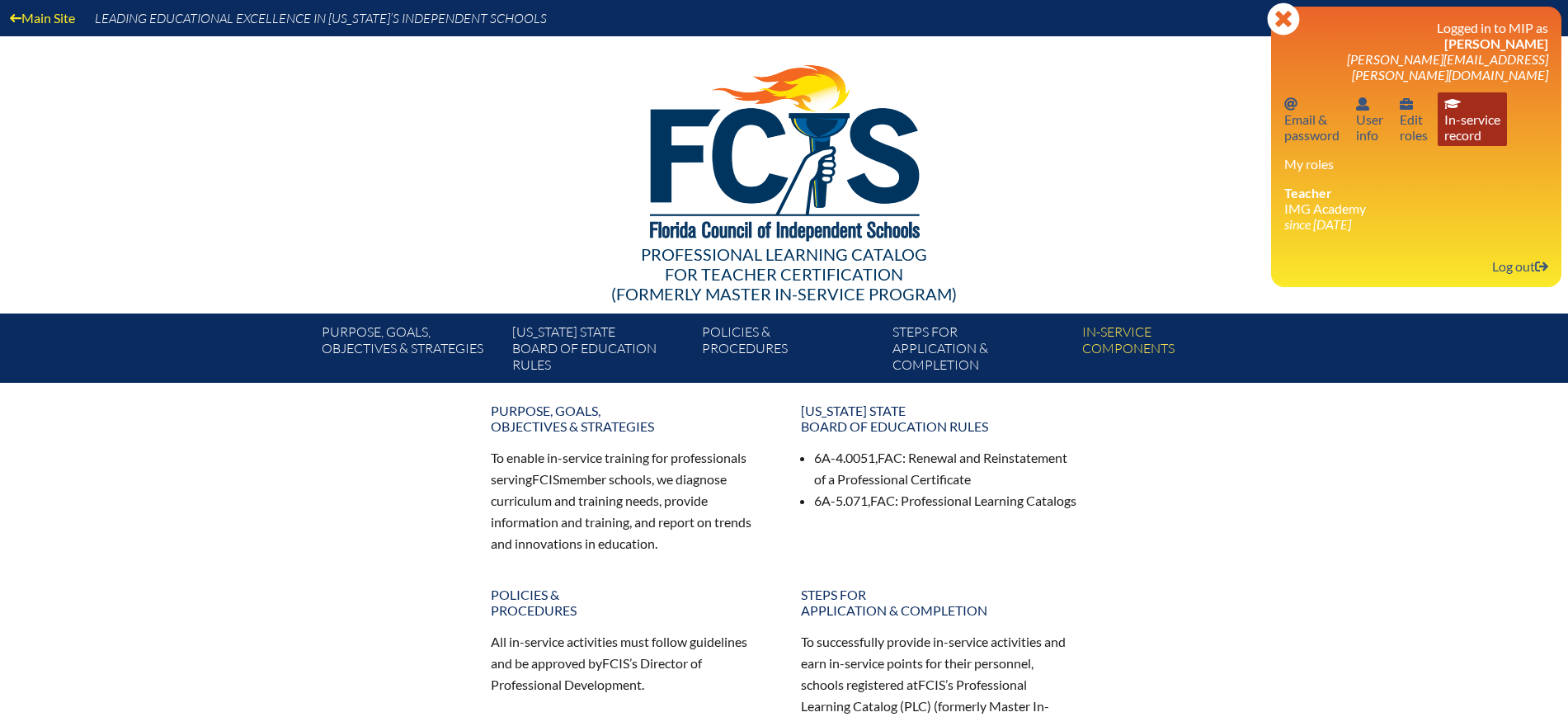
click at [1468, 117] on link "In-service record In-service record" at bounding box center [1472, 119] width 69 height 54
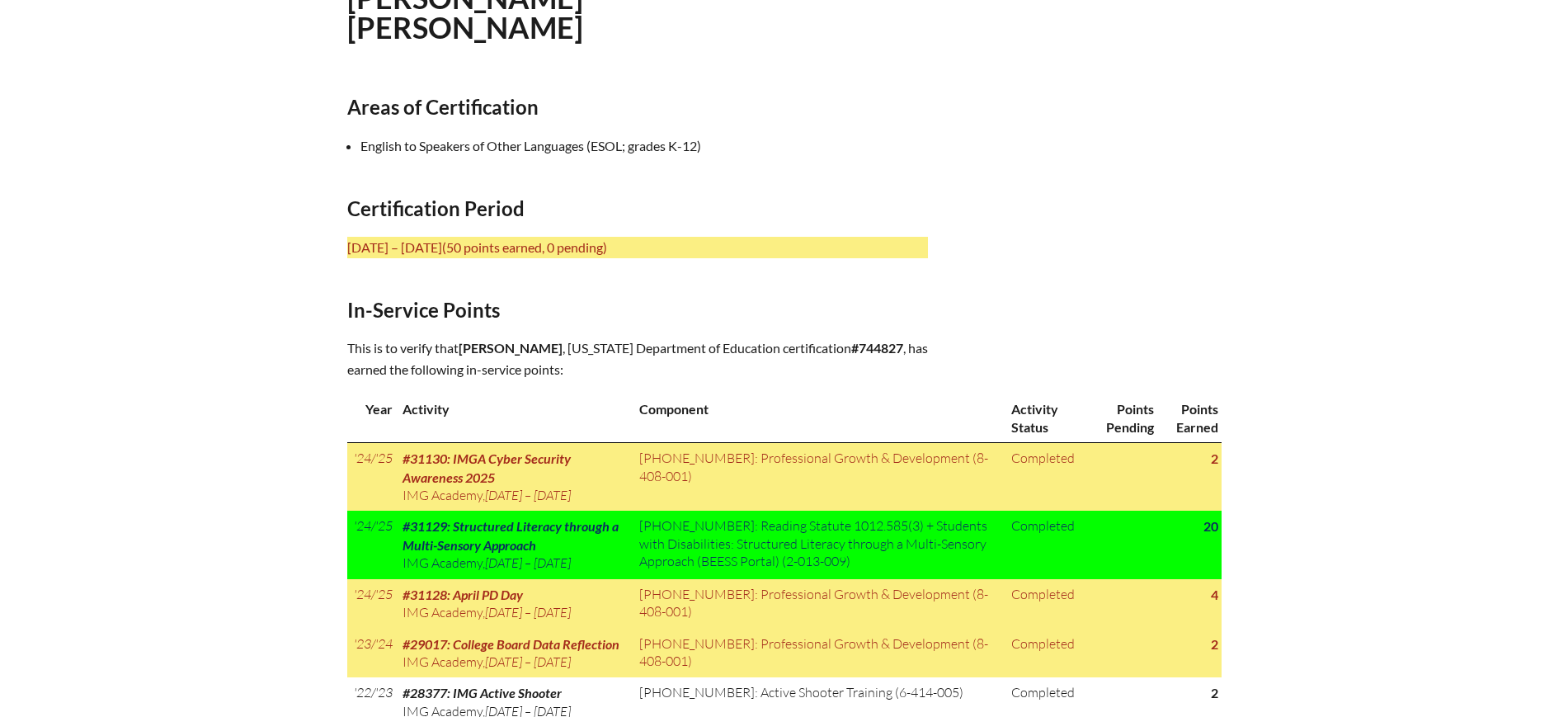
scroll to position [515, 0]
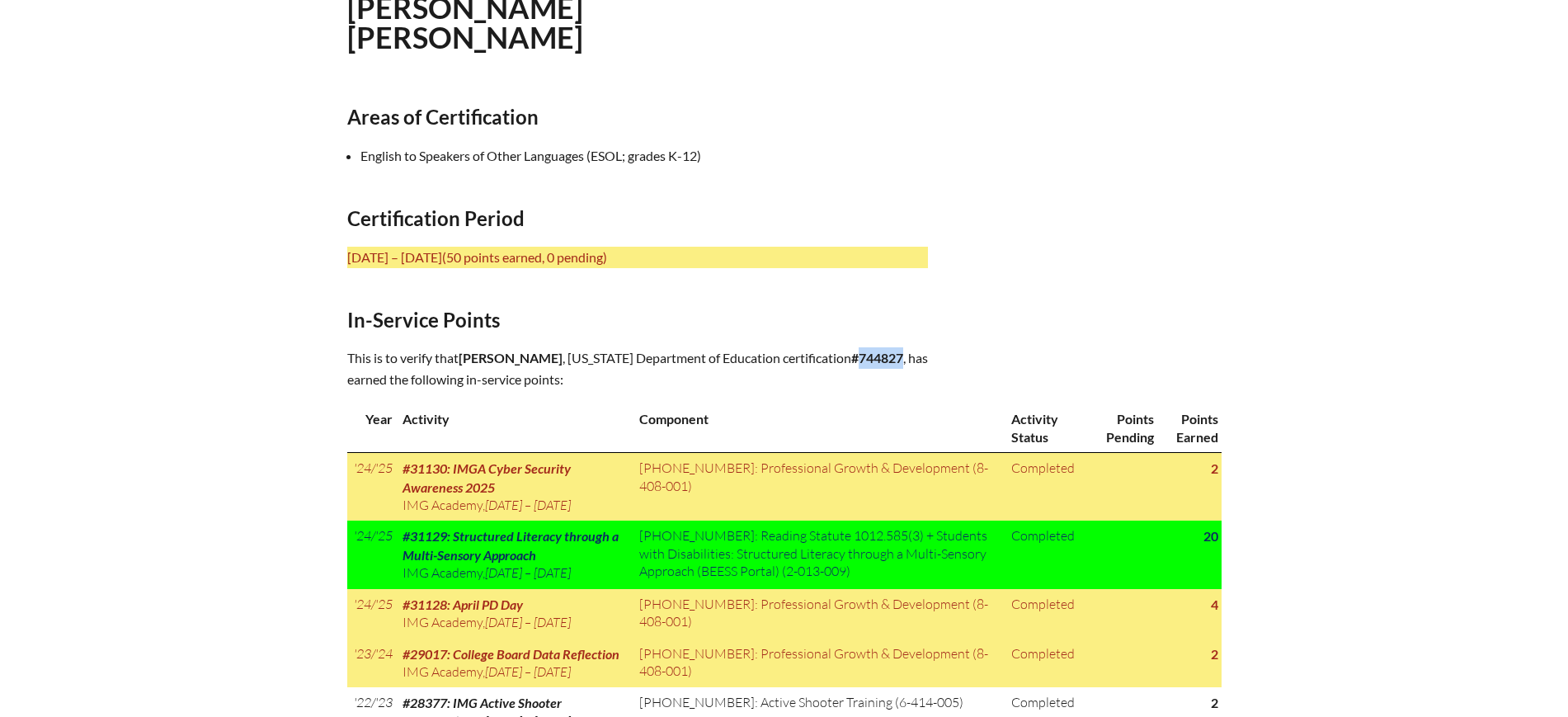
drag, startPoint x: 906, startPoint y: 346, endPoint x: 863, endPoint y: 346, distance: 43.0
click at [863, 349] on b "#744827" at bounding box center [877, 357] width 52 height 16
copy b "744827"
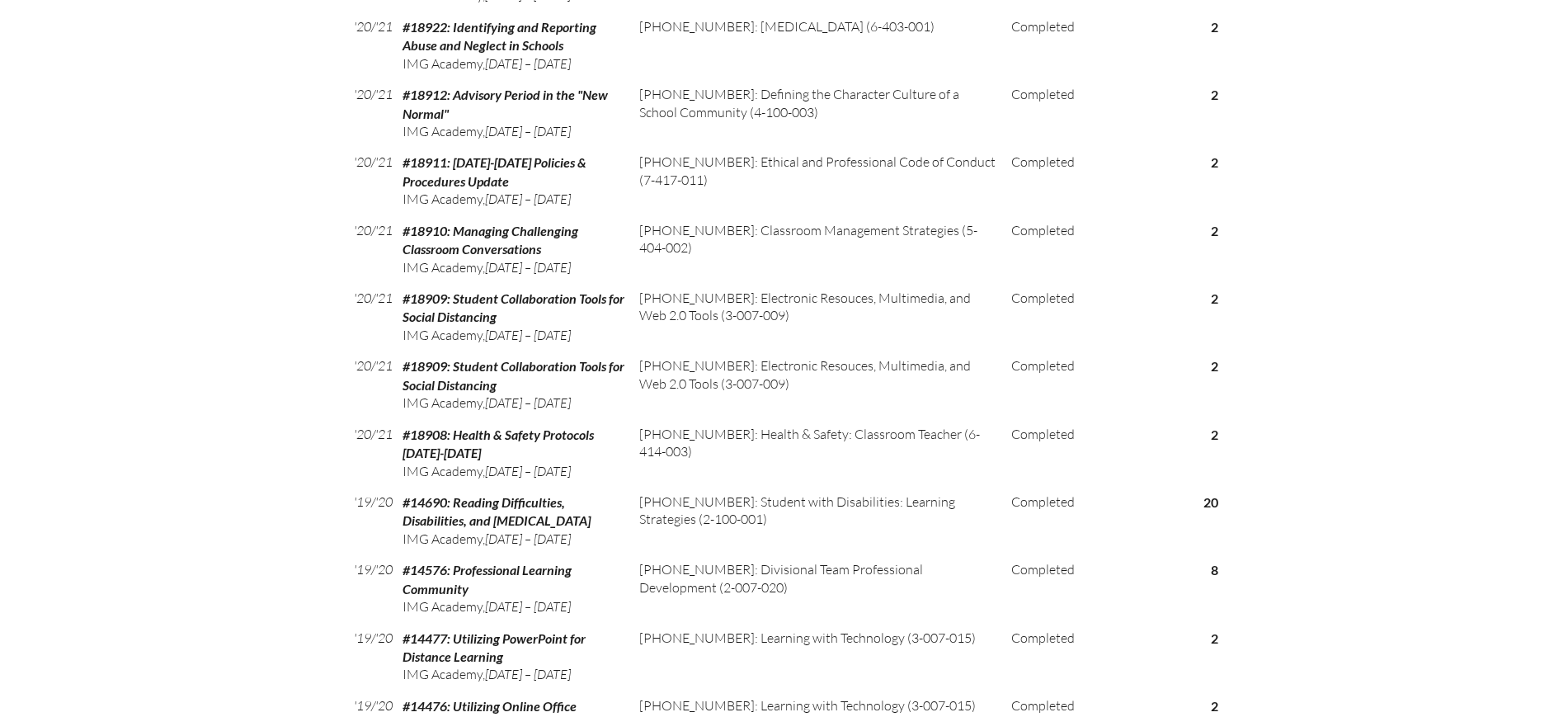
scroll to position [3639, 0]
